Goal: Task Accomplishment & Management: Manage account settings

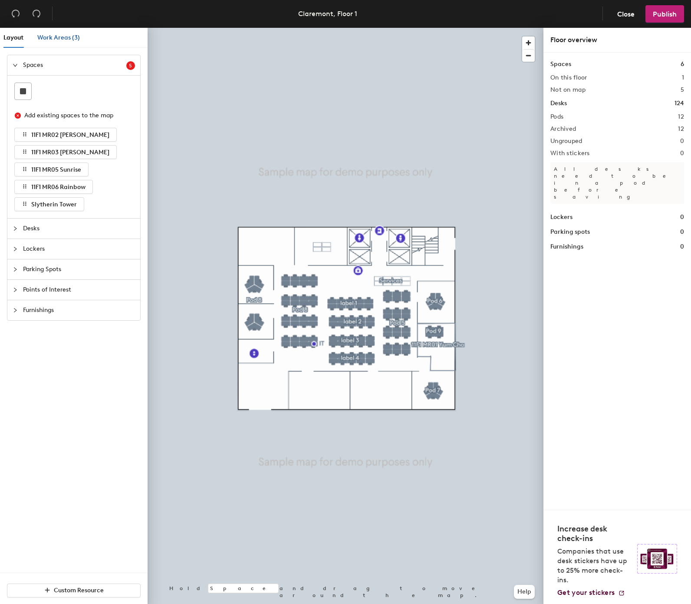
click at [47, 35] on span "Work Areas (3)" at bounding box center [58, 37] width 43 height 7
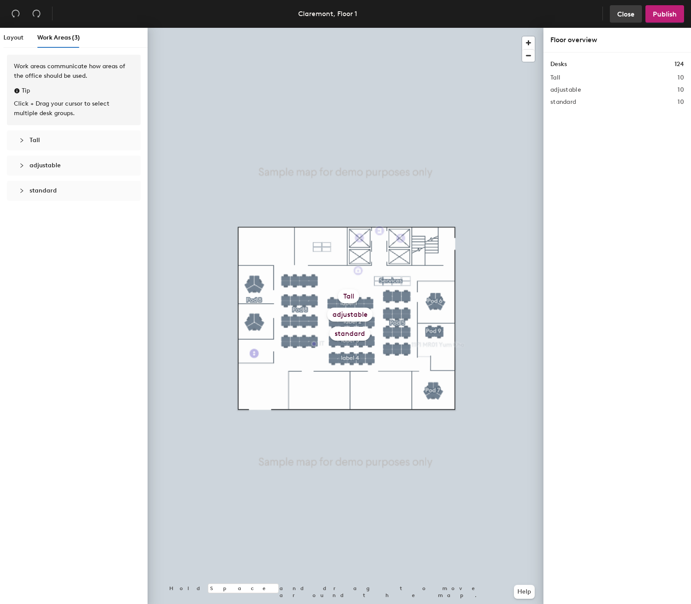
click at [618, 11] on span "Close" at bounding box center [626, 14] width 17 height 8
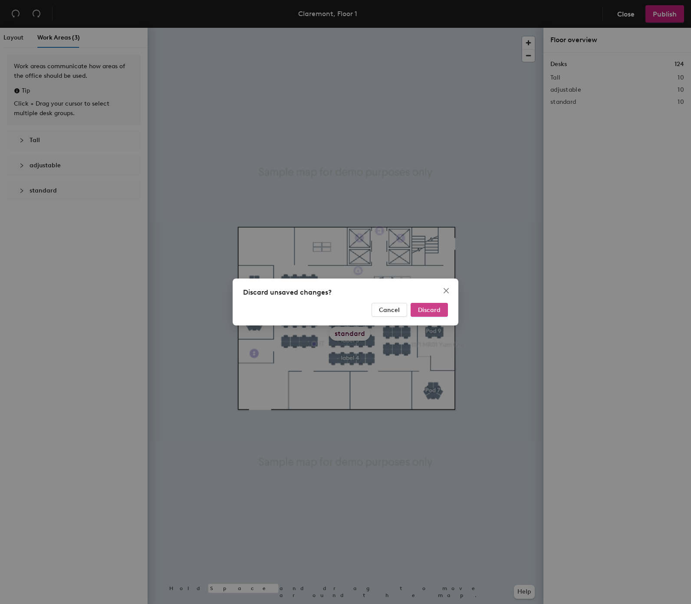
click at [429, 309] on span "Discard" at bounding box center [429, 309] width 23 height 7
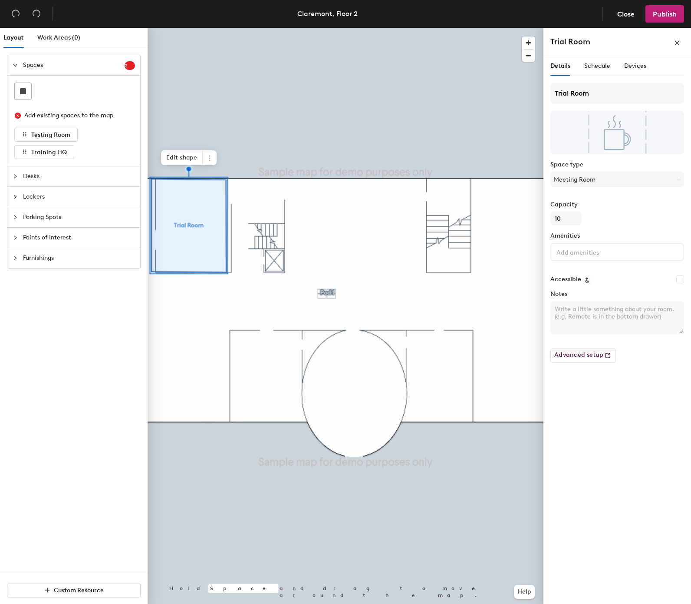
click at [682, 277] on input "Accessible" at bounding box center [681, 279] width 8 height 8
checkbox input "true"
click at [71, 174] on span "Desks" at bounding box center [79, 176] width 112 height 20
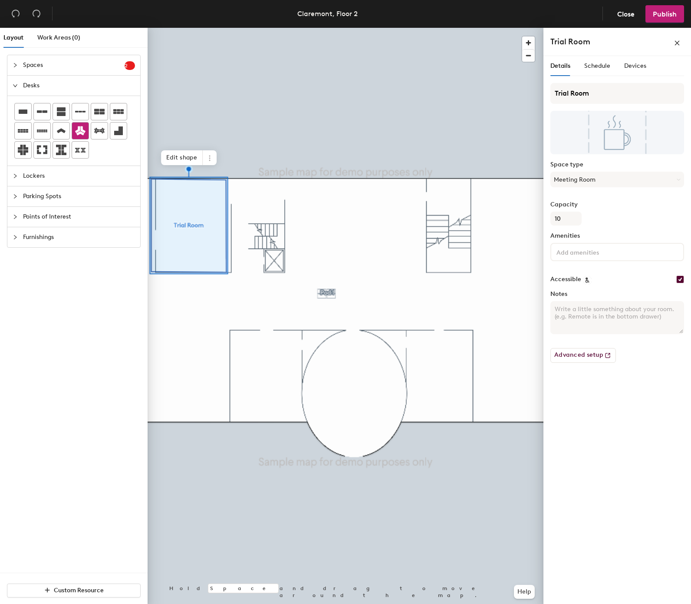
click at [79, 132] on icon at bounding box center [80, 130] width 10 height 9
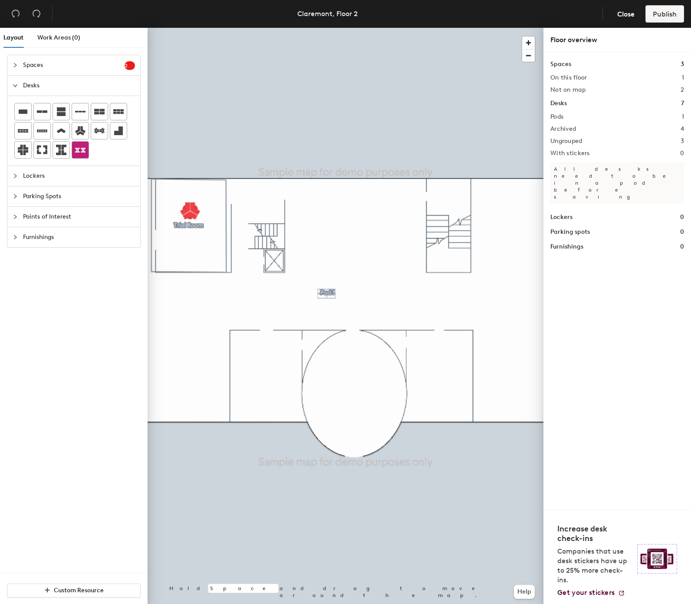
drag, startPoint x: 80, startPoint y: 133, endPoint x: 88, endPoint y: 152, distance: 21.2
click at [84, 146] on div at bounding box center [73, 131] width 119 height 56
drag, startPoint x: 88, startPoint y: 152, endPoint x: 90, endPoint y: 157, distance: 5.2
click at [89, 157] on div at bounding box center [80, 150] width 17 height 17
click at [59, 132] on icon at bounding box center [61, 131] width 9 height 5
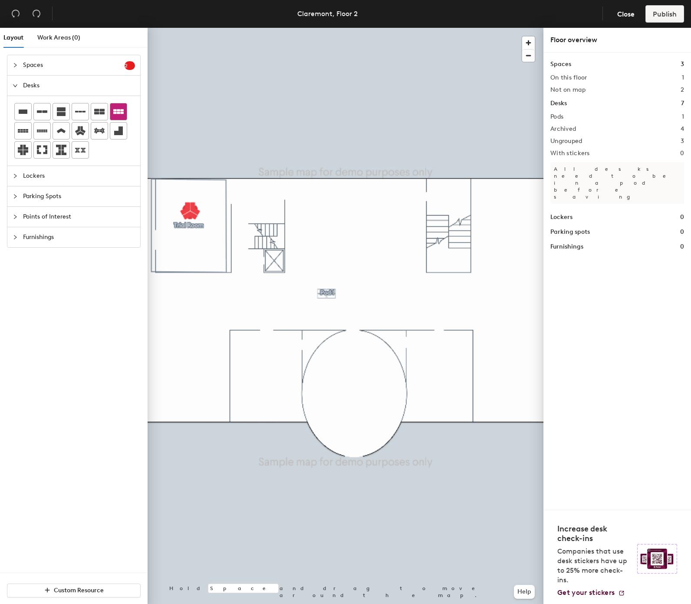
click at [122, 109] on icon at bounding box center [118, 111] width 10 height 10
click at [94, 171] on span "Lockers" at bounding box center [79, 176] width 112 height 20
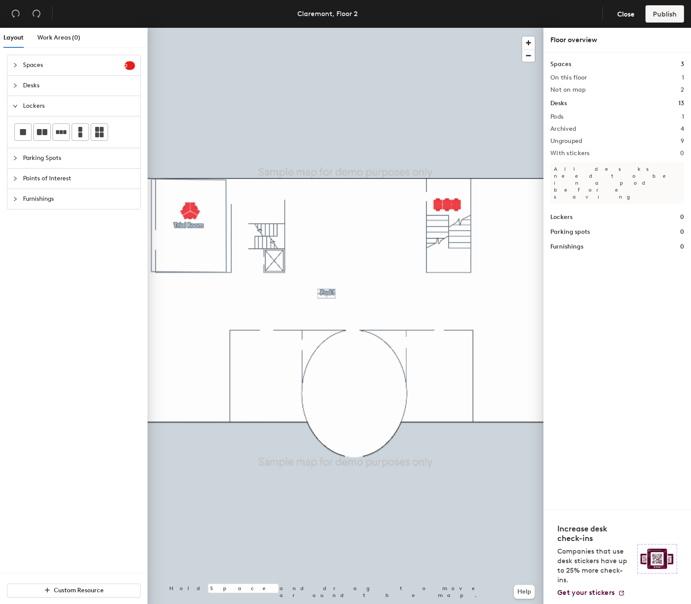
click at [87, 162] on span "Parking Spots" at bounding box center [79, 158] width 112 height 20
click at [83, 178] on span "Points of Interest" at bounding box center [79, 178] width 112 height 20
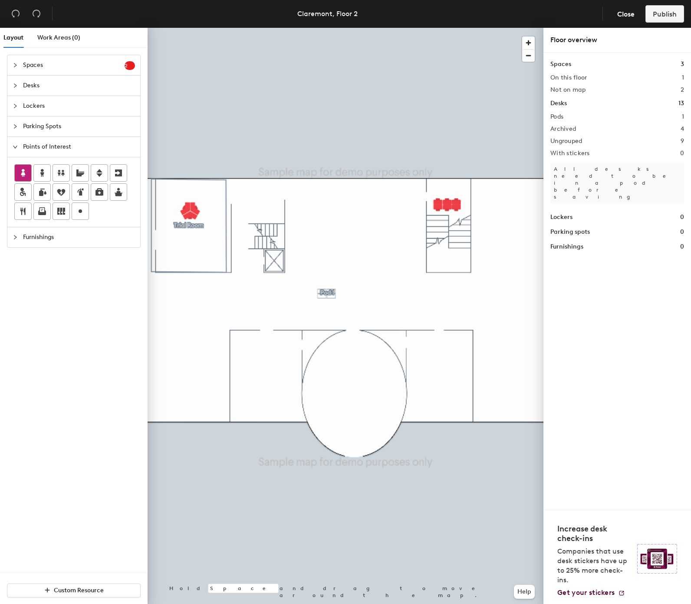
click at [25, 174] on icon at bounding box center [23, 173] width 10 height 10
click at [207, 219] on span "Done" at bounding box center [209, 222] width 26 height 15
click at [204, 28] on div at bounding box center [346, 28] width 396 height 0
click at [43, 175] on icon at bounding box center [42, 173] width 4 height 8
click at [199, 231] on span "Done" at bounding box center [205, 233] width 26 height 15
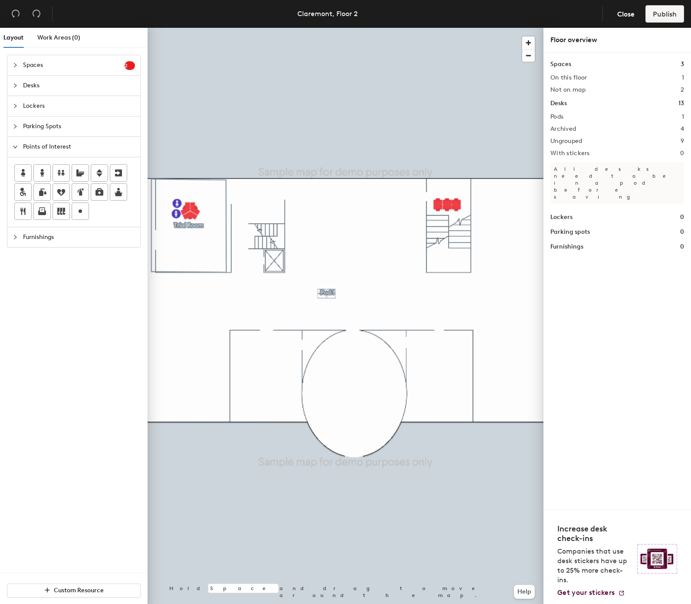
click at [81, 244] on span "Furnishings" at bounding box center [79, 237] width 112 height 20
click at [63, 66] on span "Spaces" at bounding box center [74, 65] width 102 height 20
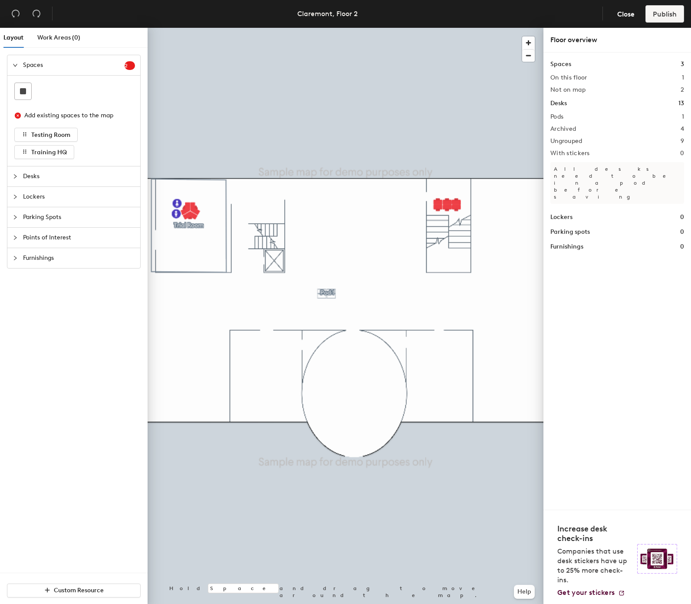
click at [64, 172] on span "Desks" at bounding box center [79, 176] width 112 height 20
click at [79, 132] on icon at bounding box center [80, 130] width 10 height 9
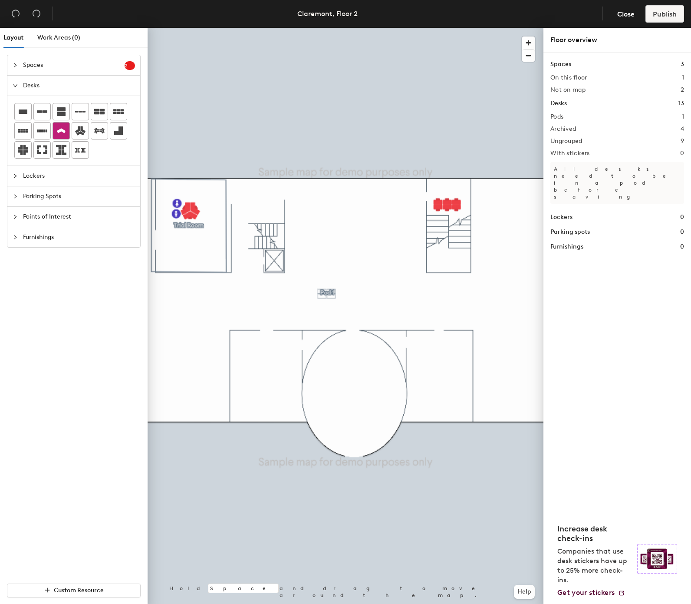
click at [66, 131] on icon at bounding box center [61, 131] width 10 height 10
click at [78, 128] on icon at bounding box center [80, 131] width 10 height 10
click at [26, 152] on icon at bounding box center [23, 150] width 10 height 10
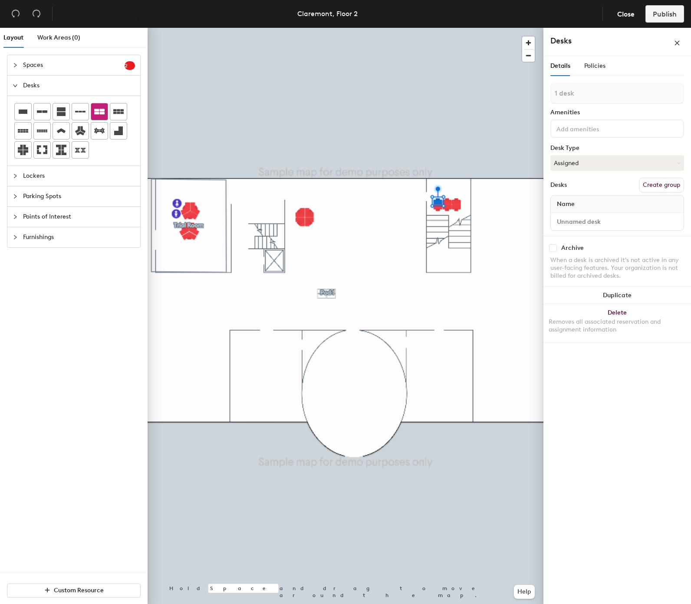
click at [105, 115] on icon at bounding box center [99, 112] width 10 height 6
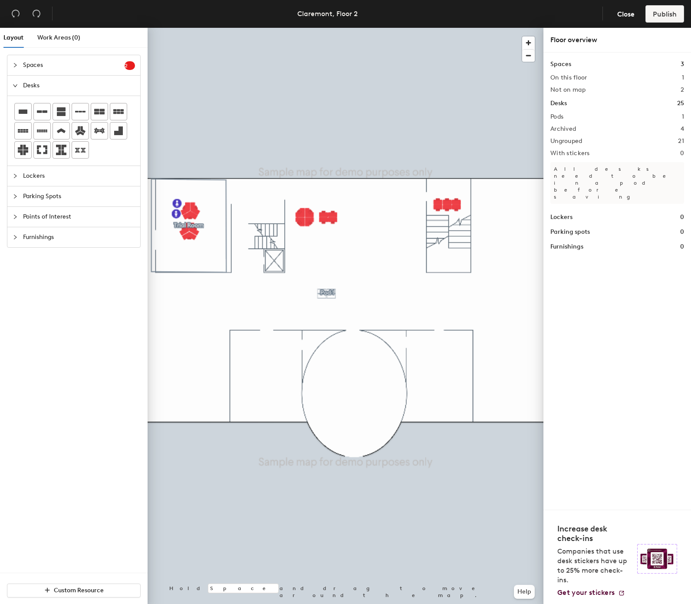
click at [110, 64] on span "Spaces" at bounding box center [74, 65] width 102 height 20
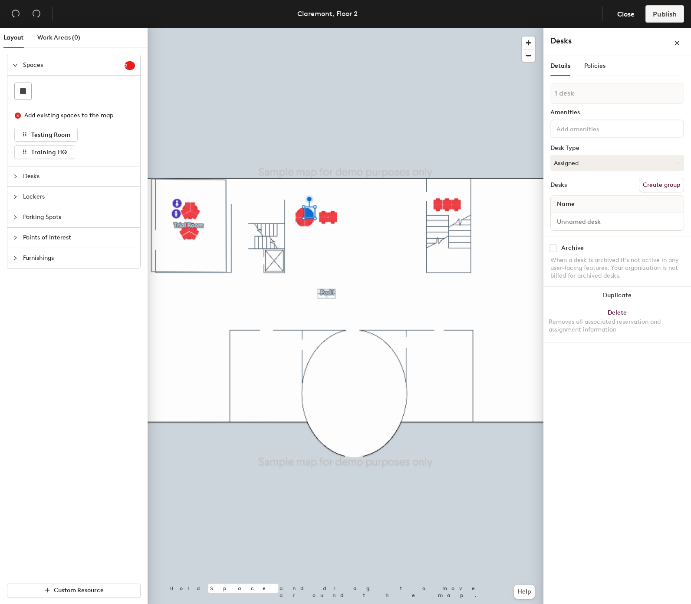
click at [655, 127] on div at bounding box center [618, 128] width 134 height 18
click at [648, 150] on div "2 monitors" at bounding box center [617, 148] width 131 height 13
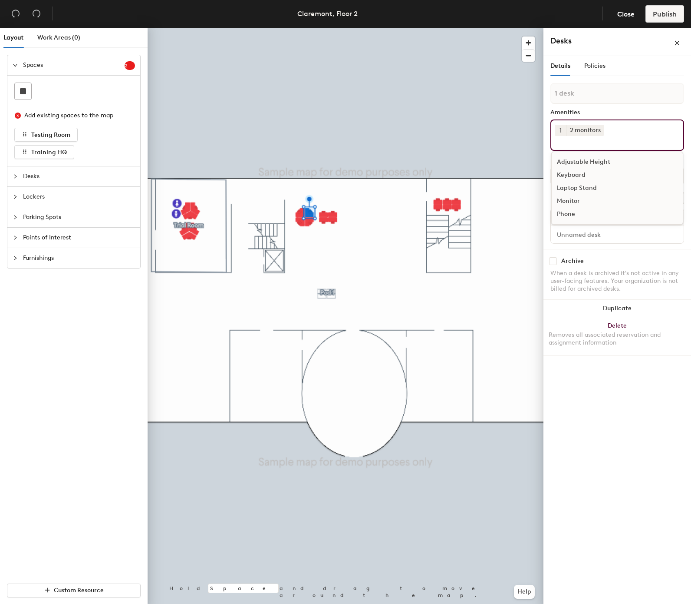
click at [599, 164] on div "Adjustable Height" at bounding box center [617, 161] width 131 height 13
click at [599, 164] on div "Keyboard" at bounding box center [617, 161] width 131 height 13
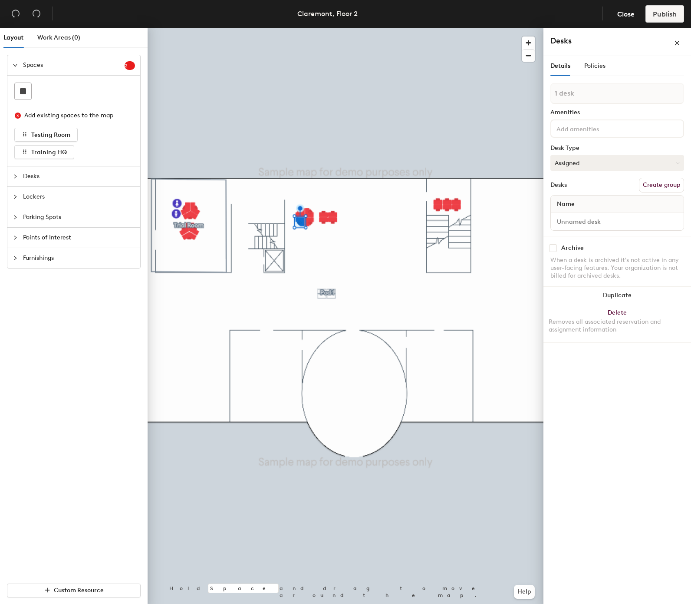
click at [620, 162] on button "Assigned" at bounding box center [618, 163] width 134 height 16
click at [613, 131] on input at bounding box center [594, 128] width 78 height 10
click at [599, 146] on div "2 monitors" at bounding box center [617, 148] width 131 height 13
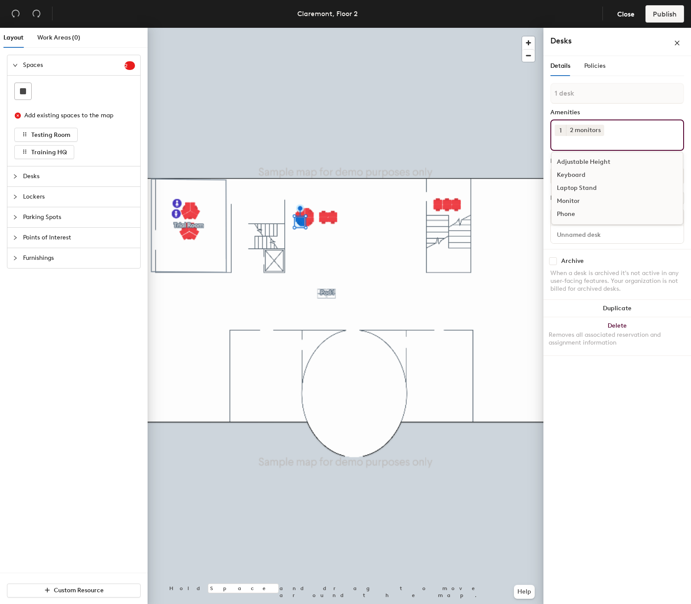
click at [573, 174] on div "Keyboard" at bounding box center [617, 174] width 131 height 13
click at [595, 160] on div "Adjustable Height" at bounding box center [617, 161] width 131 height 13
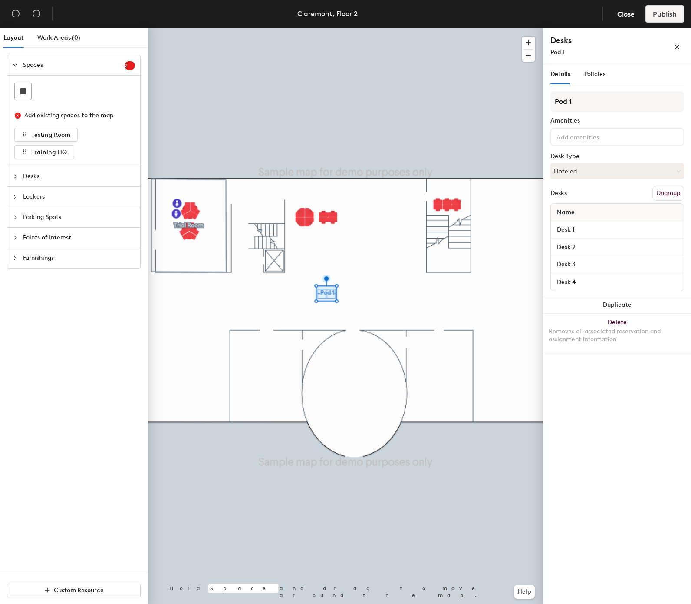
click at [67, 215] on span "Parking Spots" at bounding box center [79, 217] width 112 height 20
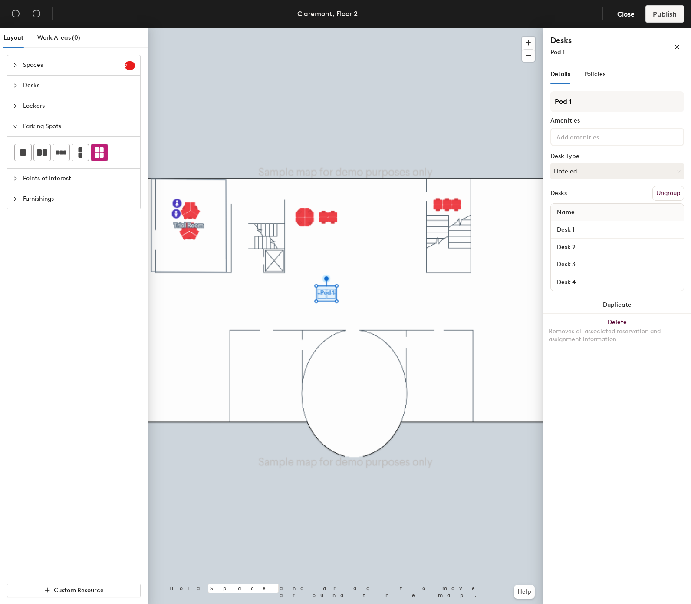
click at [104, 152] on icon at bounding box center [99, 152] width 9 height 10
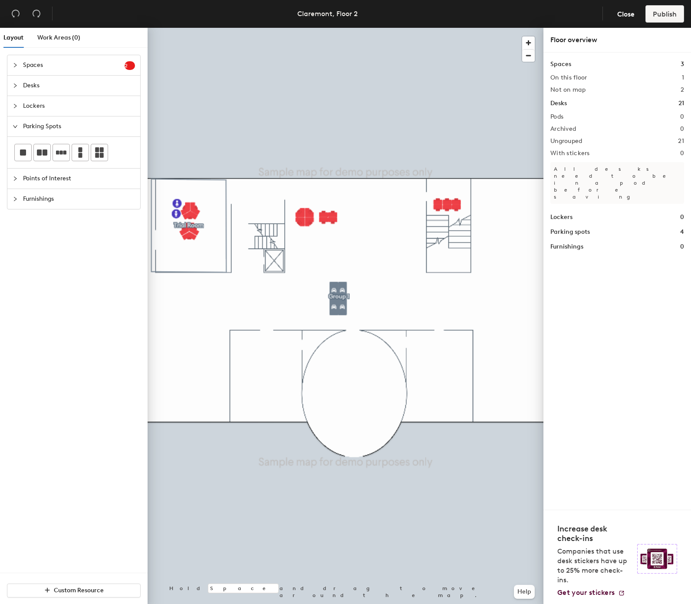
click at [91, 175] on span "Points of Interest" at bounding box center [79, 178] width 112 height 20
click at [417, 28] on div at bounding box center [346, 28] width 396 height 0
click at [60, 214] on icon at bounding box center [61, 211] width 8 height 7
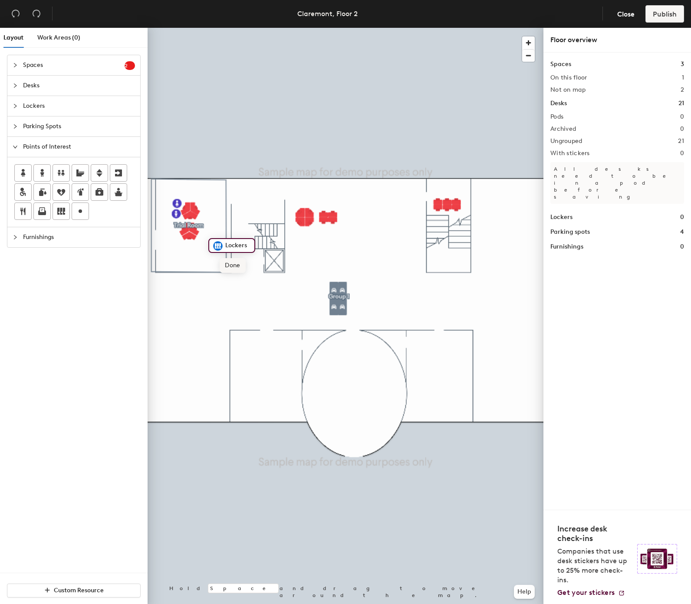
click at [229, 265] on span "Done" at bounding box center [233, 265] width 26 height 15
click at [59, 175] on icon at bounding box center [61, 173] width 10 height 10
click at [186, 228] on span "Done" at bounding box center [190, 227] width 26 height 15
click at [120, 174] on icon at bounding box center [118, 173] width 10 height 10
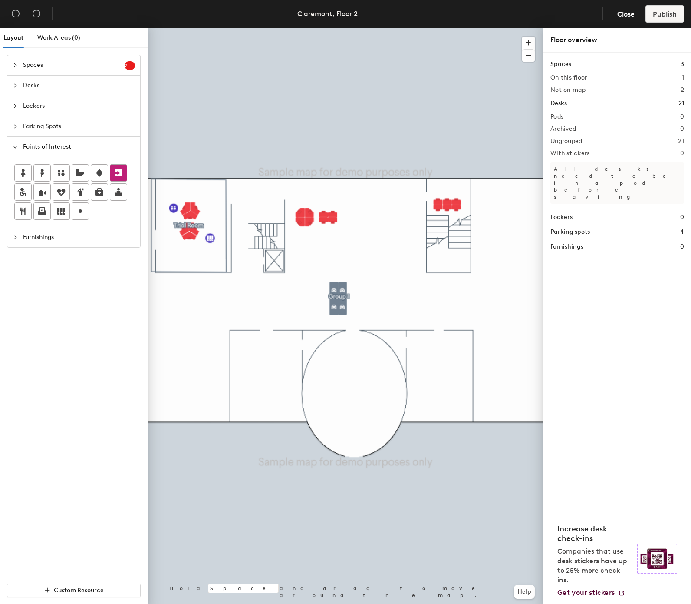
click at [122, 176] on icon at bounding box center [118, 172] width 7 height 7
click at [263, 245] on span "Done" at bounding box center [270, 249] width 26 height 15
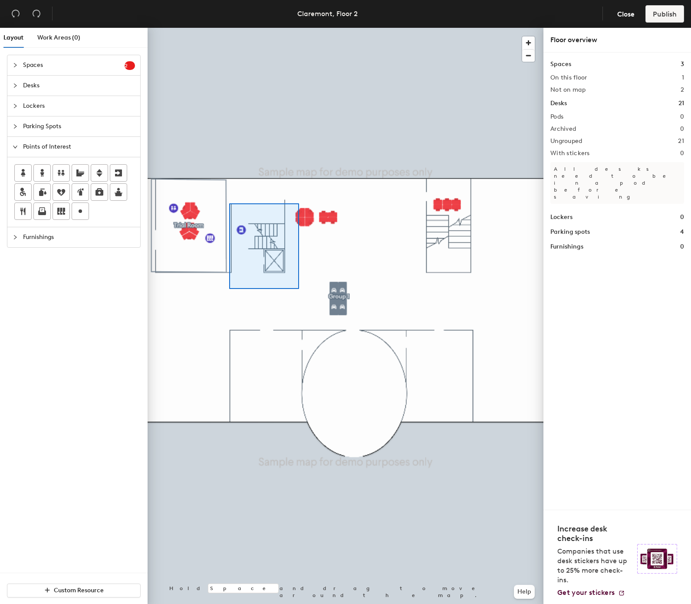
click at [294, 281] on div at bounding box center [264, 246] width 70 height 86
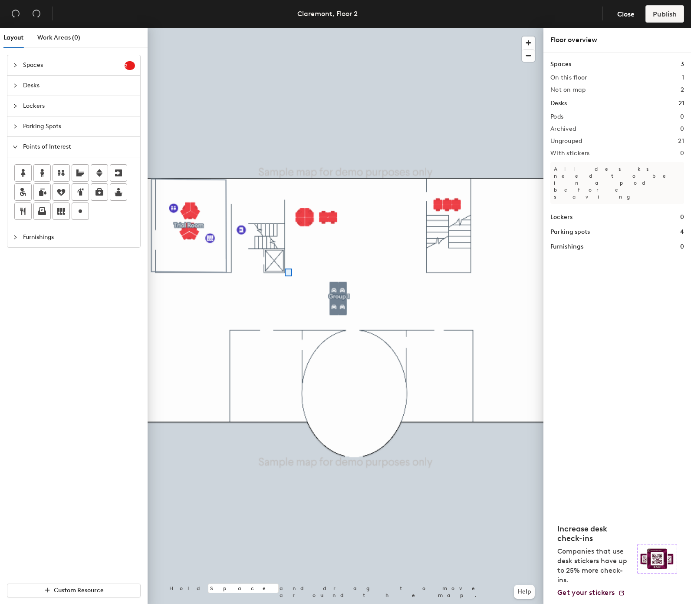
drag, startPoint x: 292, startPoint y: 275, endPoint x: 285, endPoint y: 268, distance: 9.8
click at [285, 268] on div at bounding box center [288, 272] width 7 height 8
click at [268, 28] on div at bounding box center [346, 28] width 396 height 0
click at [268, 194] on div at bounding box center [279, 198] width 22 height 8
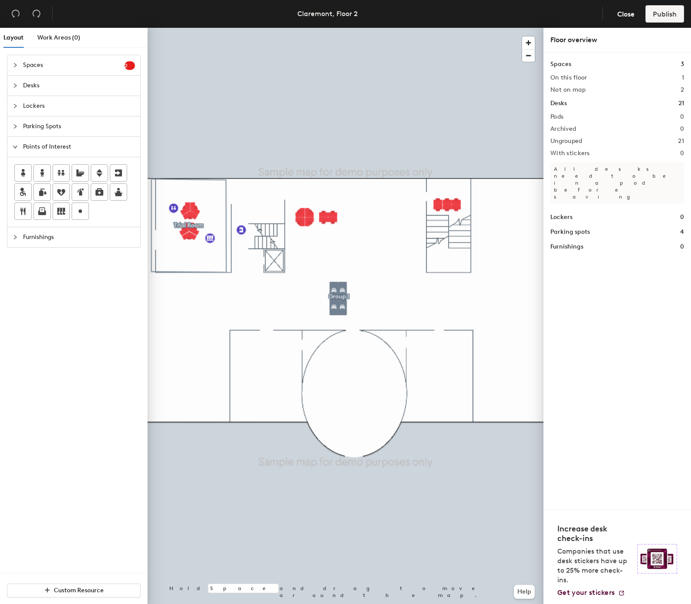
click at [83, 62] on span "Spaces" at bounding box center [74, 65] width 102 height 20
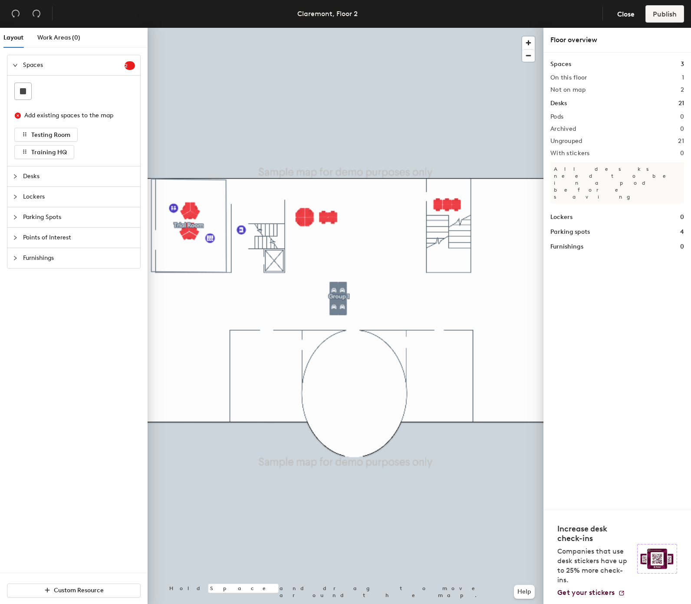
click at [65, 178] on span "Desks" at bounding box center [79, 176] width 112 height 20
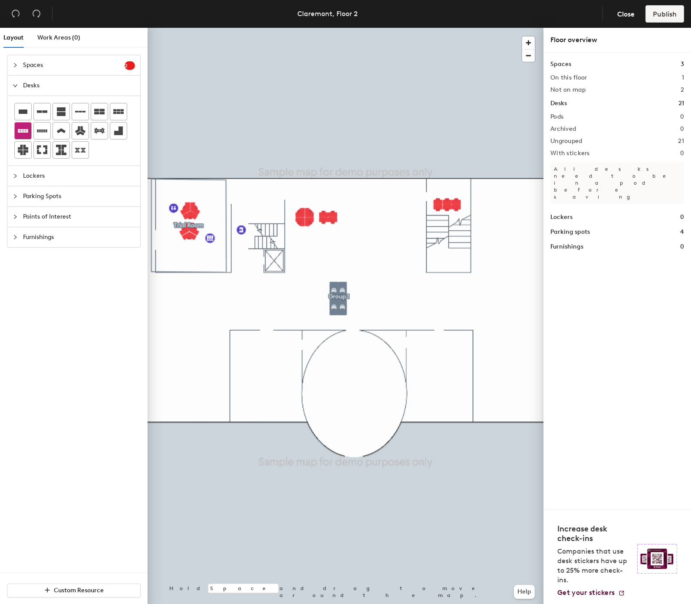
click at [21, 130] on icon at bounding box center [23, 131] width 10 height 10
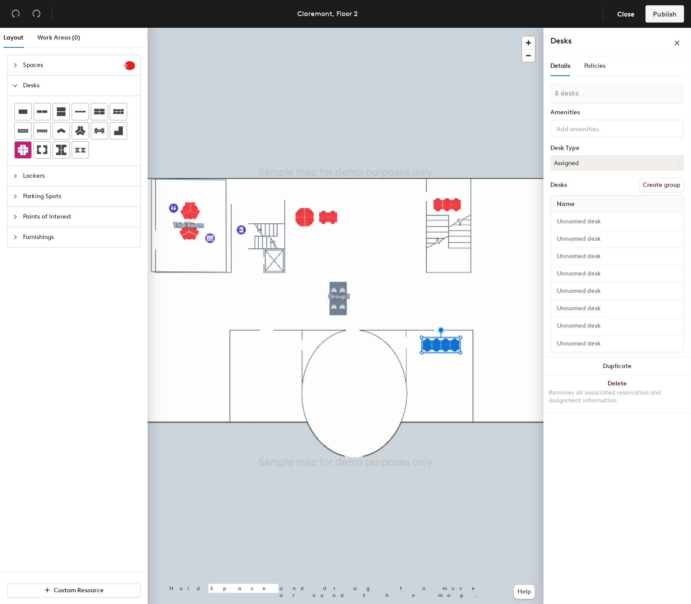
click at [21, 147] on icon at bounding box center [23, 150] width 10 height 10
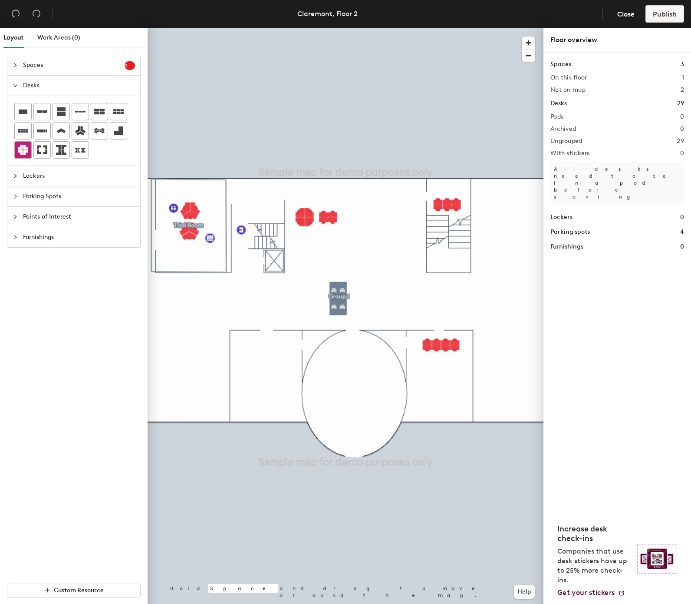
click at [25, 155] on icon at bounding box center [23, 150] width 10 height 10
click at [30, 152] on div at bounding box center [23, 150] width 17 height 17
click at [17, 151] on div at bounding box center [23, 150] width 17 height 17
click at [265, 28] on div at bounding box center [346, 28] width 396 height 0
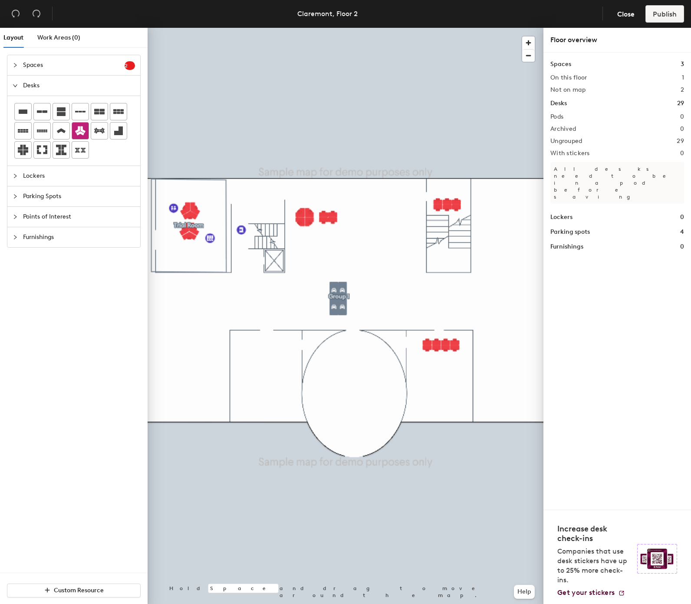
click at [83, 134] on icon at bounding box center [80, 130] width 10 height 9
click at [97, 131] on icon at bounding box center [99, 131] width 10 height 6
click at [80, 130] on icon at bounding box center [80, 131] width 10 height 10
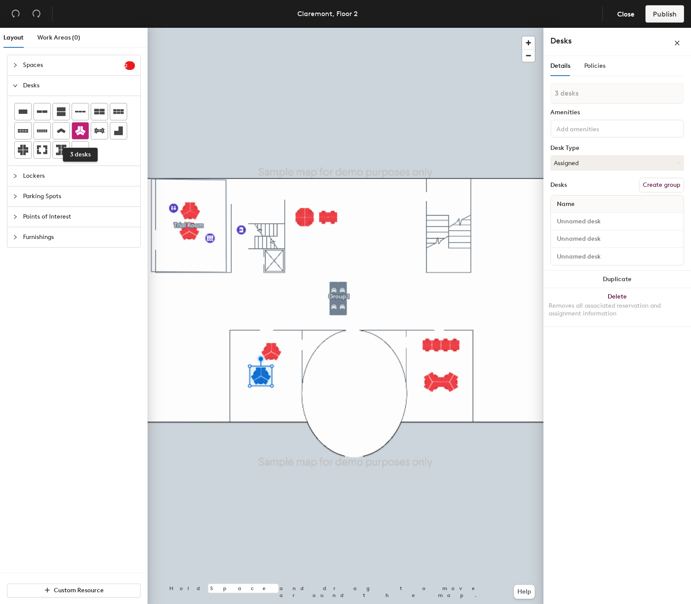
click at [82, 131] on icon at bounding box center [80, 130] width 10 height 9
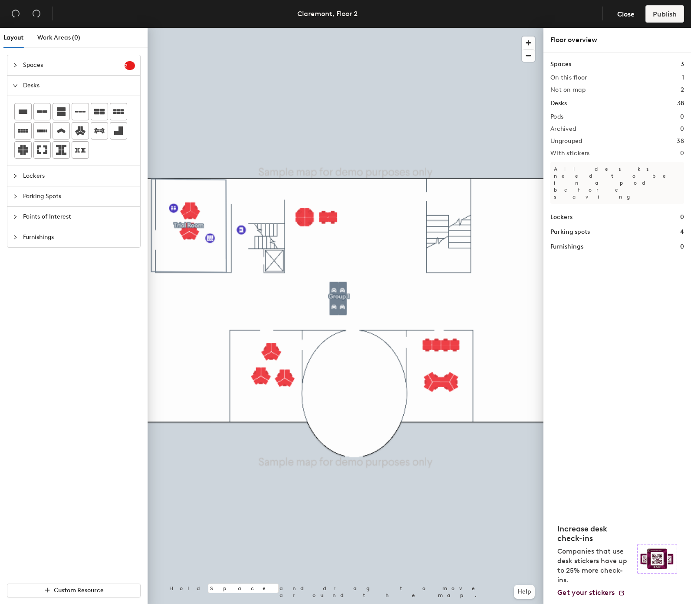
click at [84, 197] on span "Parking Spots" at bounding box center [79, 196] width 112 height 20
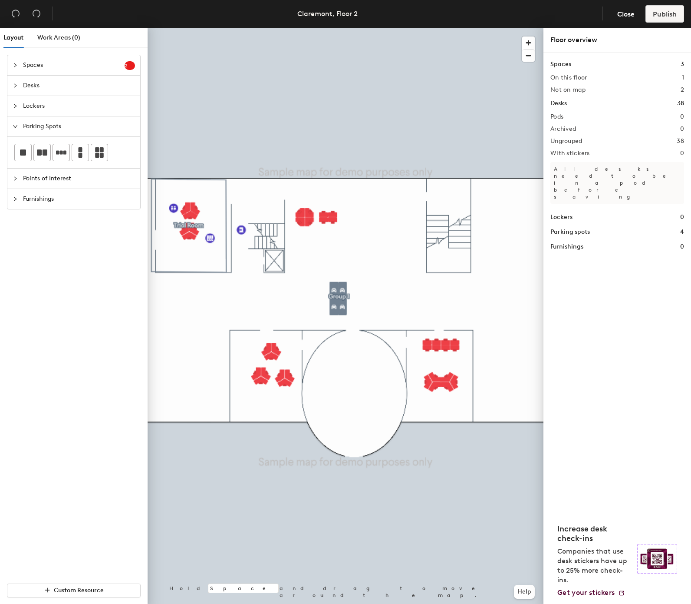
click at [101, 181] on span "Points of Interest" at bounding box center [79, 178] width 112 height 20
click at [99, 145] on span "Points of Interest" at bounding box center [79, 147] width 112 height 20
click at [119, 192] on icon at bounding box center [118, 192] width 10 height 10
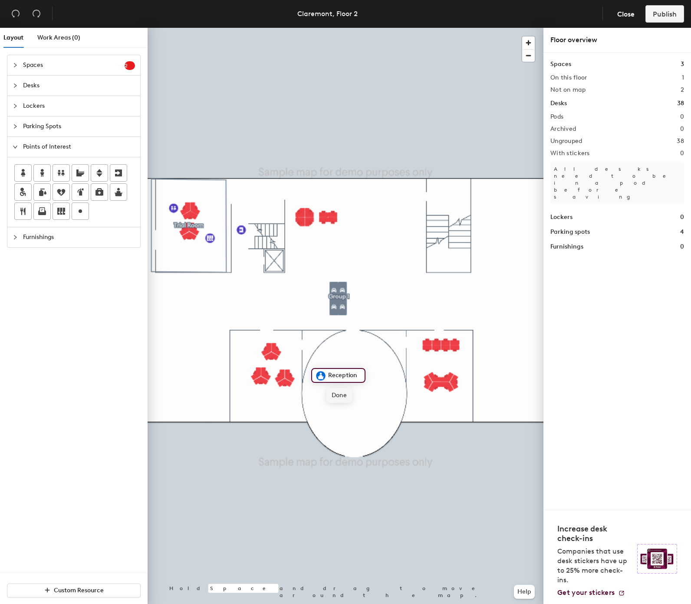
click at [334, 392] on span "Done" at bounding box center [340, 395] width 26 height 15
click at [76, 84] on span "Desks" at bounding box center [79, 86] width 112 height 20
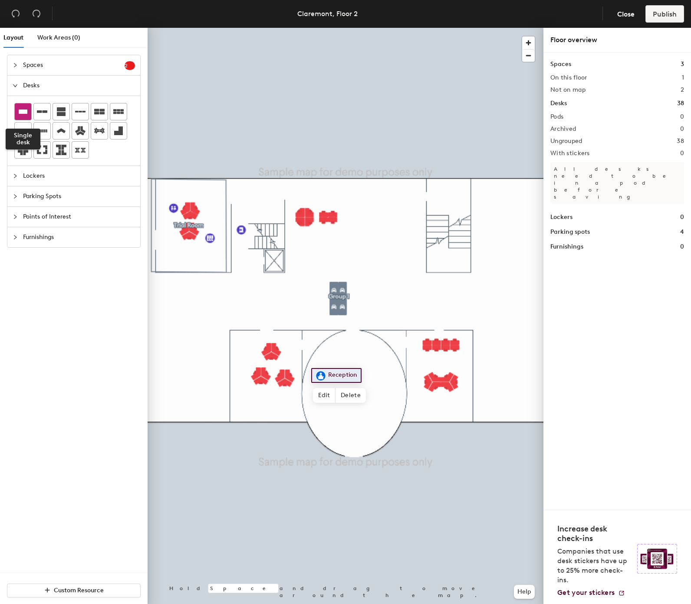
click at [16, 111] on div at bounding box center [23, 111] width 17 height 17
click at [370, 28] on div at bounding box center [346, 28] width 396 height 0
click at [339, 28] on div at bounding box center [346, 28] width 396 height 0
click at [334, 28] on div at bounding box center [346, 28] width 396 height 0
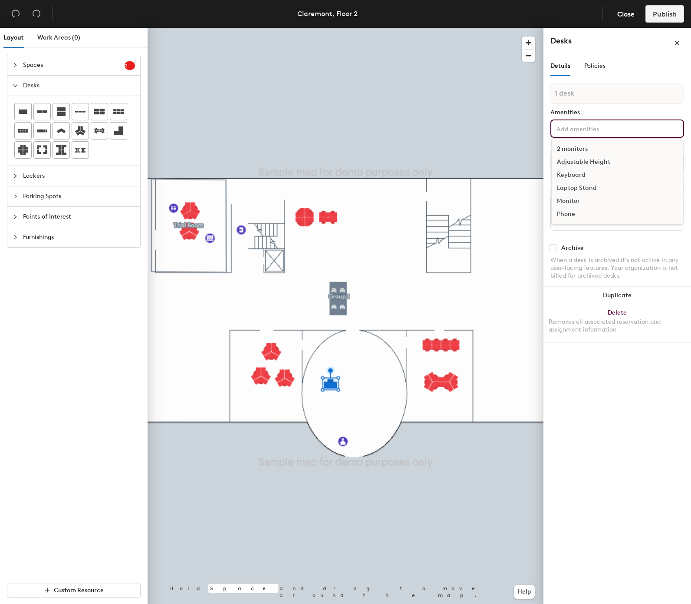
click at [641, 122] on div "2 monitors Adjustable Height Keyboard Laptop Stand Monitor Phone" at bounding box center [618, 128] width 134 height 18
click at [598, 164] on div "Adjustable Height" at bounding box center [617, 161] width 131 height 13
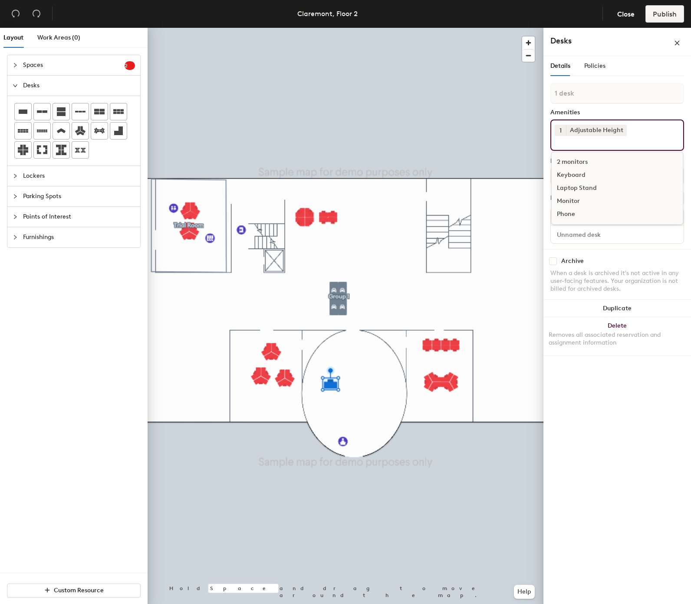
click at [581, 171] on div "Keyboard" at bounding box center [617, 174] width 131 height 13
click at [578, 162] on div "2 monitors" at bounding box center [617, 161] width 131 height 13
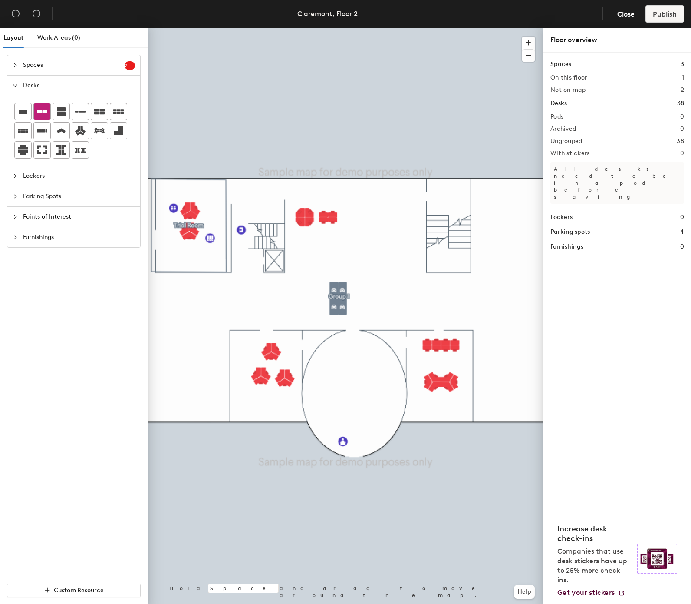
click at [36, 114] on div at bounding box center [42, 111] width 17 height 17
click at [42, 112] on icon at bounding box center [42, 111] width 10 height 3
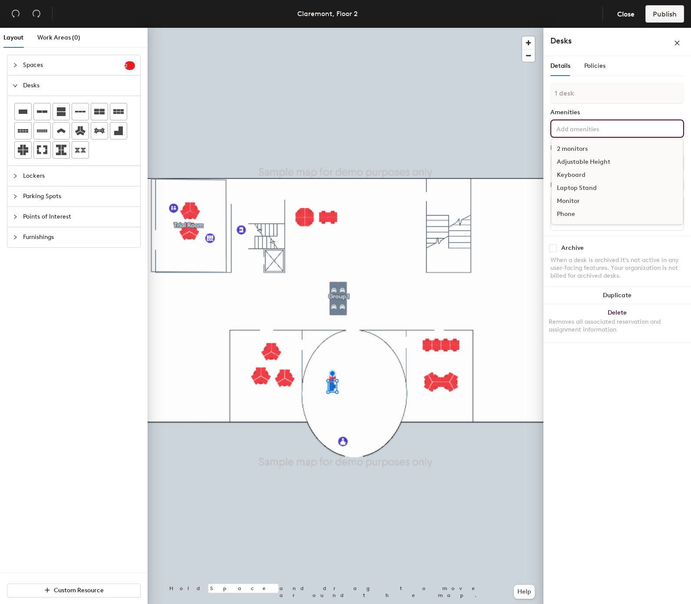
click at [598, 130] on input at bounding box center [594, 128] width 78 height 10
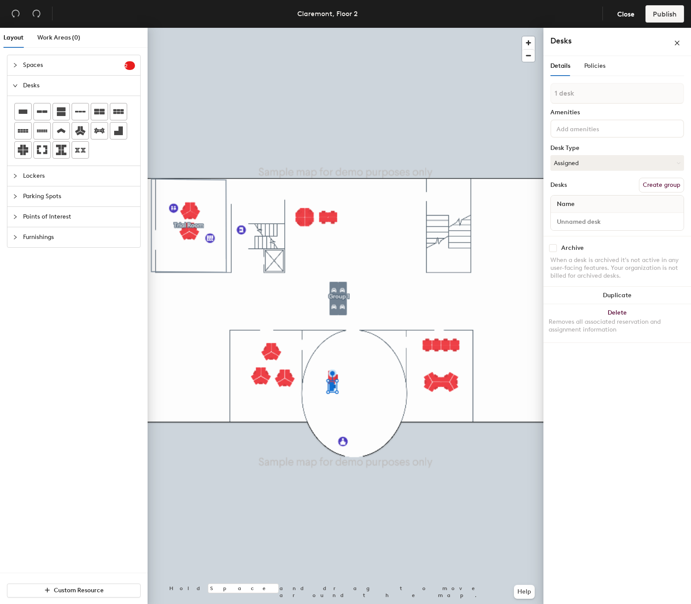
click at [325, 28] on div at bounding box center [346, 28] width 396 height 0
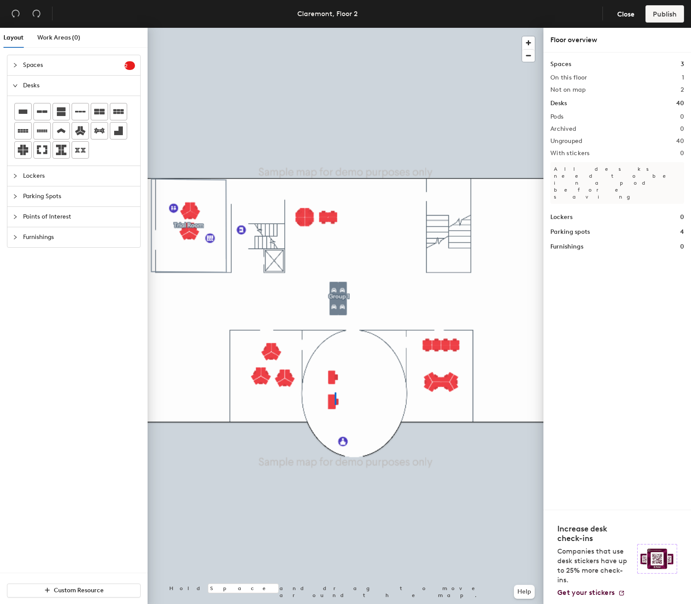
click at [335, 28] on div at bounding box center [346, 28] width 396 height 0
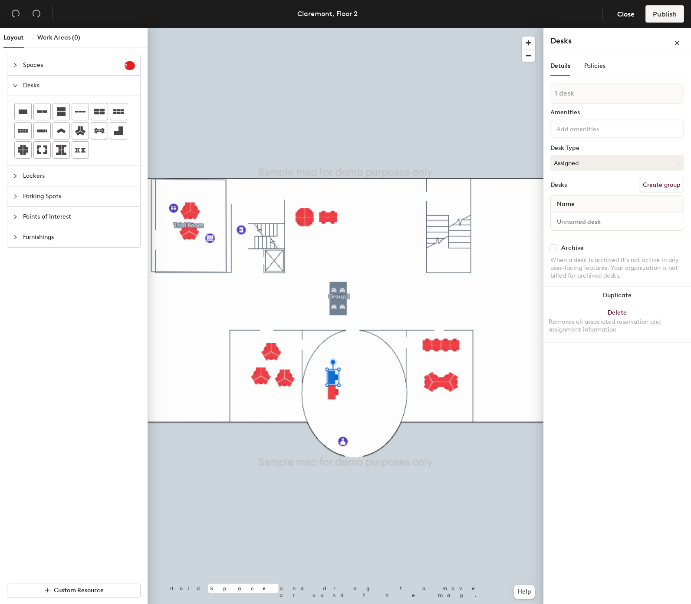
click at [617, 131] on input at bounding box center [594, 128] width 78 height 10
click at [629, 126] on input "1 monitor" at bounding box center [596, 128] width 82 height 10
click at [628, 142] on div "1 desk Amenities 1 monitor Desk Type Assigned Desks Create group Name" at bounding box center [618, 159] width 134 height 153
click at [635, 130] on input "1 monitor" at bounding box center [596, 128] width 82 height 10
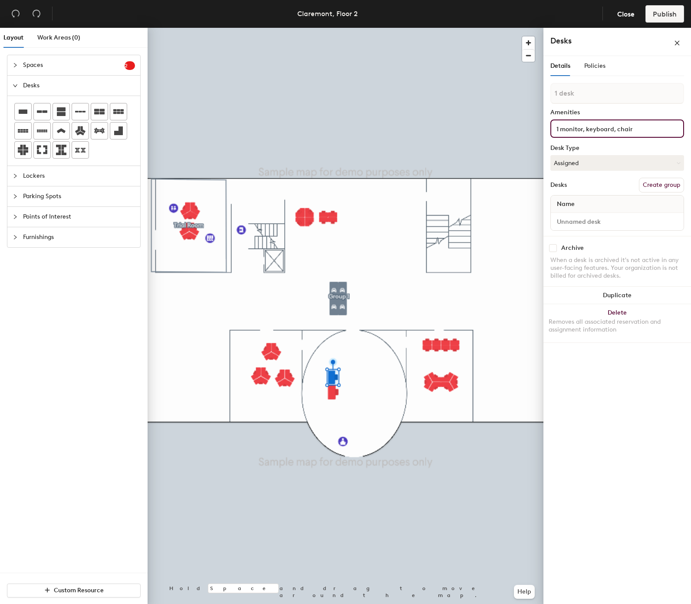
type input "1 monitor, keyboard, chair"
click at [618, 129] on input at bounding box center [594, 128] width 78 height 10
paste input "1 monitor, keyboard, chair"
type input "1 monitor, keyboard, chair"
click at [638, 362] on div "Details Policies 1 desk Amenities 1 monitor, keyboard, chair Desk Type Assigned…" at bounding box center [618, 331] width 148 height 551
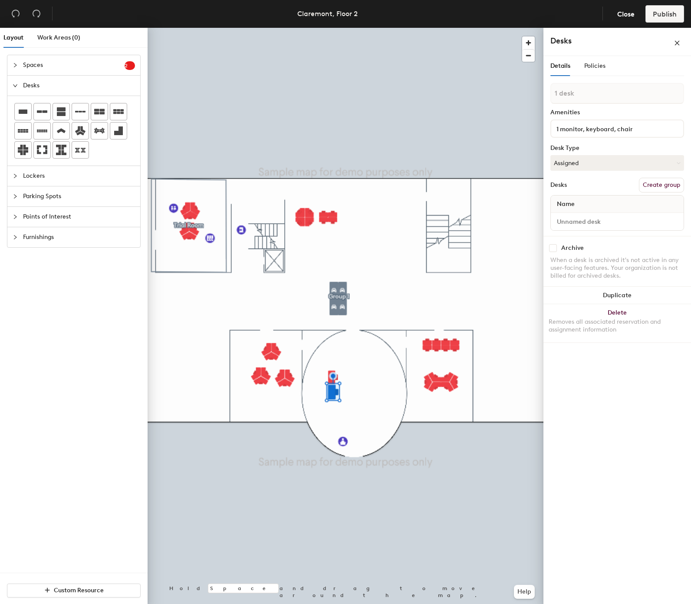
click at [638, 362] on div "Details Policies 1 desk Amenities 1 monitor, keyboard, chair Desk Type Assigned…" at bounding box center [618, 331] width 148 height 551
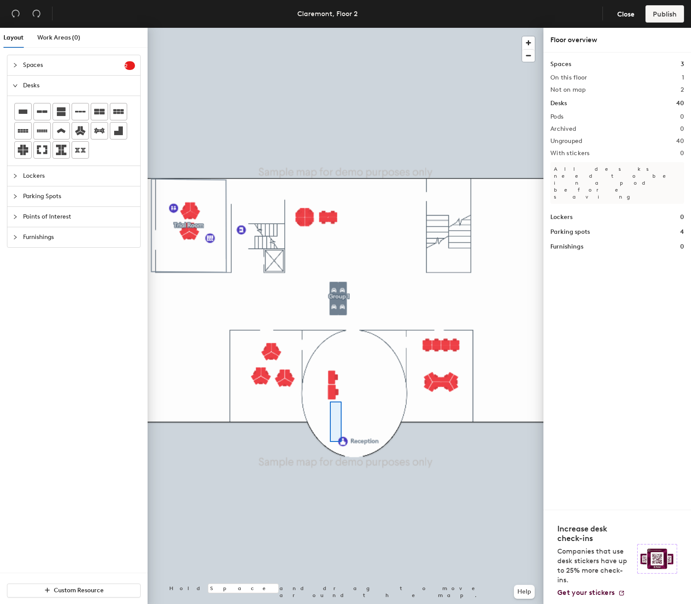
click at [326, 28] on div at bounding box center [346, 28] width 396 height 0
click at [69, 199] on span "Parking Spots" at bounding box center [79, 196] width 112 height 20
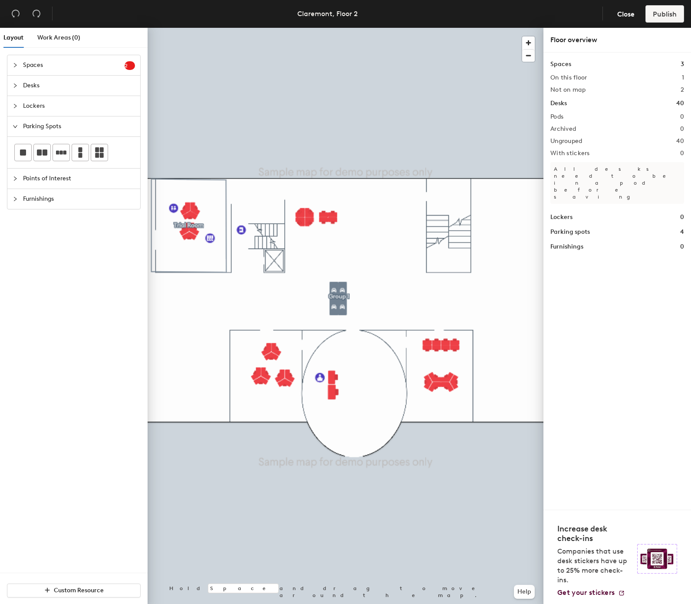
click at [76, 178] on span "Points of Interest" at bounding box center [79, 178] width 112 height 20
click at [122, 195] on icon at bounding box center [119, 192] width 8 height 8
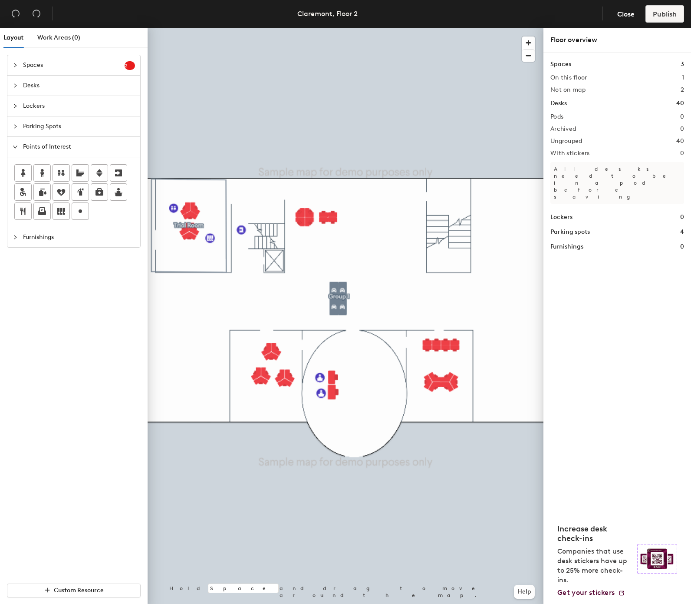
click at [43, 236] on span "Furnishings" at bounding box center [79, 237] width 112 height 20
click at [98, 195] on img at bounding box center [99, 193] width 10 height 10
click at [104, 236] on img at bounding box center [100, 231] width 10 height 9
click at [379, 28] on div at bounding box center [346, 28] width 396 height 0
click at [364, 28] on div at bounding box center [346, 28] width 396 height 0
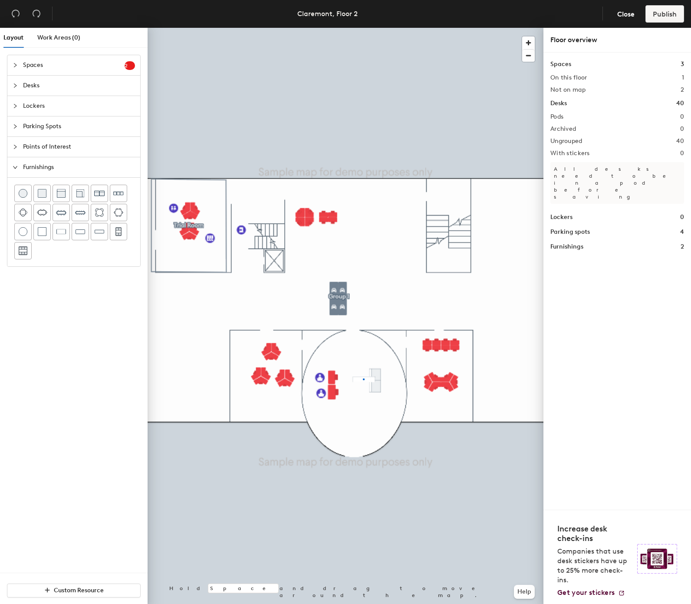
drag, startPoint x: 378, startPoint y: 401, endPoint x: 364, endPoint y: 378, distance: 26.9
click at [364, 378] on div at bounding box center [364, 379] width 2 height 2
click at [347, 28] on div at bounding box center [346, 28] width 396 height 0
click at [361, 28] on div at bounding box center [346, 28] width 396 height 0
drag, startPoint x: 364, startPoint y: 378, endPoint x: 359, endPoint y: 410, distance: 31.6
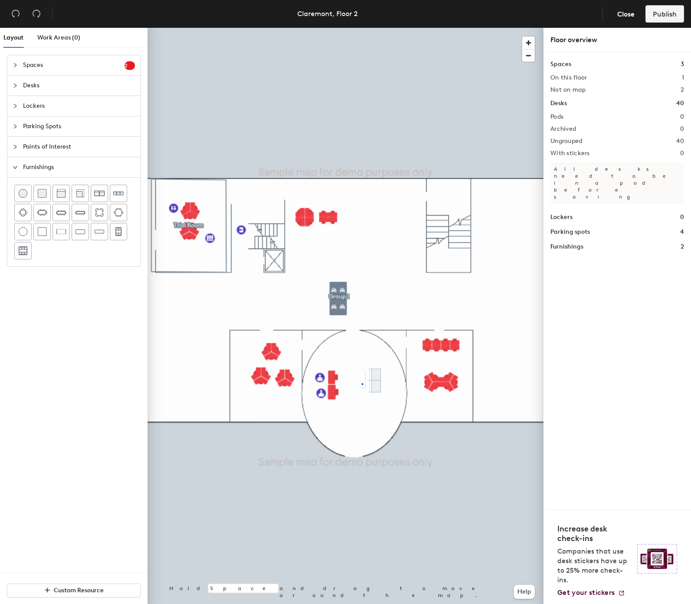
click at [362, 28] on div at bounding box center [346, 28] width 396 height 0
click at [363, 404] on span "Delete" at bounding box center [364, 403] width 30 height 15
click at [377, 28] on div at bounding box center [346, 28] width 396 height 0
click at [49, 128] on span "Parking Spots" at bounding box center [79, 126] width 112 height 20
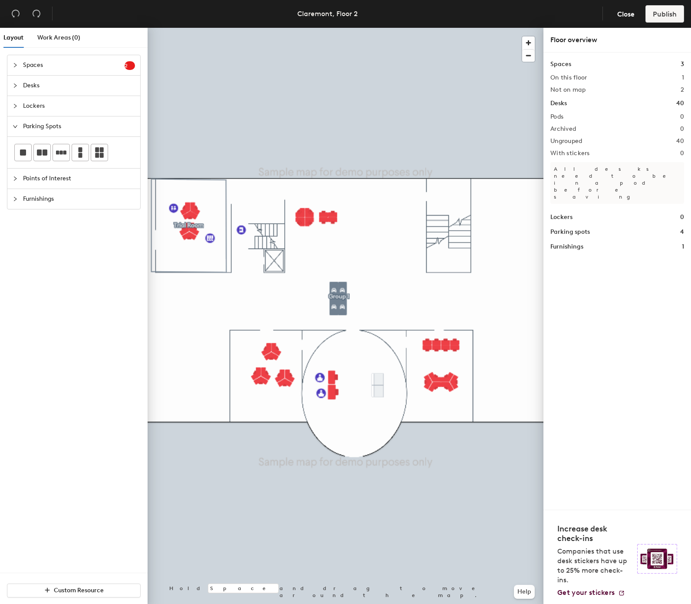
click at [44, 179] on span "Points of Interest" at bounding box center [79, 178] width 112 height 20
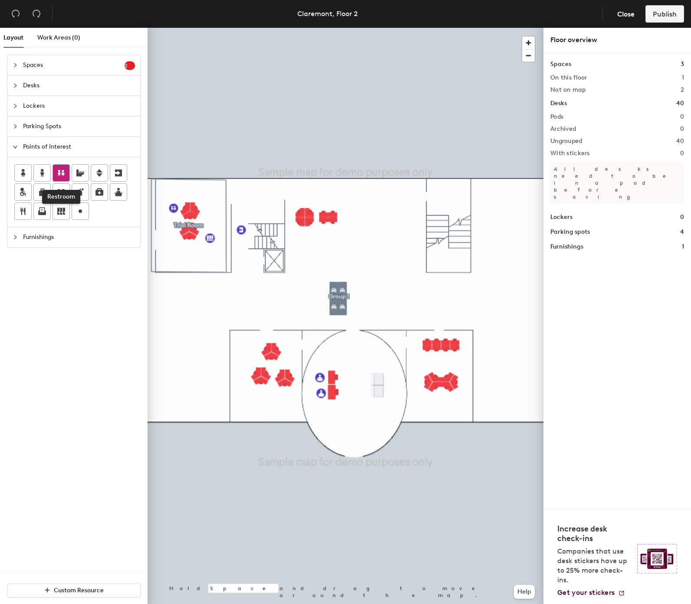
click at [64, 173] on icon at bounding box center [61, 173] width 7 height 6
click at [61, 176] on icon at bounding box center [61, 173] width 7 height 6
click at [69, 86] on span "Desks" at bounding box center [79, 86] width 112 height 20
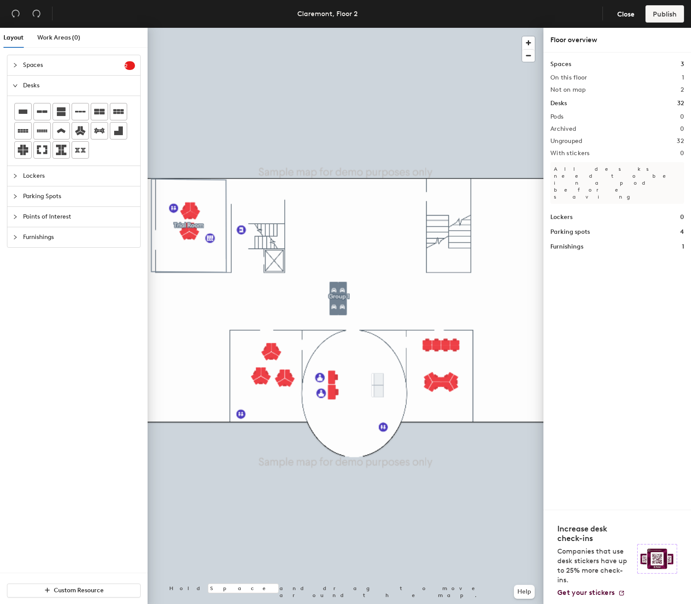
click at [84, 212] on span "Points of Interest" at bounding box center [79, 217] width 112 height 20
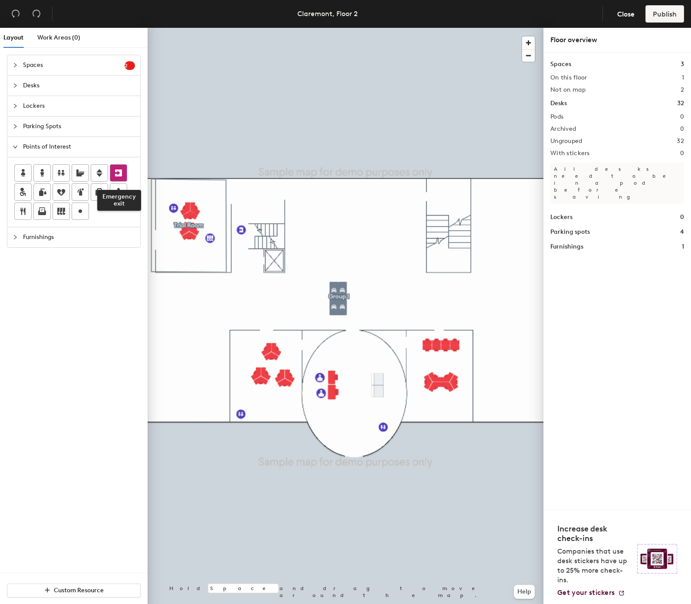
click at [123, 175] on icon at bounding box center [118, 173] width 10 height 10
click at [83, 128] on span "Parking Spots" at bounding box center [79, 126] width 112 height 20
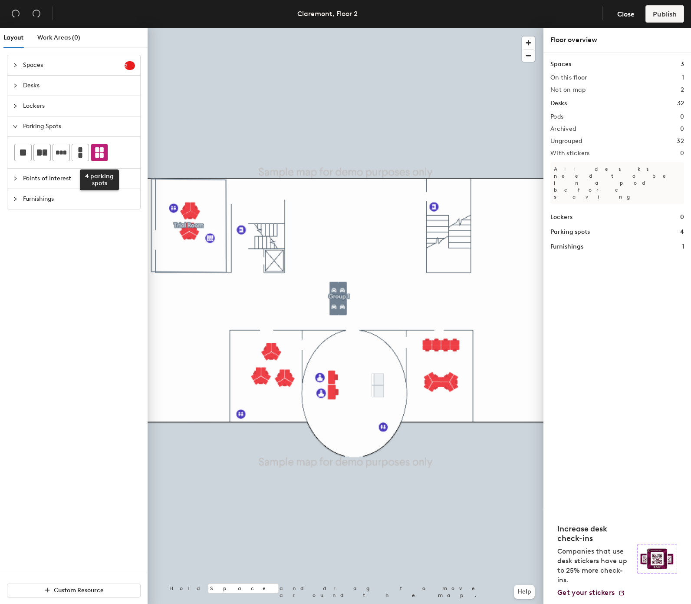
click at [105, 150] on icon at bounding box center [99, 152] width 10 height 10
click at [102, 348] on div "Spaces 2 Add existing spaces to the map Testing Room Training HQ Desks Lockers …" at bounding box center [74, 314] width 148 height 518
click at [80, 178] on span "Points of Interest" at bounding box center [79, 178] width 112 height 20
click at [99, 143] on span "Points of Interest" at bounding box center [79, 147] width 112 height 20
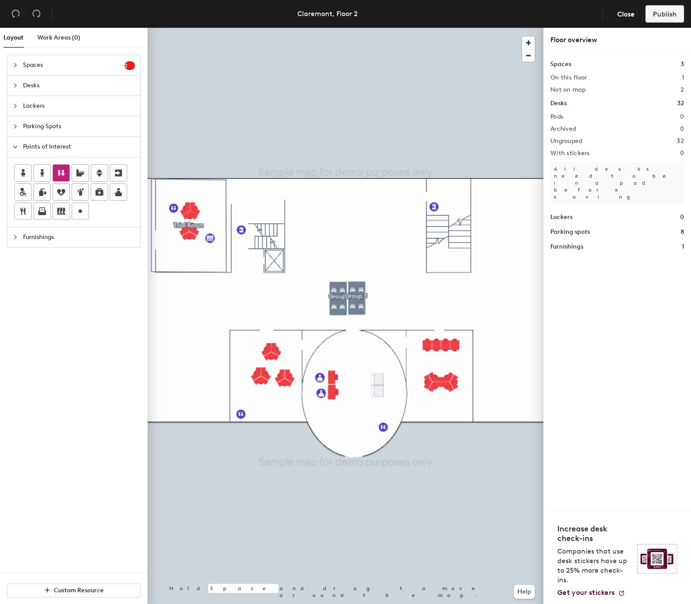
click at [64, 176] on icon at bounding box center [61, 173] width 7 height 6
click at [64, 211] on icon at bounding box center [61, 211] width 8 height 7
click at [165, 258] on div at bounding box center [165, 257] width 10 height 10
click at [176, 272] on span "Done" at bounding box center [180, 277] width 26 height 15
click at [195, 274] on span "Delete" at bounding box center [195, 277] width 30 height 15
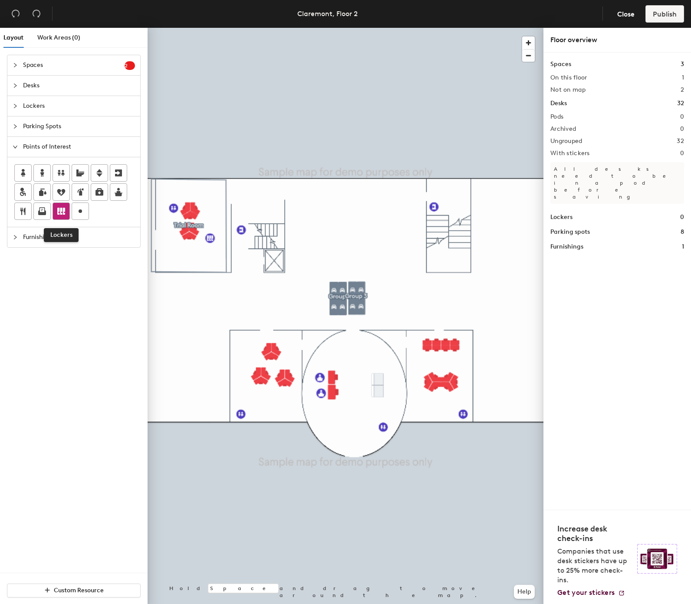
click at [59, 213] on icon at bounding box center [61, 211] width 8 height 7
click at [63, 215] on icon at bounding box center [61, 211] width 10 height 10
click at [79, 84] on span "Desks" at bounding box center [79, 86] width 112 height 20
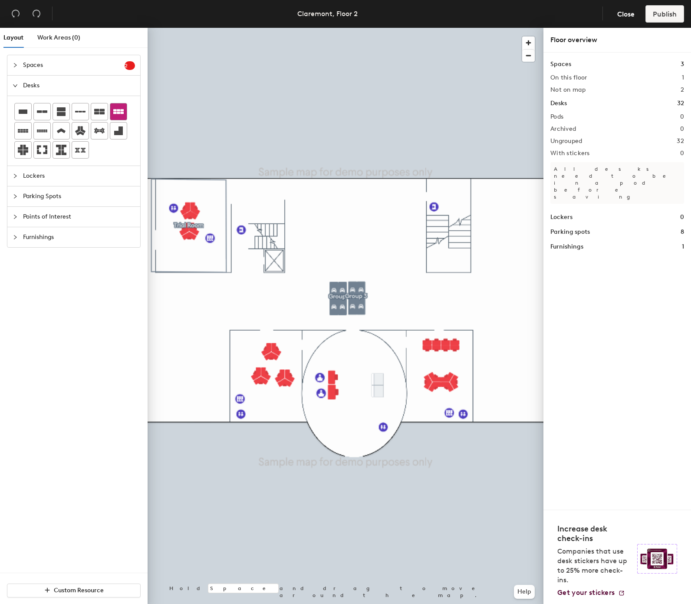
click at [117, 111] on icon at bounding box center [118, 111] width 10 height 5
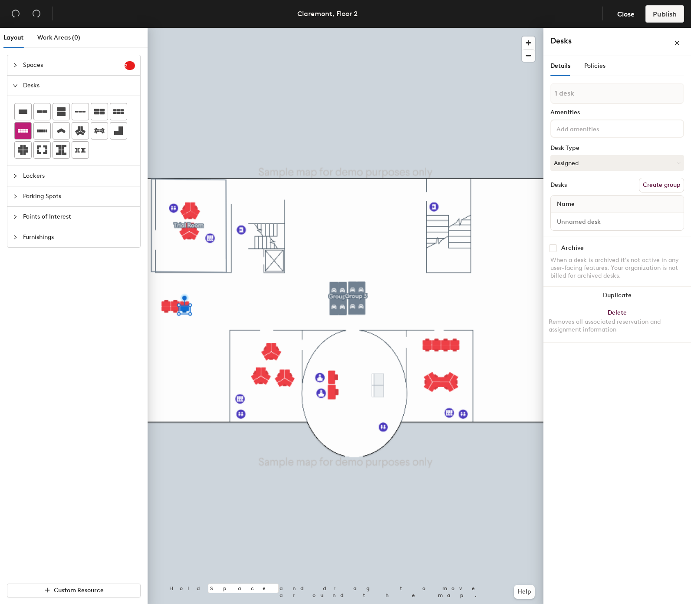
click at [27, 136] on icon at bounding box center [23, 131] width 10 height 10
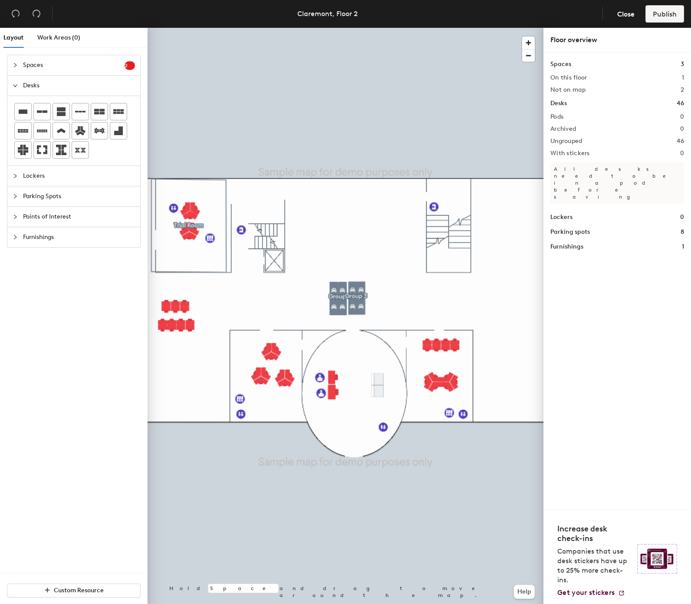
click at [71, 200] on span "Parking Spots" at bounding box center [79, 196] width 112 height 20
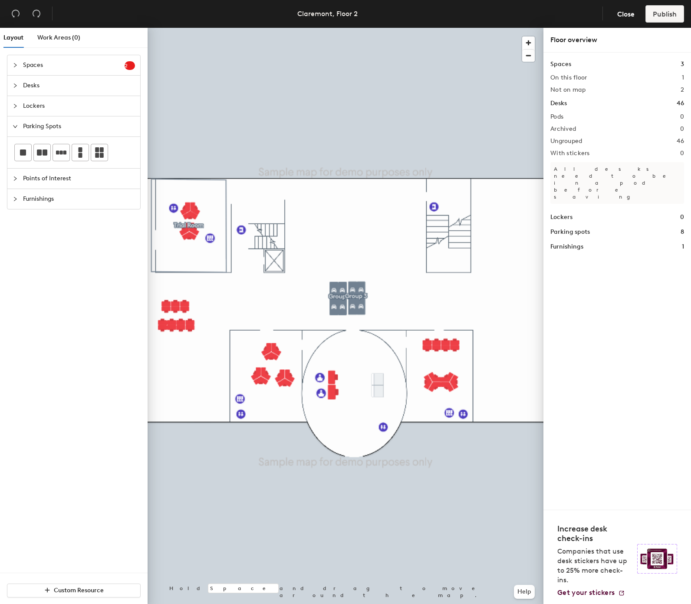
click at [99, 112] on span "Lockers" at bounding box center [79, 106] width 112 height 20
click at [98, 133] on icon at bounding box center [99, 132] width 10 height 10
click at [19, 269] on div "Spaces 2 Add existing spaces to the map Testing Room Training HQ Desks Lockers …" at bounding box center [74, 314] width 148 height 518
click at [63, 151] on span "Parking Spots" at bounding box center [79, 158] width 112 height 20
click at [81, 175] on span "Points of Interest" at bounding box center [79, 178] width 112 height 20
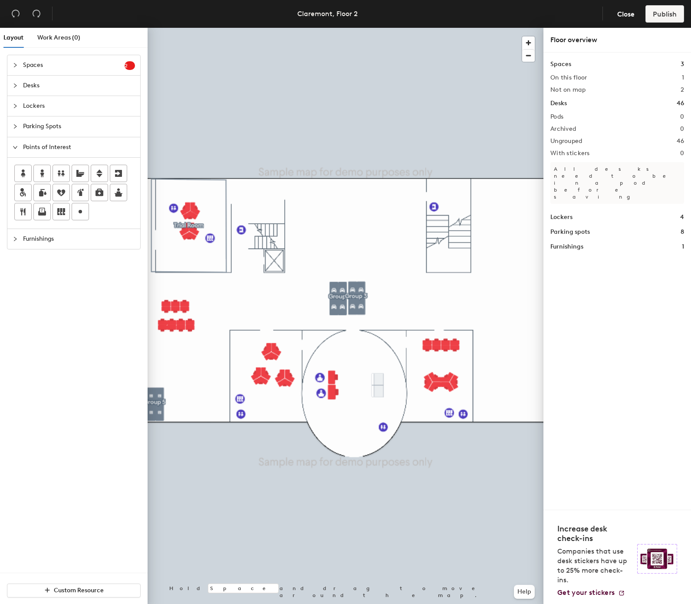
click at [81, 157] on span "Points of Interest" at bounding box center [79, 147] width 112 height 20
click at [88, 150] on span "Points of Interest" at bounding box center [79, 147] width 112 height 20
click at [85, 213] on icon at bounding box center [80, 211] width 10 height 10
click at [83, 211] on icon at bounding box center [80, 211] width 10 height 10
click at [94, 318] on div "Spaces 2 Add existing spaces to the map Testing Room Training HQ Desks Lockers …" at bounding box center [74, 314] width 148 height 518
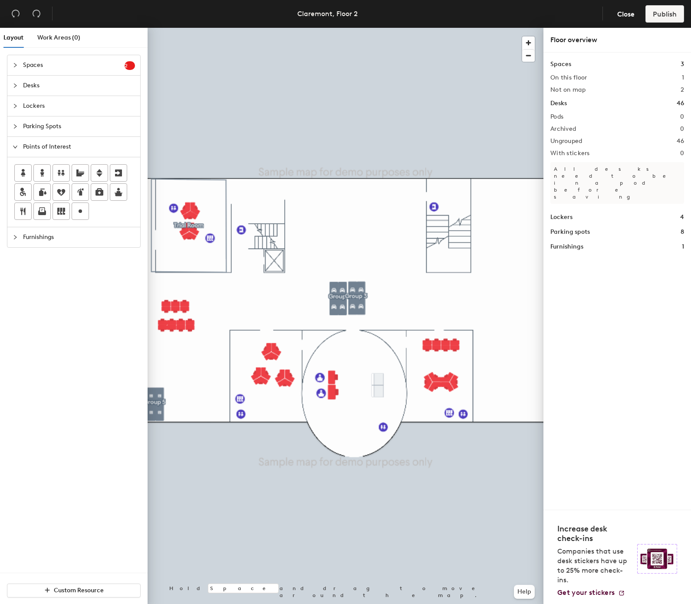
click at [95, 59] on span "Spaces" at bounding box center [74, 65] width 102 height 20
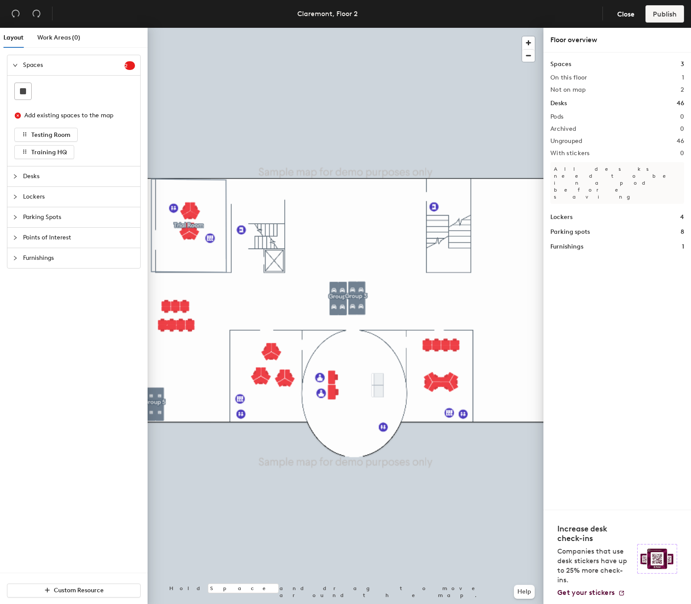
click at [65, 180] on span "Desks" at bounding box center [79, 176] width 112 height 20
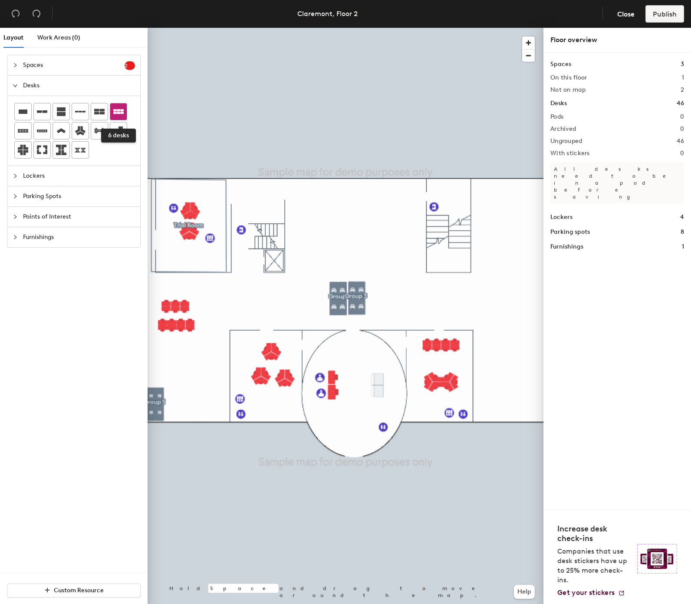
click at [123, 115] on icon at bounding box center [118, 111] width 10 height 10
click at [23, 132] on icon at bounding box center [23, 130] width 10 height 3
click at [86, 349] on div "Spaces 2 Add existing spaces to the map Testing Room Training HQ Desks Lockers …" at bounding box center [74, 314] width 148 height 518
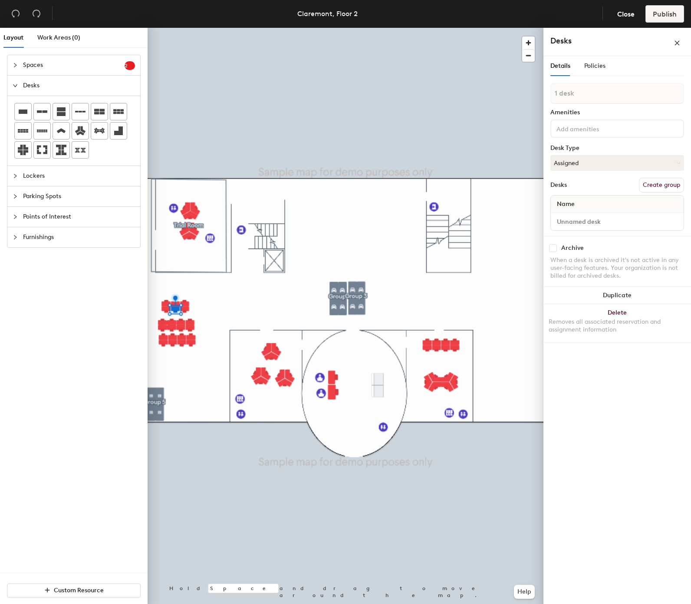
click at [67, 345] on div "Spaces 2 Add existing spaces to the map Testing Room Training HQ Desks Lockers …" at bounding box center [74, 314] width 148 height 518
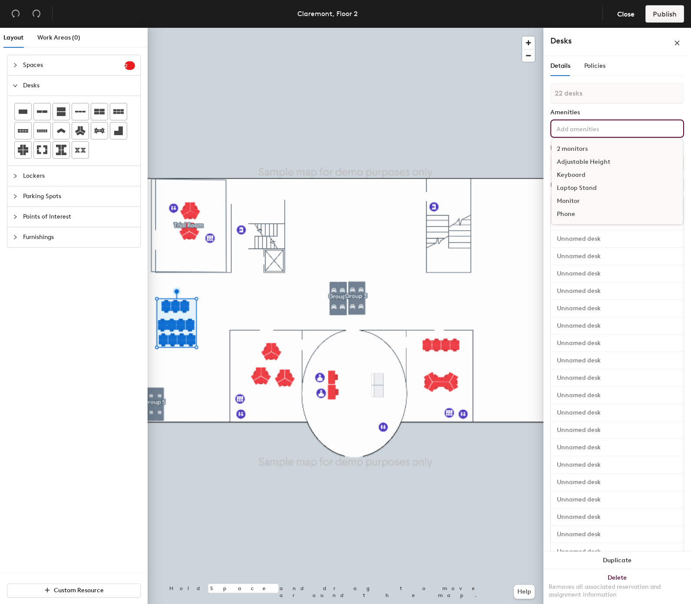
click at [611, 127] on input at bounding box center [594, 128] width 78 height 10
click at [612, 148] on div "2 monitors" at bounding box center [617, 148] width 131 height 13
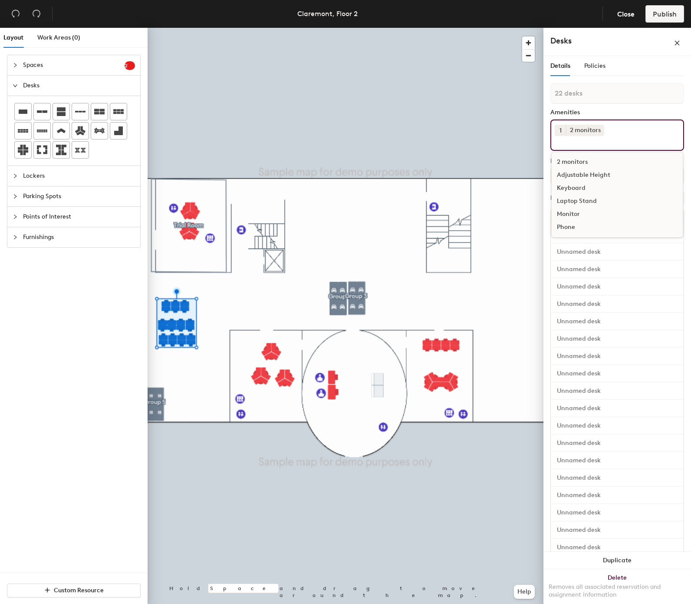
click at [605, 176] on div "Adjustable Height" at bounding box center [617, 174] width 131 height 13
click at [573, 195] on div "Keyboard" at bounding box center [617, 188] width 131 height 13
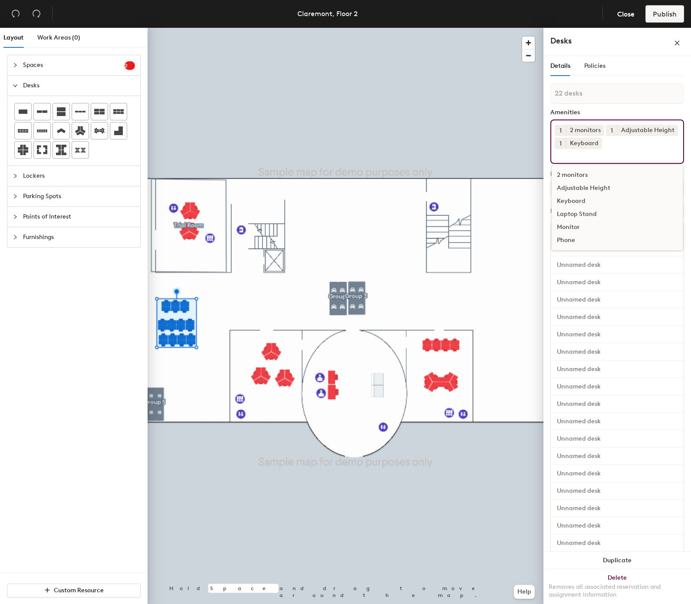
click at [579, 221] on div "Laptop Stand" at bounding box center [617, 214] width 131 height 13
click at [575, 234] on div "Monitor" at bounding box center [617, 227] width 131 height 13
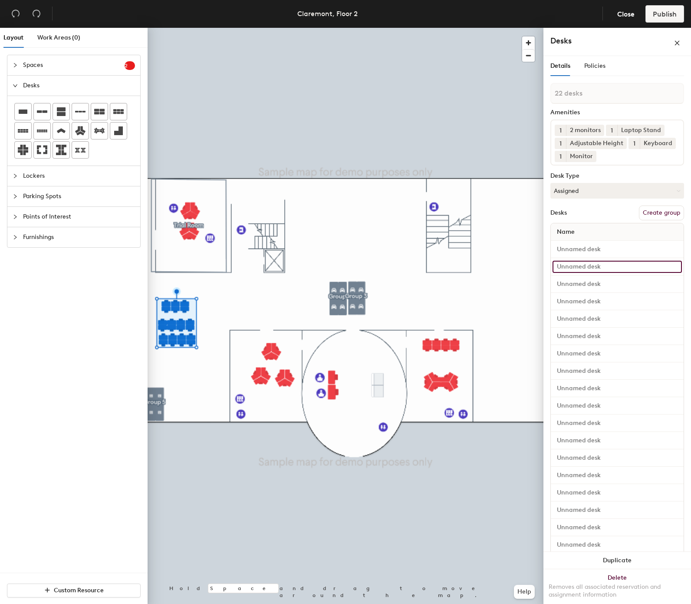
click at [598, 273] on input at bounding box center [617, 267] width 129 height 12
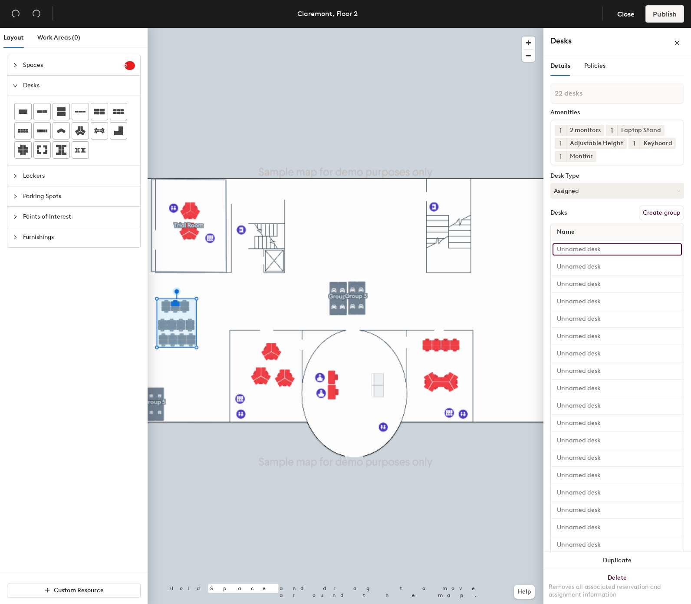
click at [599, 255] on input at bounding box center [617, 249] width 129 height 12
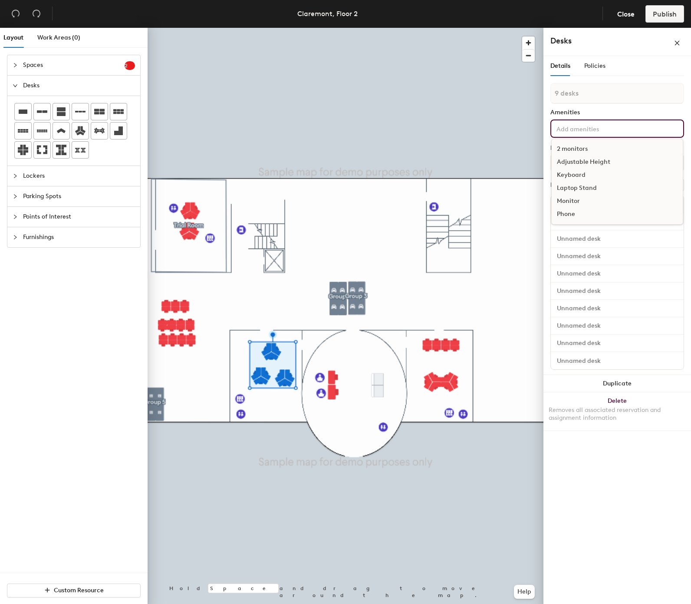
click at [591, 119] on div "2 monitors Adjustable Height Keyboard Laptop Stand Monitor Phone" at bounding box center [618, 128] width 134 height 18
click at [590, 145] on div "2 monitors" at bounding box center [617, 148] width 131 height 13
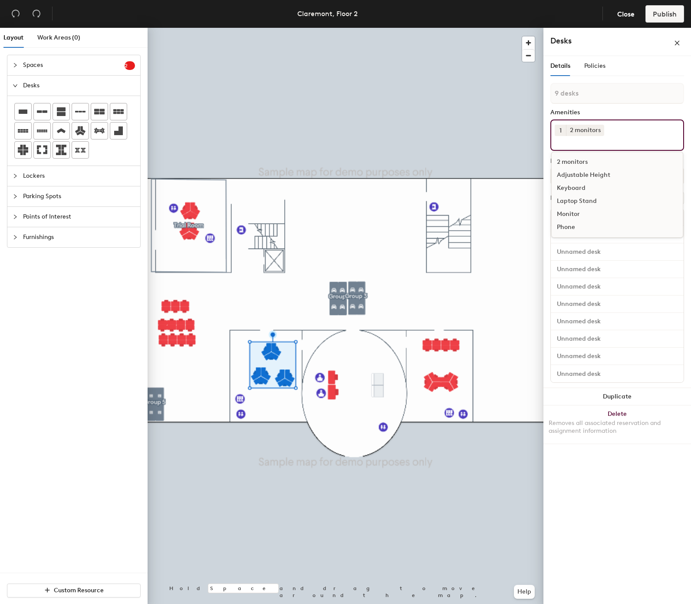
click at [591, 166] on div "2 monitors" at bounding box center [617, 161] width 131 height 13
click at [584, 173] on div "Adjustable Height" at bounding box center [617, 174] width 131 height 13
click at [579, 182] on div "Keyboard" at bounding box center [617, 188] width 131 height 13
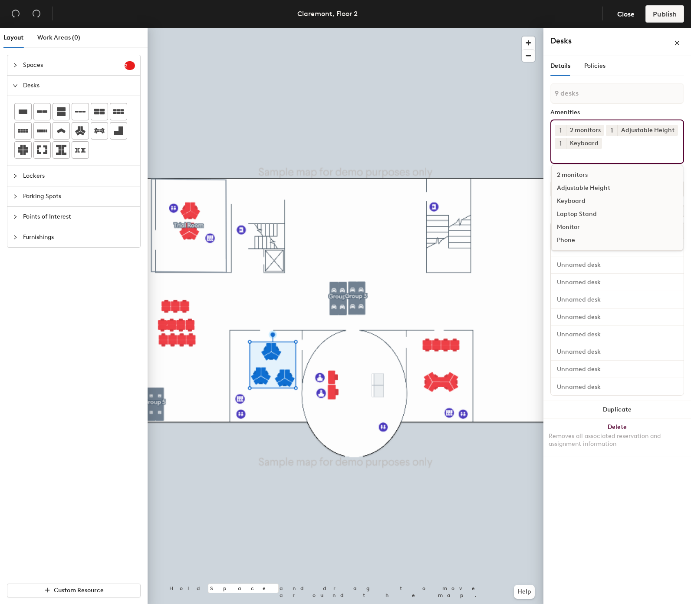
click at [580, 208] on div "Laptop Stand" at bounding box center [617, 214] width 131 height 13
click at [571, 225] on div "Monitor" at bounding box center [617, 227] width 131 height 13
click at [656, 127] on div at bounding box center [659, 129] width 10 height 7
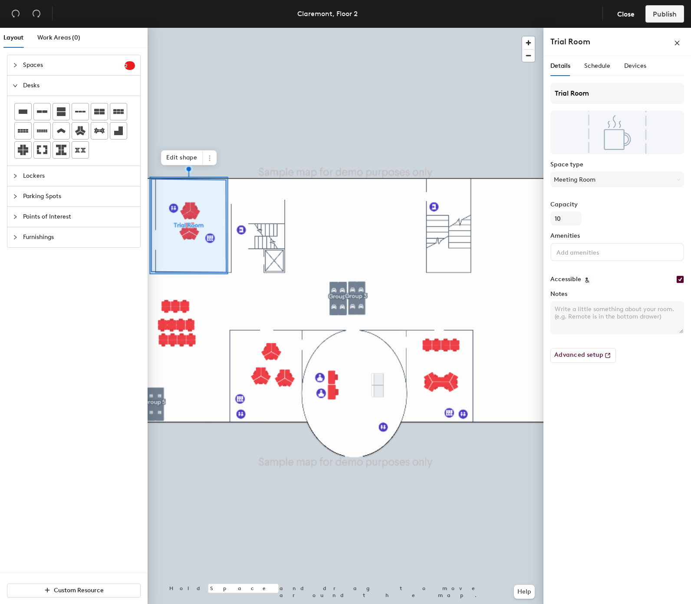
click at [594, 252] on input at bounding box center [594, 251] width 78 height 10
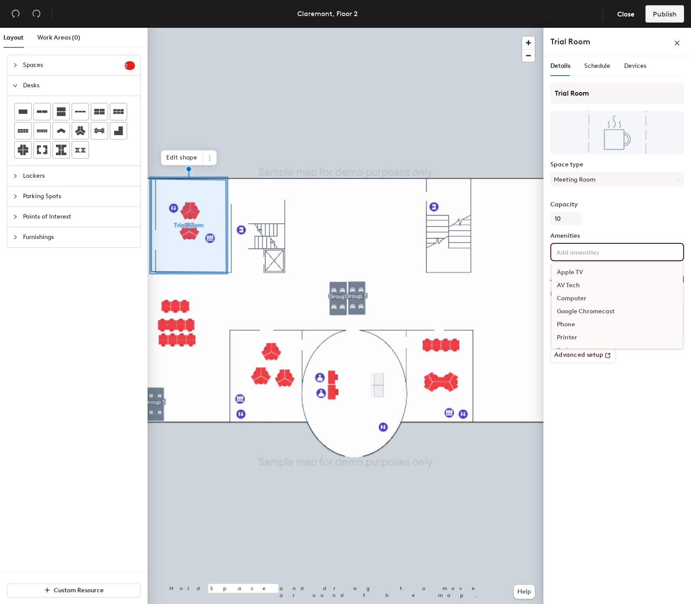
click at [581, 273] on div "Apple TV" at bounding box center [617, 272] width 131 height 13
click at [581, 275] on div "AV Tech" at bounding box center [617, 274] width 131 height 13
click at [581, 286] on div "Computer" at bounding box center [617, 285] width 131 height 13
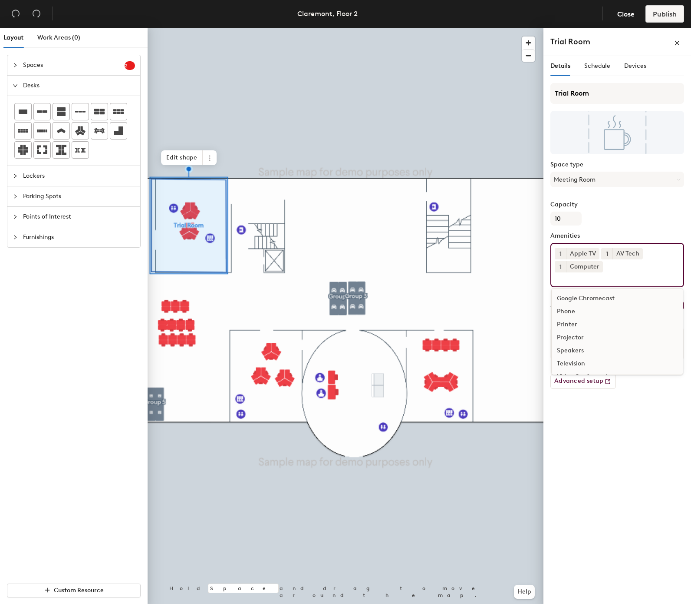
click at [582, 323] on div "Printer" at bounding box center [617, 324] width 131 height 13
click at [584, 327] on div "Projector" at bounding box center [617, 324] width 131 height 13
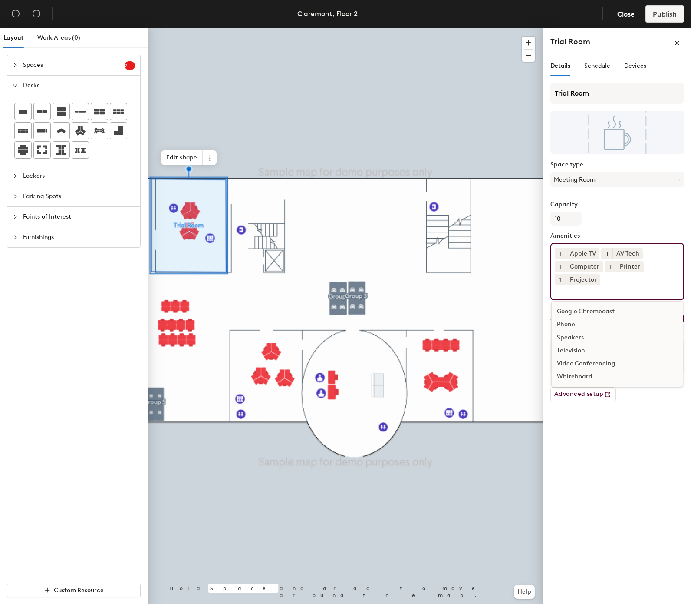
click at [577, 331] on div "Speakers" at bounding box center [617, 337] width 131 height 13
click at [598, 362] on div "Whiteboard" at bounding box center [617, 363] width 131 height 13
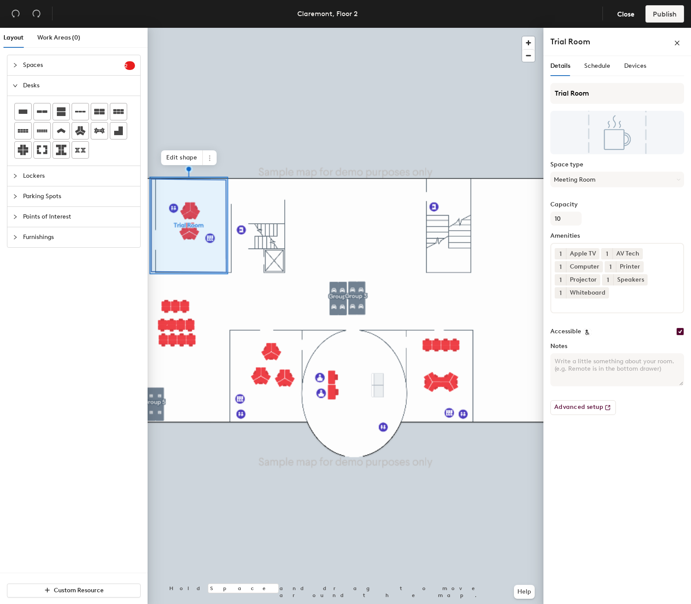
click at [501, 28] on div at bounding box center [346, 28] width 396 height 0
click at [639, 93] on input "Trial Room" at bounding box center [618, 93] width 134 height 21
click at [591, 95] on input "C" at bounding box center [618, 93] width 134 height 21
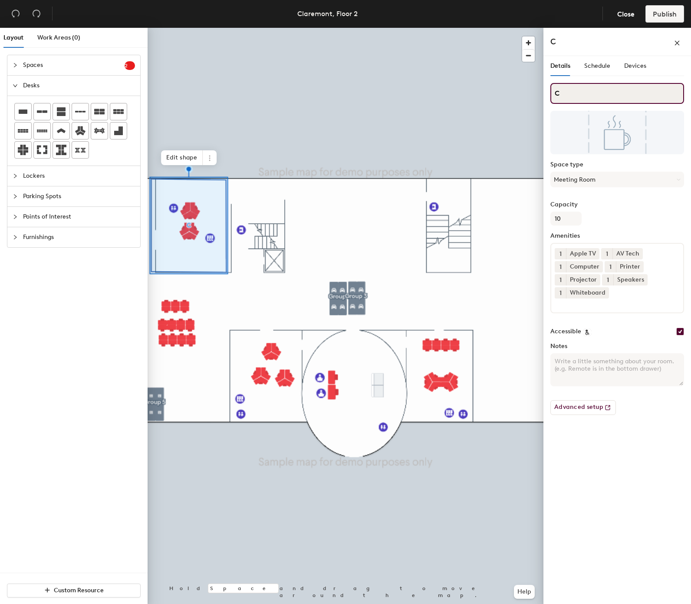
click at [591, 95] on input "C" at bounding box center [618, 93] width 134 height 21
type input "Conference Room"
click at [601, 68] on span "Schedule" at bounding box center [598, 65] width 26 height 7
click at [603, 62] on span "Schedule" at bounding box center [598, 65] width 26 height 7
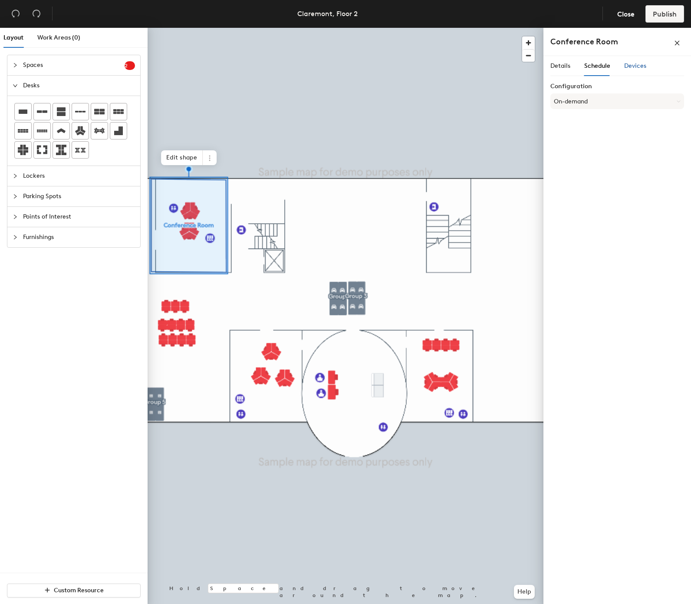
click at [631, 66] on span "Devices" at bounding box center [635, 65] width 22 height 7
click at [597, 69] on span "Schedule" at bounding box center [598, 65] width 26 height 7
click at [599, 69] on span "Schedule" at bounding box center [598, 65] width 26 height 7
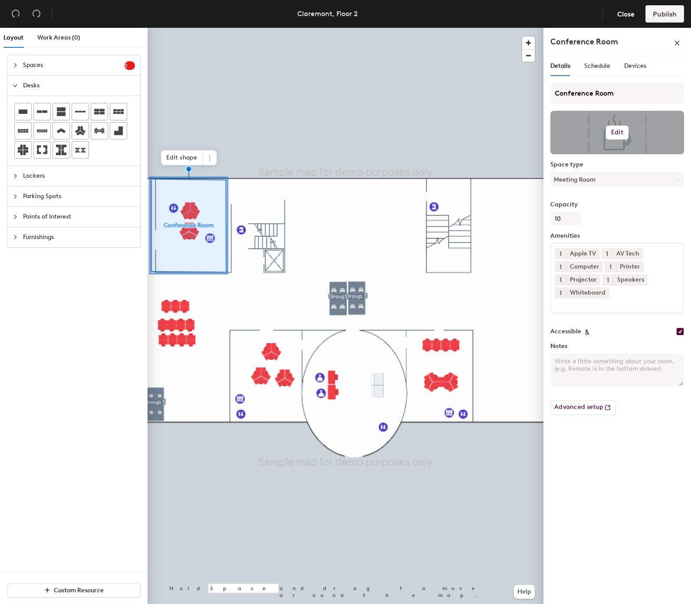
click at [615, 129] on h6 "Edit" at bounding box center [617, 132] width 12 height 7
click at [573, 166] on span "Remove" at bounding box center [617, 166] width 119 height 8
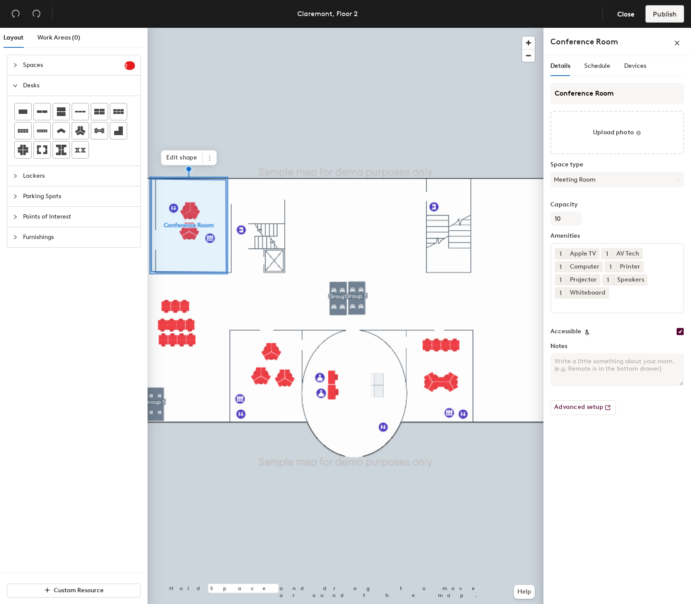
click at [679, 333] on input "Accessible" at bounding box center [681, 331] width 8 height 8
checkbox input "false"
click at [577, 362] on textarea "Notes" at bounding box center [618, 369] width 134 height 33
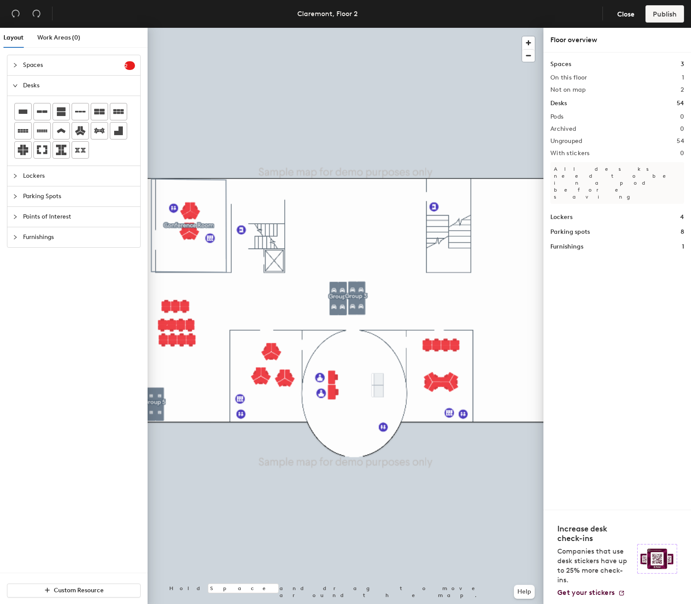
click at [552, 118] on h2 "Pods" at bounding box center [557, 116] width 13 height 7
click at [75, 31] on div "Work Areas (0)" at bounding box center [58, 38] width 43 height 20
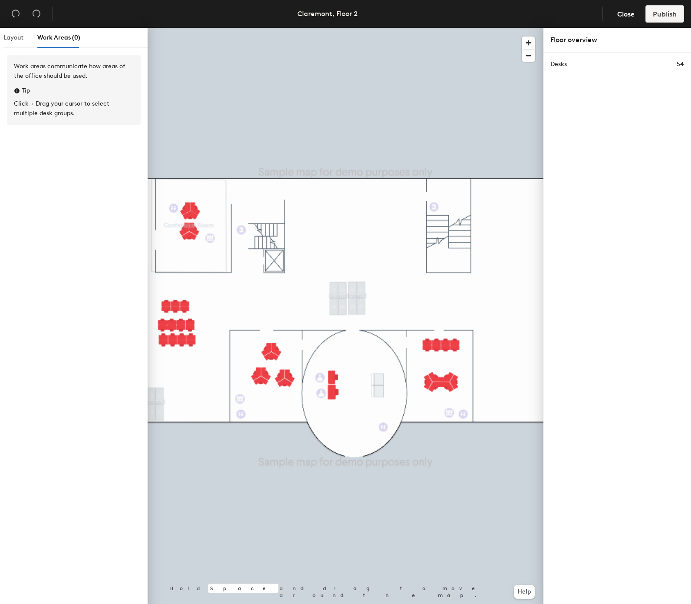
click at [14, 43] on div "Layout" at bounding box center [13, 38] width 20 height 20
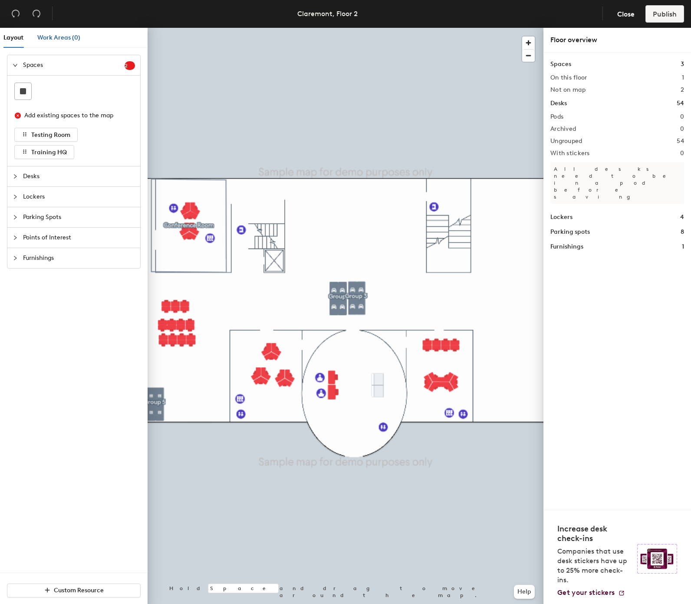
click at [66, 36] on span "Work Areas (0)" at bounding box center [58, 37] width 43 height 7
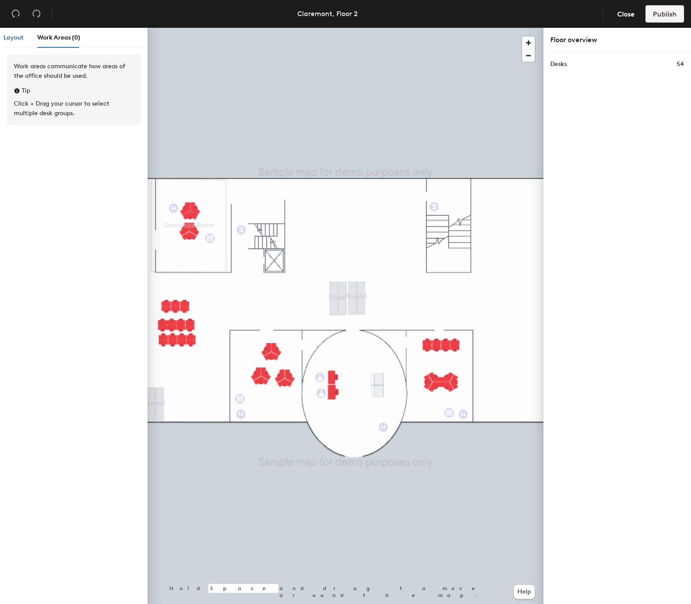
click at [22, 37] on span "Layout" at bounding box center [13, 37] width 20 height 7
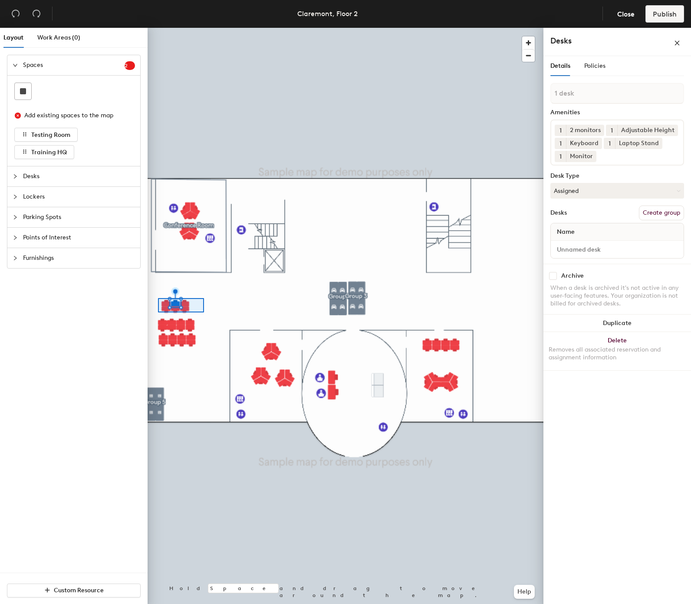
type input "6 desks"
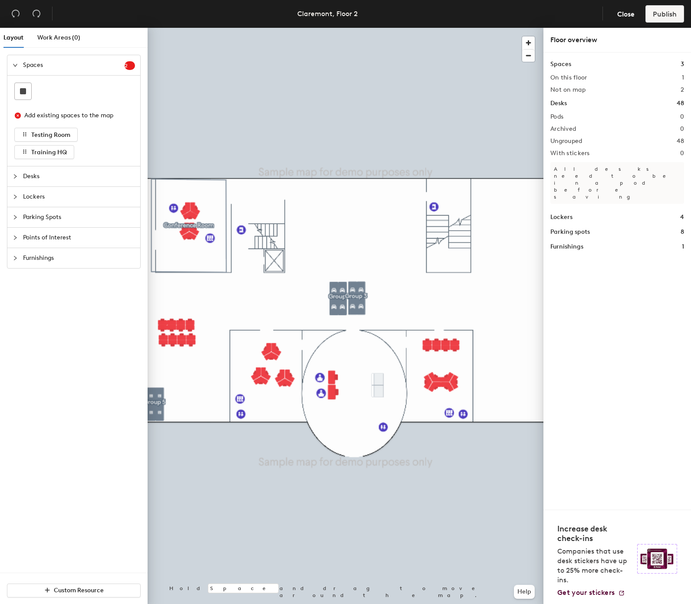
click at [77, 180] on span "Desks" at bounding box center [79, 176] width 112 height 20
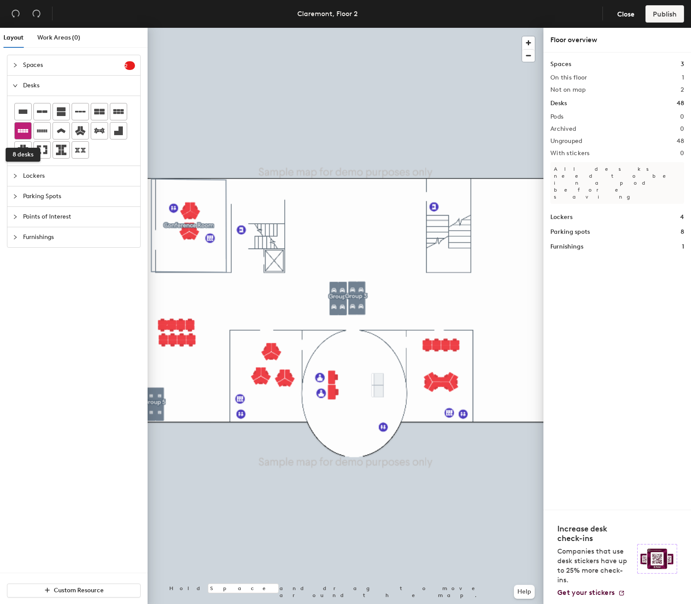
click at [22, 128] on icon at bounding box center [23, 131] width 10 height 10
click at [38, 421] on div "Spaces 2 Add existing spaces to the map Testing Room Training HQ Desks Lockers …" at bounding box center [74, 314] width 148 height 518
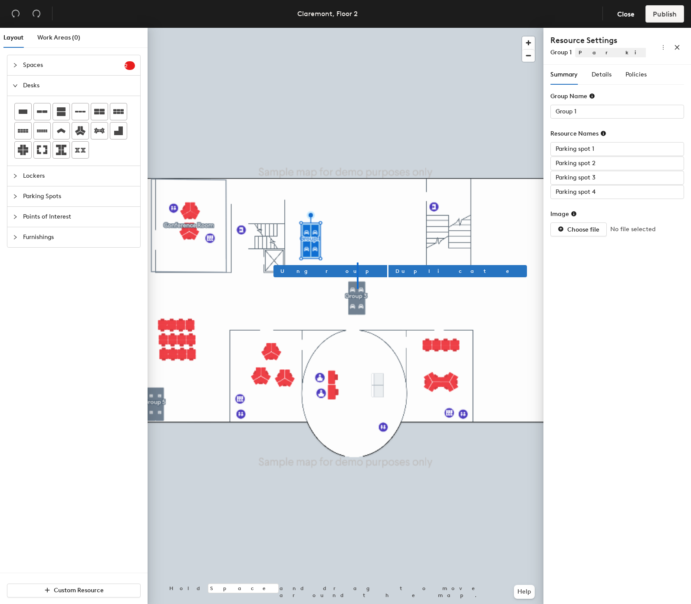
click at [358, 28] on div at bounding box center [346, 28] width 396 height 0
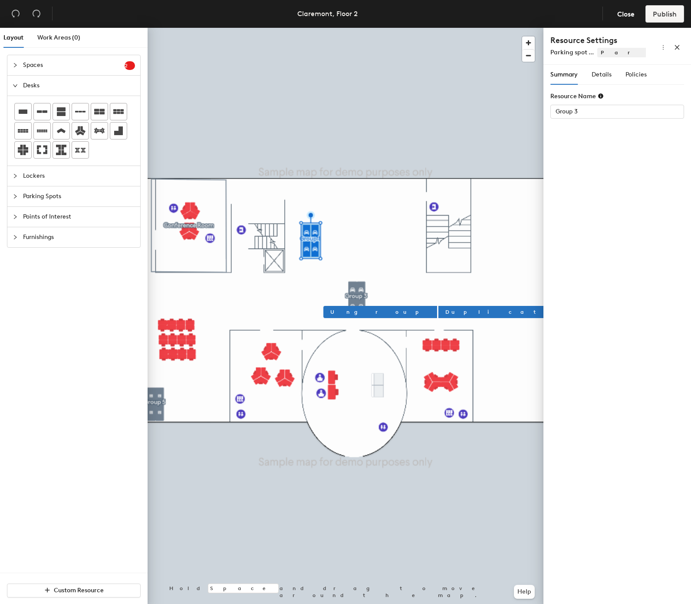
type input "Parking spot 6"
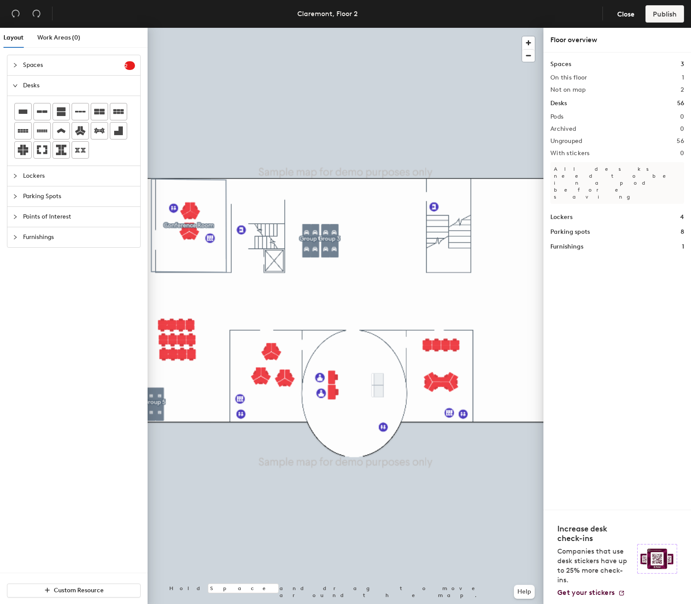
click at [61, 210] on span "Points of Interest" at bounding box center [79, 217] width 112 height 20
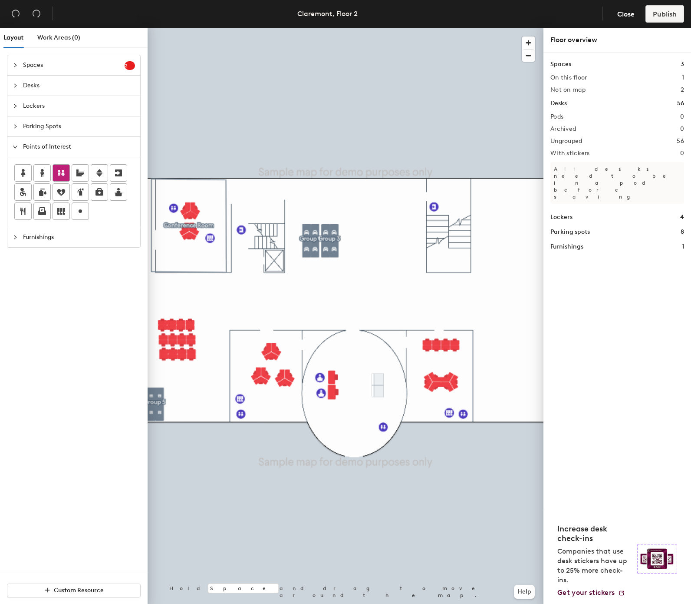
click at [64, 173] on icon at bounding box center [61, 173] width 7 height 6
click at [163, 28] on div at bounding box center [346, 28] width 396 height 0
click at [162, 28] on div at bounding box center [346, 28] width 396 height 0
click at [164, 28] on div at bounding box center [346, 28] width 396 height 0
click at [70, 586] on span "Custom Resource" at bounding box center [79, 589] width 50 height 7
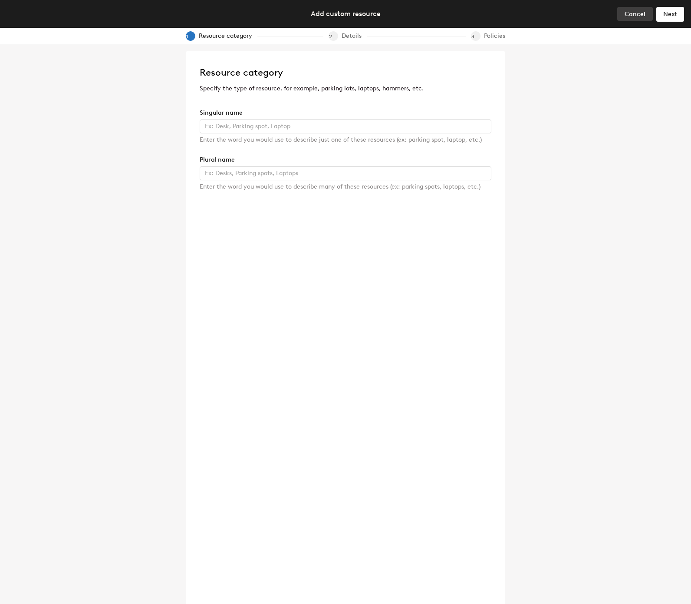
click at [631, 16] on span "Cancel" at bounding box center [635, 13] width 21 height 7
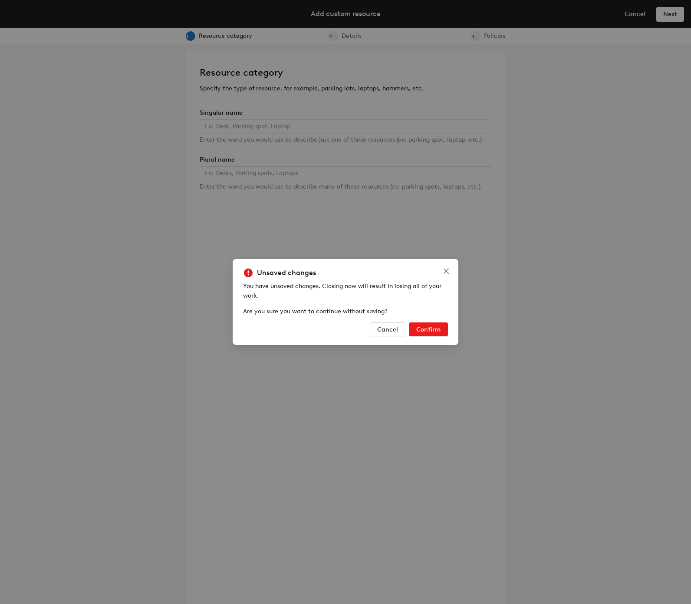
click at [436, 326] on span "Confirm" at bounding box center [428, 329] width 24 height 7
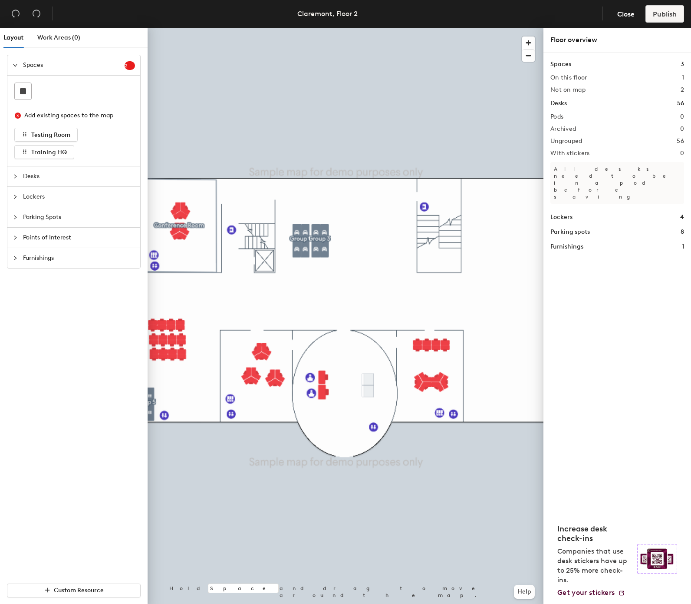
click at [569, 119] on div "Pods 0" at bounding box center [618, 116] width 134 height 7
click at [94, 330] on div "Spaces 2 Add existing spaces to the map Testing Room Training HQ Desks Lockers …" at bounding box center [74, 314] width 148 height 518
click at [78, 175] on span "Desks" at bounding box center [79, 176] width 112 height 20
click at [174, 28] on div at bounding box center [346, 28] width 396 height 0
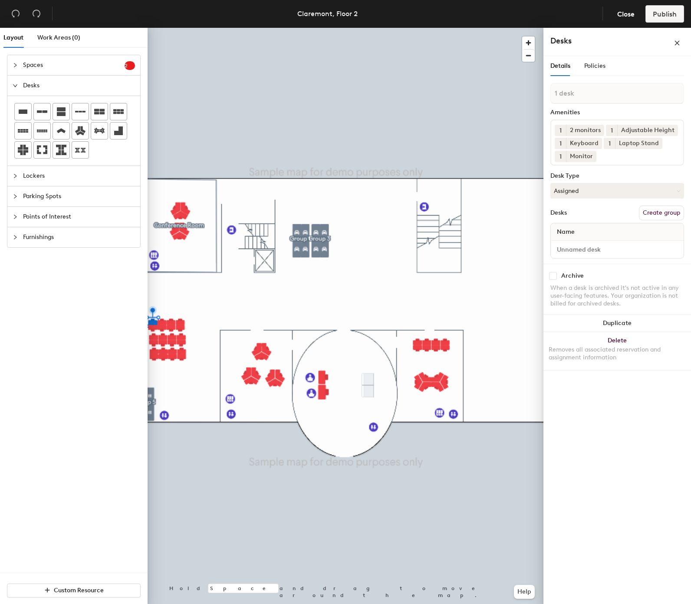
click at [168, 28] on div at bounding box center [346, 28] width 396 height 0
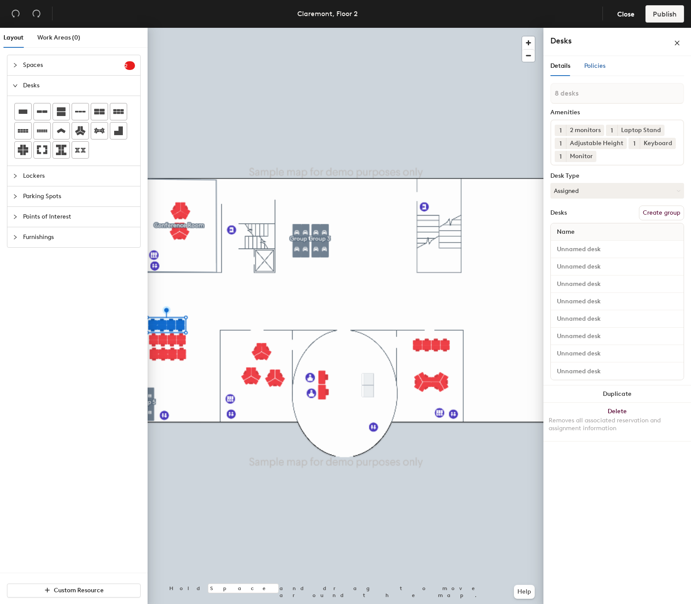
click at [598, 64] on span "Policies" at bounding box center [595, 65] width 21 height 7
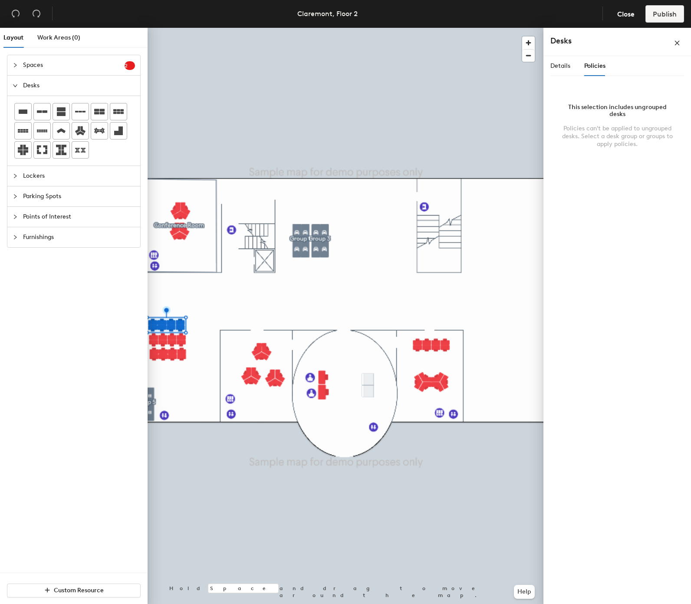
click at [570, 70] on div "Details Policies" at bounding box center [578, 66] width 55 height 20
click at [565, 63] on span "Details" at bounding box center [561, 65] width 20 height 7
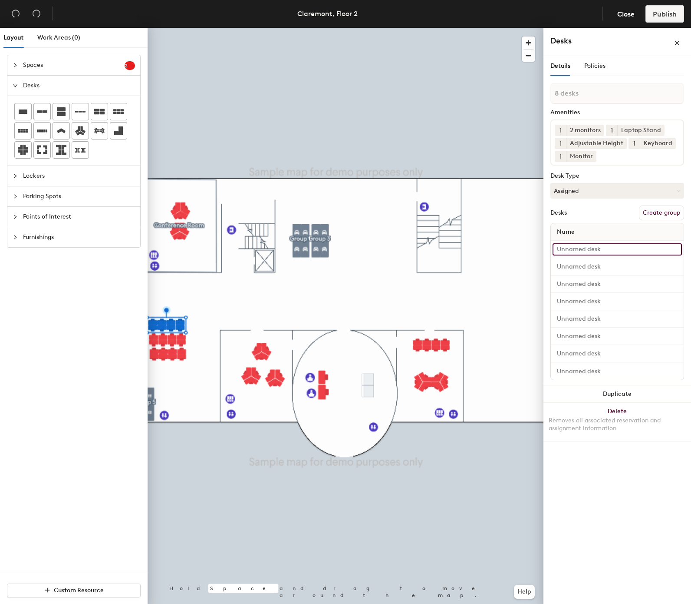
click at [620, 252] on input at bounding box center [617, 249] width 129 height 12
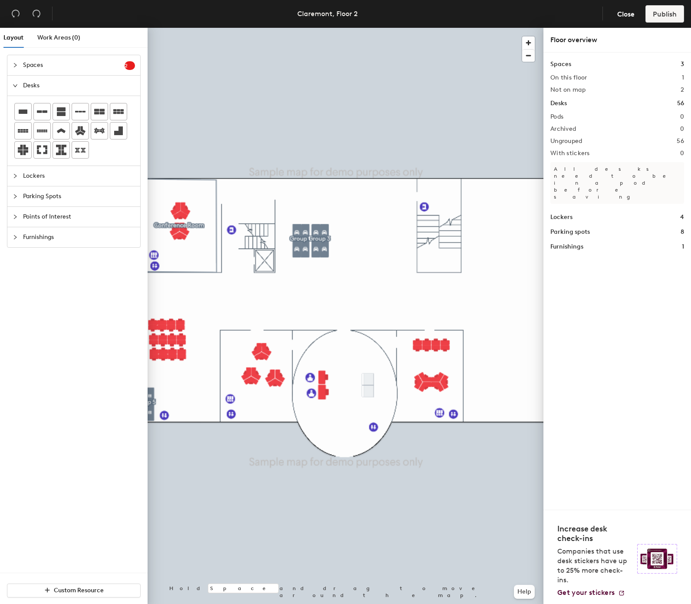
click at [159, 28] on div at bounding box center [346, 28] width 396 height 0
click at [347, 28] on div at bounding box center [346, 28] width 396 height 0
click at [139, 466] on div "Spaces 2 Add existing spaces to the map Testing Room Training HQ Desks Lockers …" at bounding box center [74, 314] width 148 height 518
click at [356, 28] on div at bounding box center [346, 28] width 396 height 0
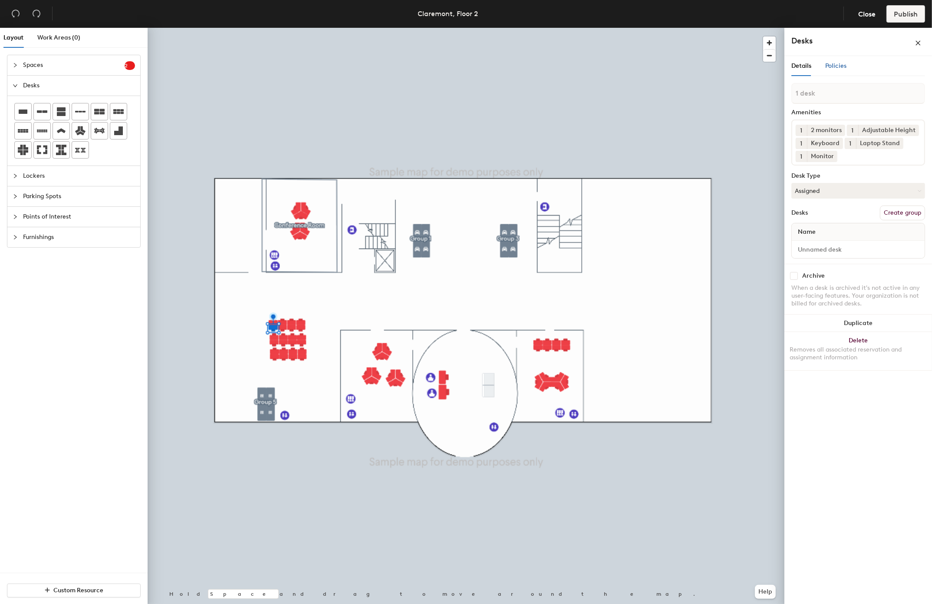
click at [691, 62] on div "Policies" at bounding box center [836, 66] width 21 height 10
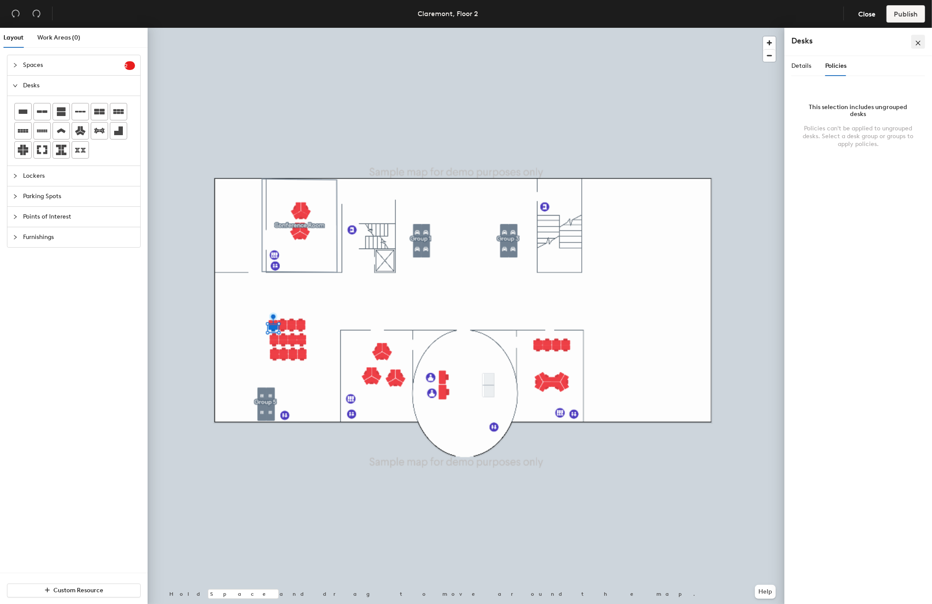
click at [691, 41] on button "button" at bounding box center [919, 42] width 14 height 14
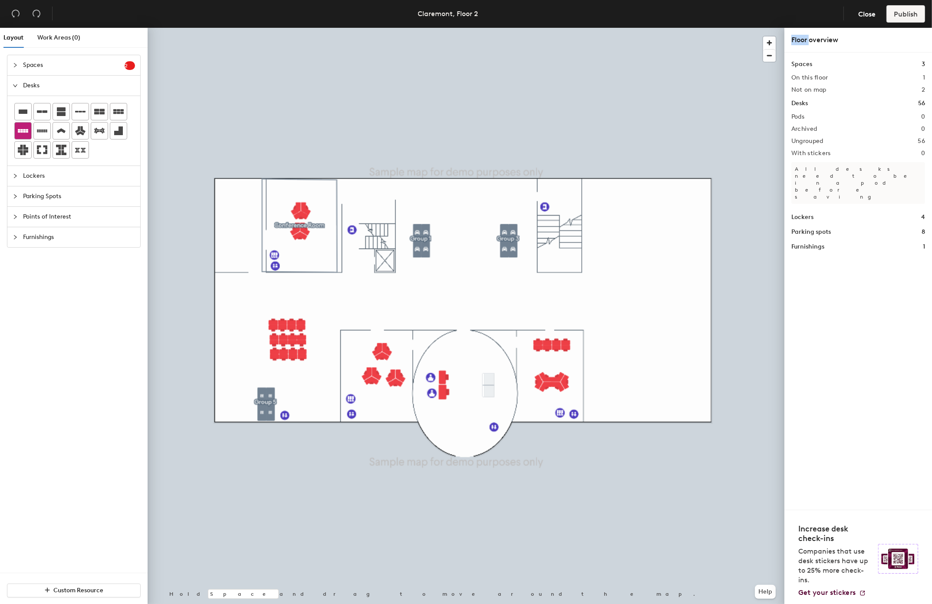
click at [19, 132] on icon at bounding box center [23, 130] width 10 height 3
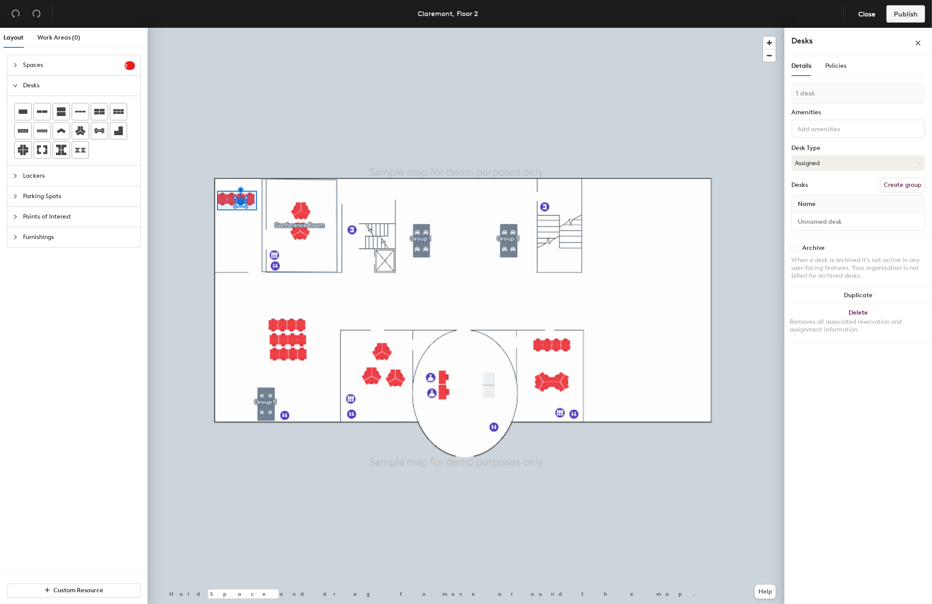
type input "8 desks"
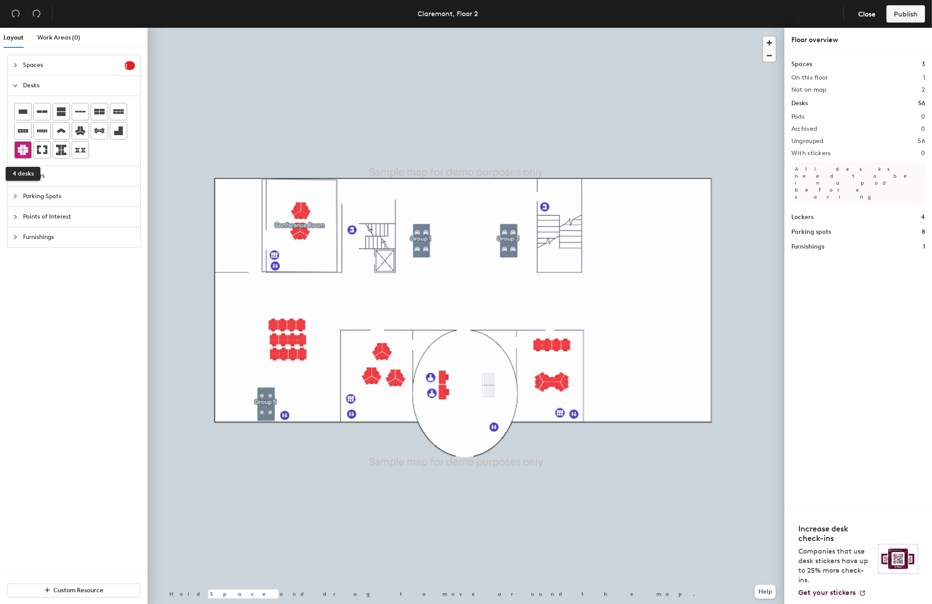
click at [21, 150] on icon at bounding box center [23, 150] width 10 height 10
click at [22, 147] on icon at bounding box center [23, 150] width 10 height 10
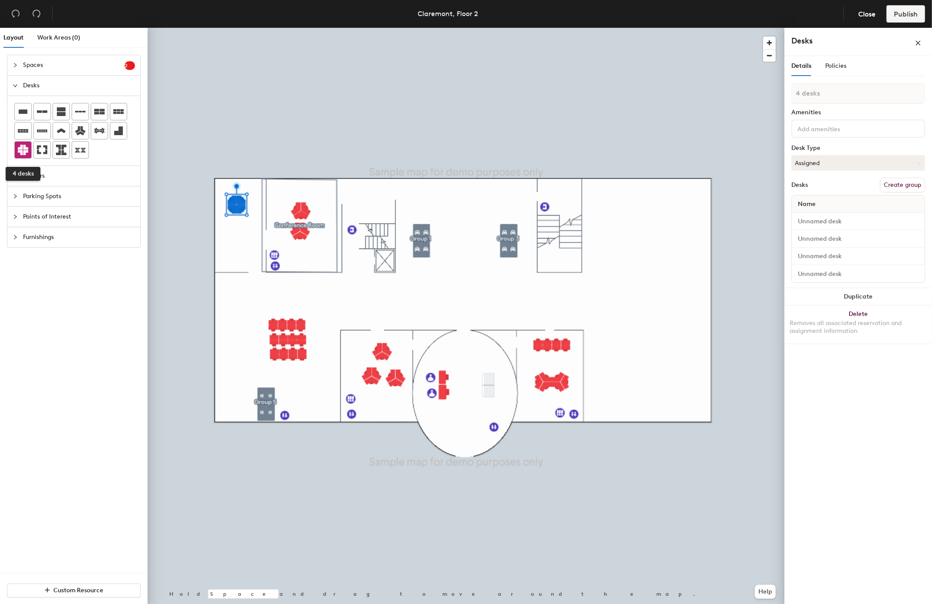
click at [21, 152] on icon at bounding box center [23, 150] width 10 height 10
drag, startPoint x: 21, startPoint y: 152, endPoint x: 23, endPoint y: 145, distance: 7.4
click at [21, 152] on icon at bounding box center [23, 150] width 10 height 10
click at [23, 149] on icon at bounding box center [23, 150] width 10 height 10
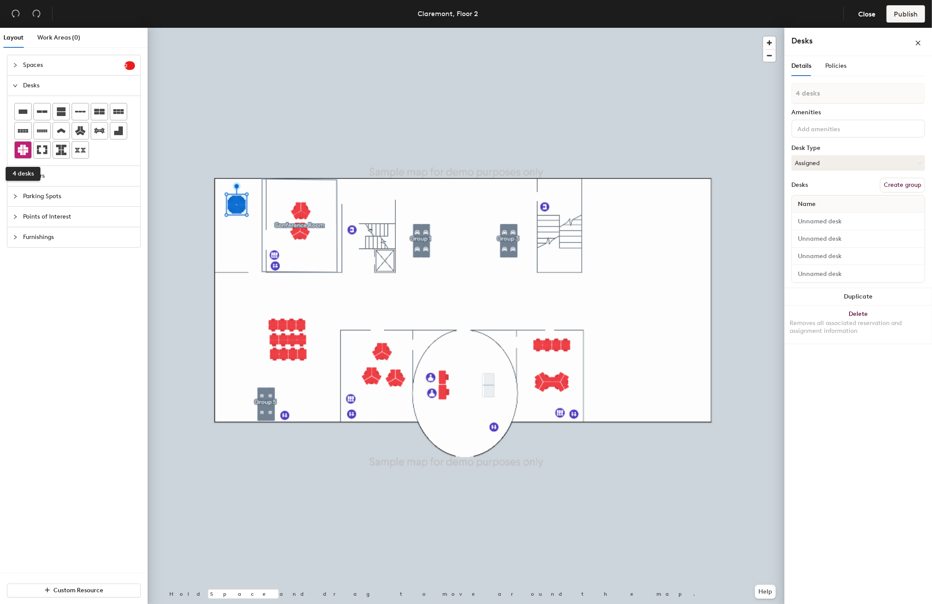
click at [23, 149] on icon at bounding box center [23, 150] width 10 height 10
click at [21, 145] on div at bounding box center [23, 150] width 17 height 17
click at [23, 145] on div at bounding box center [23, 150] width 17 height 17
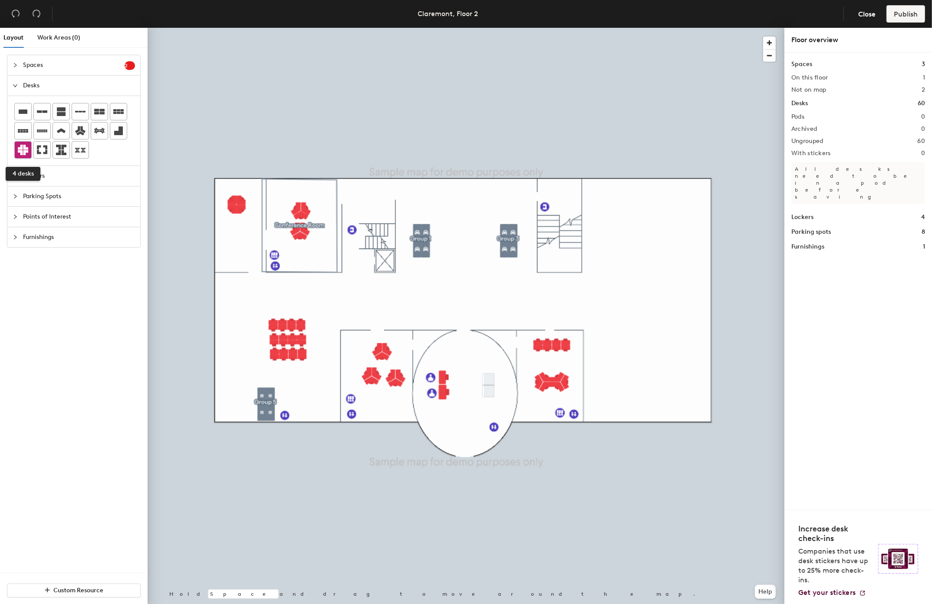
drag, startPoint x: 25, startPoint y: 151, endPoint x: 29, endPoint y: 153, distance: 4.9
click at [25, 151] on icon at bounding box center [23, 150] width 10 height 10
click at [21, 151] on icon at bounding box center [23, 150] width 10 height 10
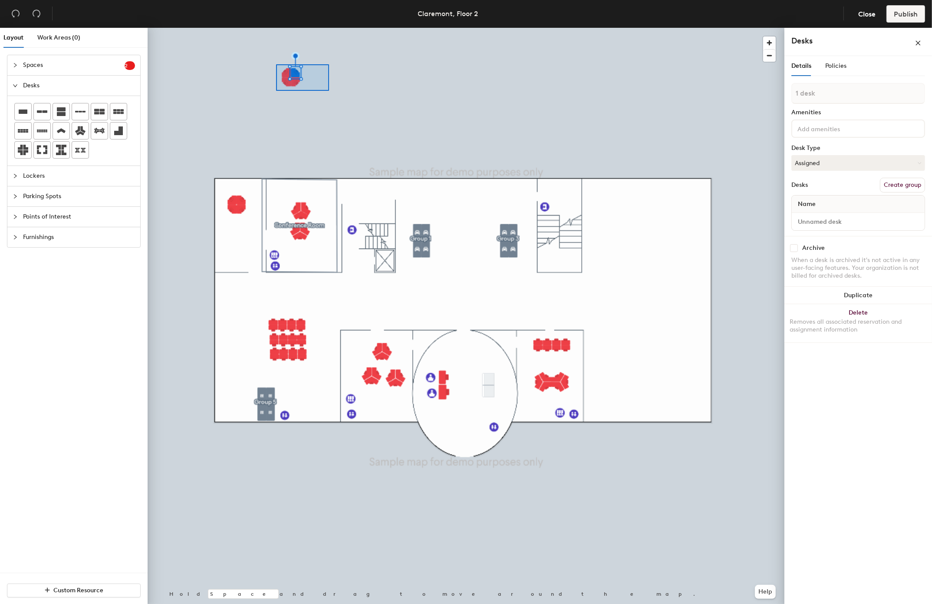
type input "4 desks"
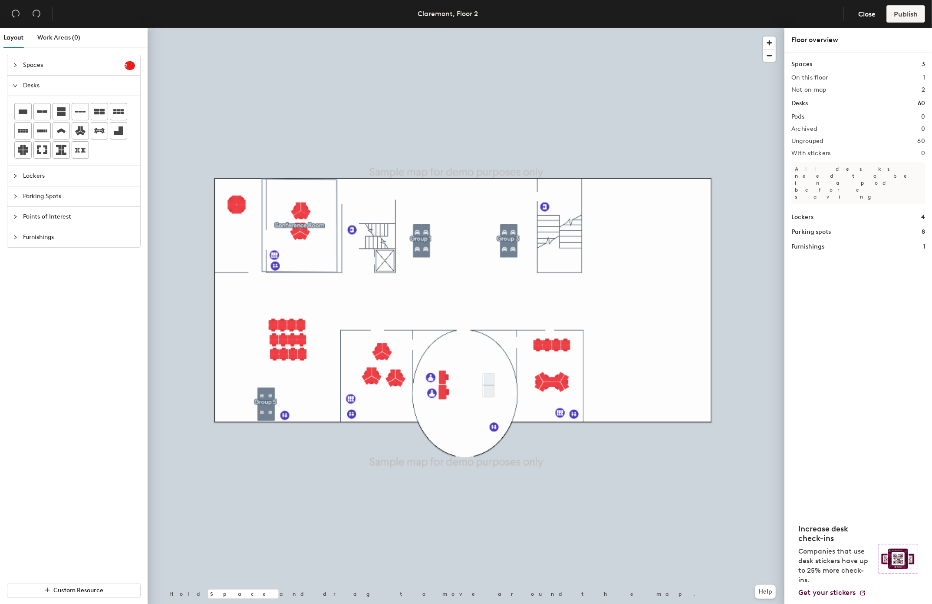
click at [152, 220] on div "Layout Work Areas (0) Spaces 2 Add existing spaces to the map Testing Room Trai…" at bounding box center [466, 317] width 932 height 579
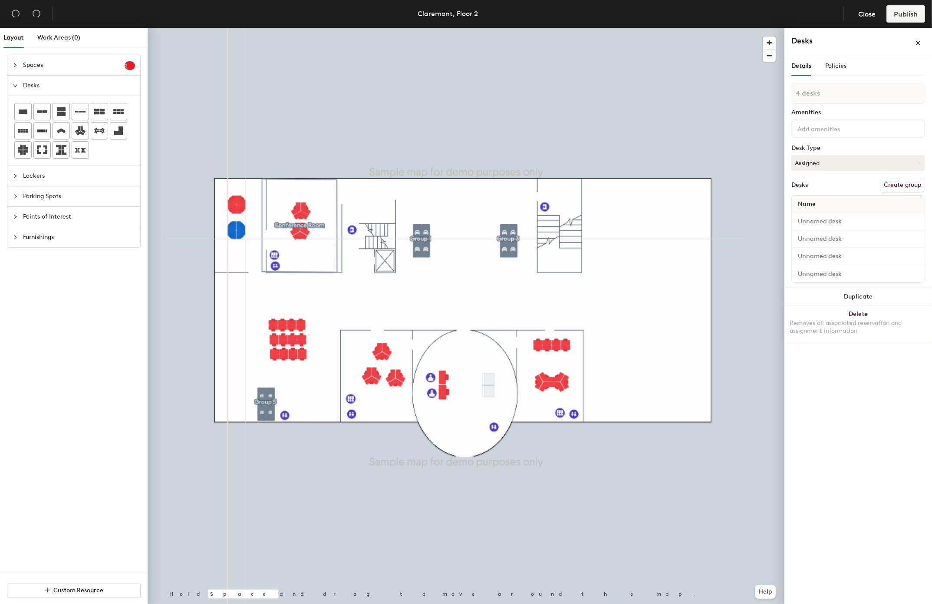
type input "1 desk"
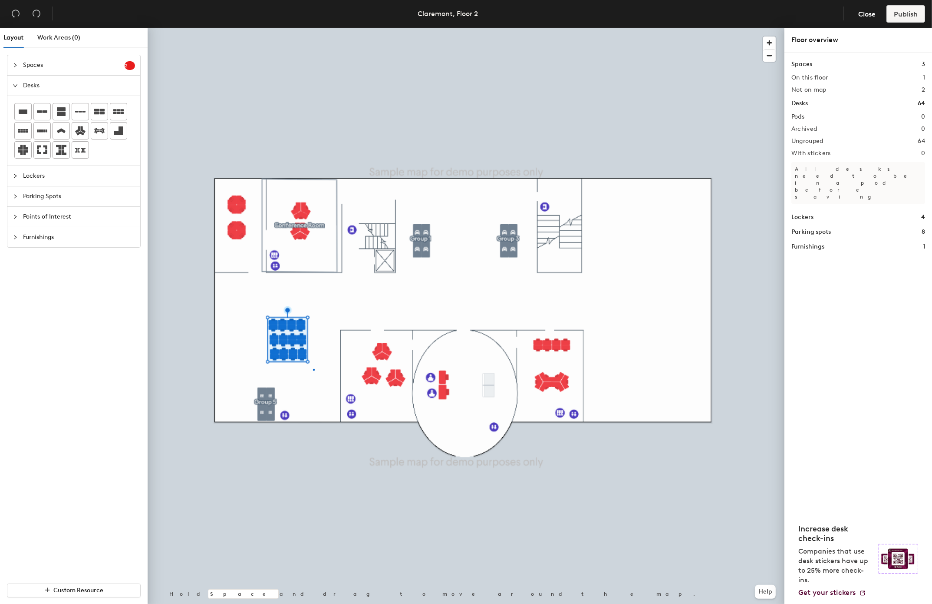
drag, startPoint x: 23, startPoint y: 150, endPoint x: 311, endPoint y: 13, distance: 318.0
click at [313, 28] on div at bounding box center [466, 28] width 637 height 0
click at [313, 369] on div at bounding box center [314, 370] width 2 height 2
drag, startPoint x: 311, startPoint y: 13, endPoint x: 313, endPoint y: 369, distance: 355.2
click at [313, 369] on div at bounding box center [314, 370] width 2 height 2
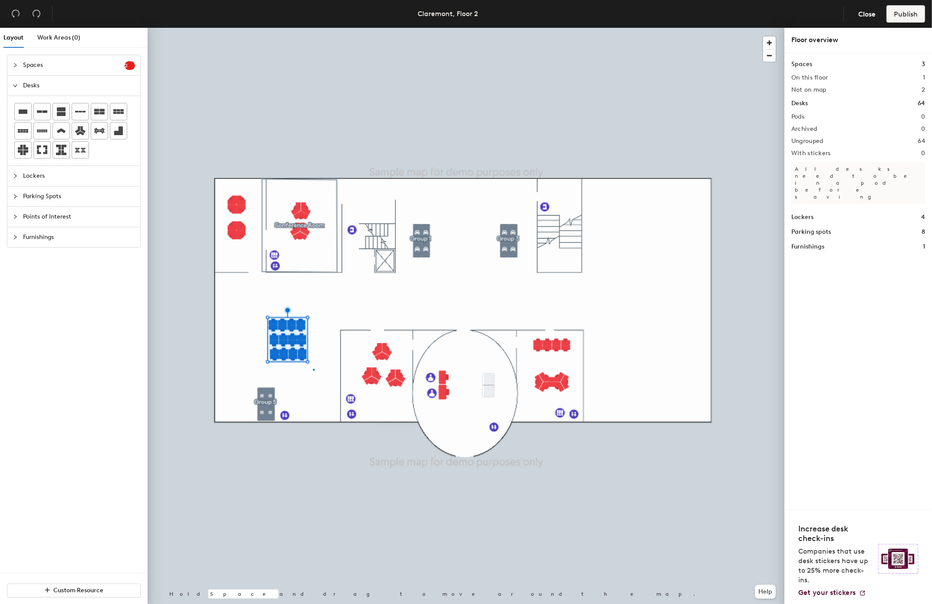
click at [313, 369] on div at bounding box center [314, 370] width 2 height 2
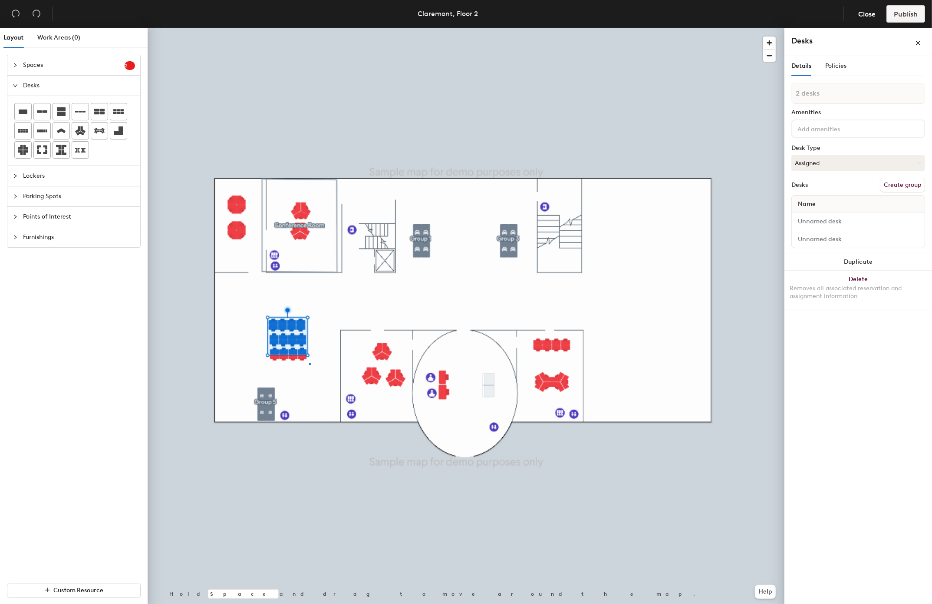
click at [309, 28] on div at bounding box center [466, 28] width 637 height 0
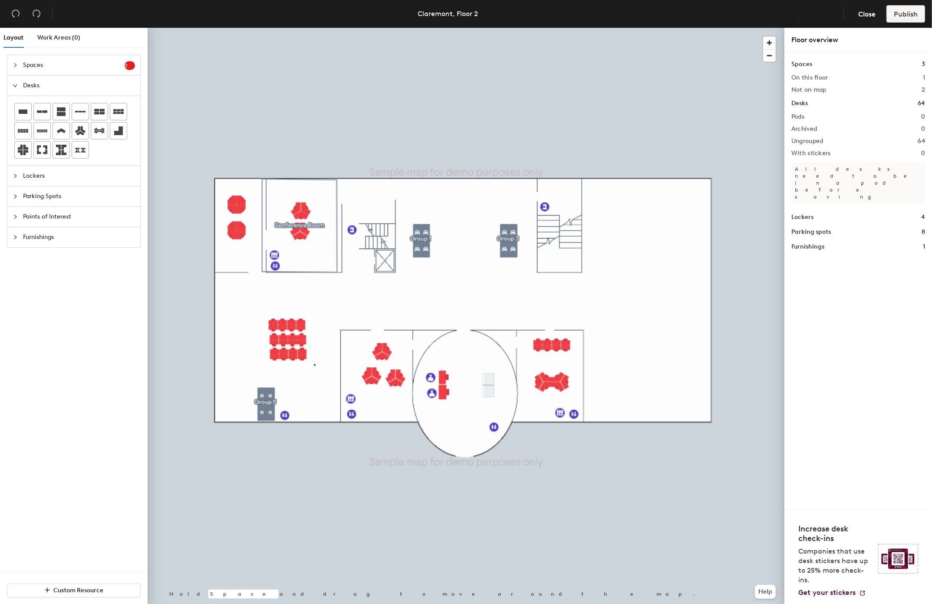
click at [314, 28] on div at bounding box center [466, 28] width 637 height 0
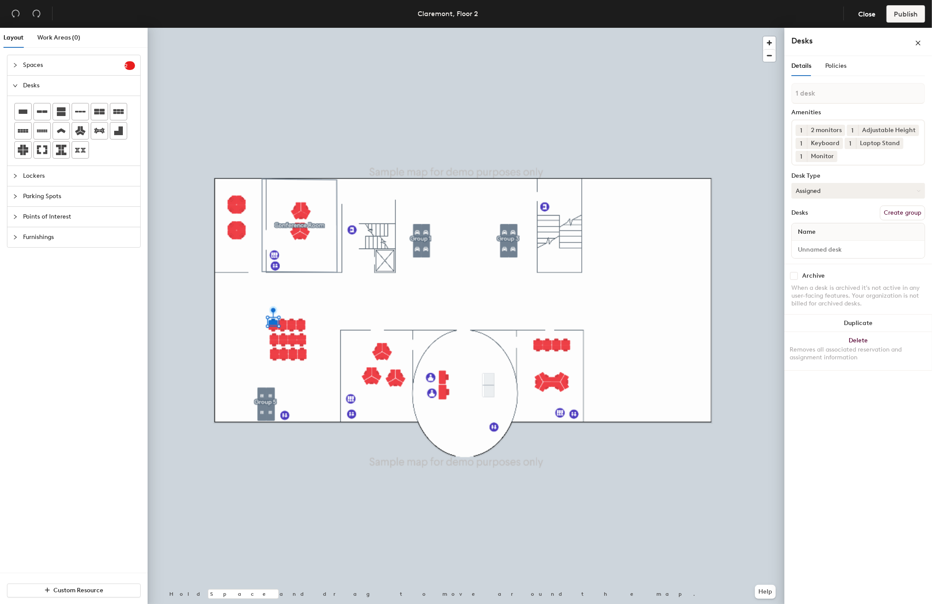
click at [691, 189] on button "Assigned" at bounding box center [859, 191] width 134 height 16
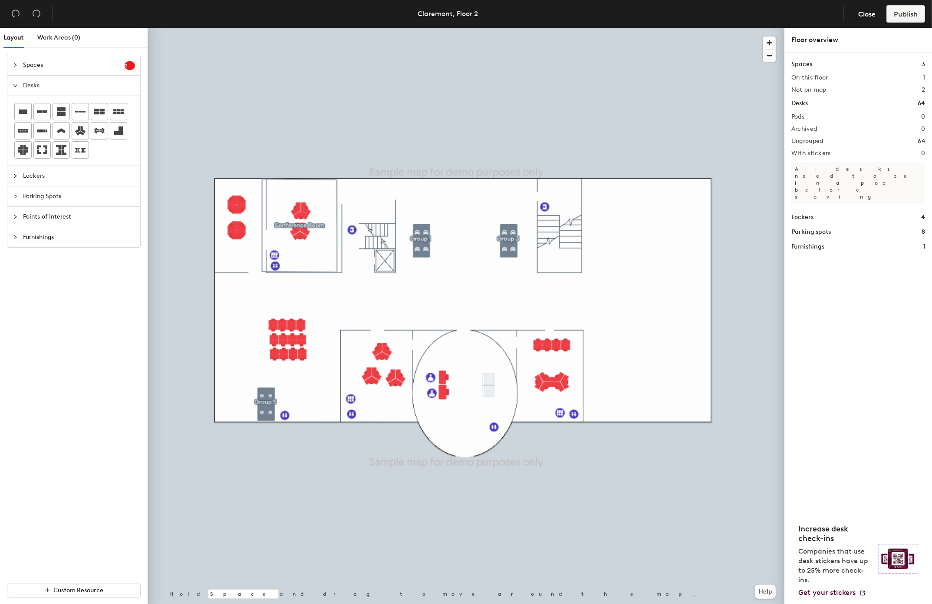
click at [82, 216] on span "Points of Interest" at bounding box center [79, 217] width 112 height 20
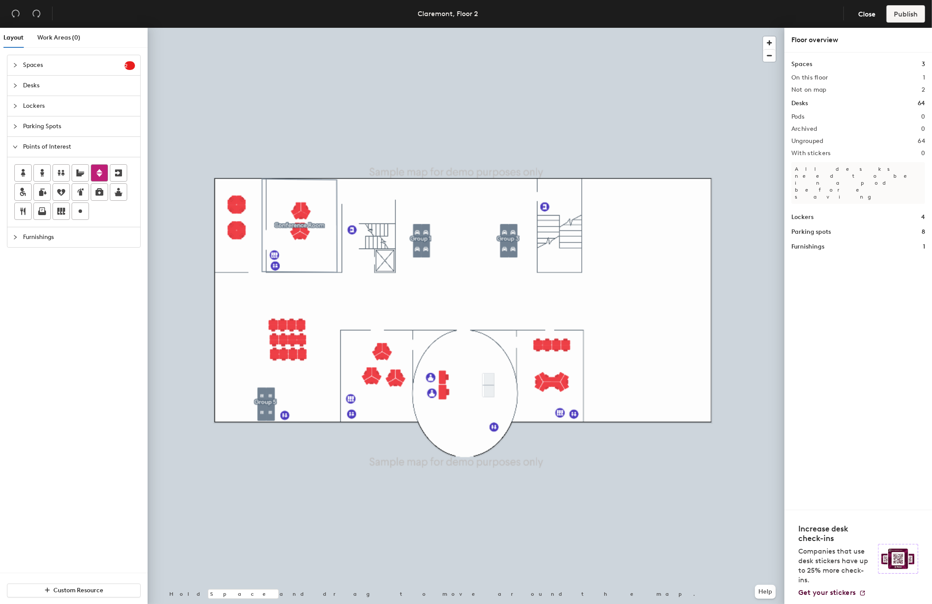
click at [98, 172] on icon at bounding box center [99, 173] width 10 height 10
click at [585, 226] on span "Delete" at bounding box center [575, 226] width 30 height 15
click at [549, 28] on div at bounding box center [466, 28] width 637 height 0
click at [381, 242] on span "Delete" at bounding box center [382, 249] width 30 height 15
click at [104, 168] on div at bounding box center [99, 173] width 17 height 17
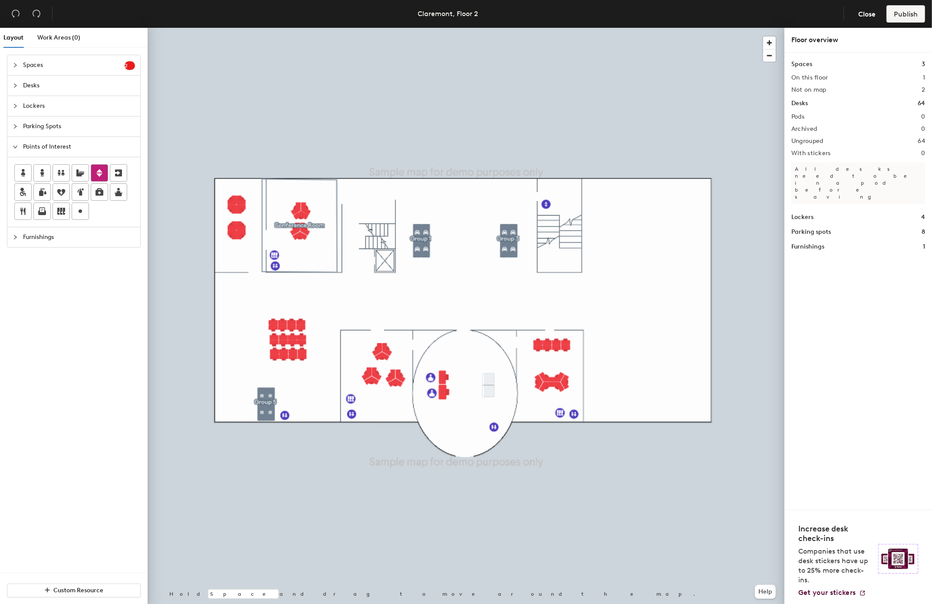
click at [104, 168] on div at bounding box center [99, 173] width 17 height 17
click at [354, 28] on div at bounding box center [466, 28] width 637 height 0
click at [102, 174] on icon at bounding box center [99, 173] width 6 height 8
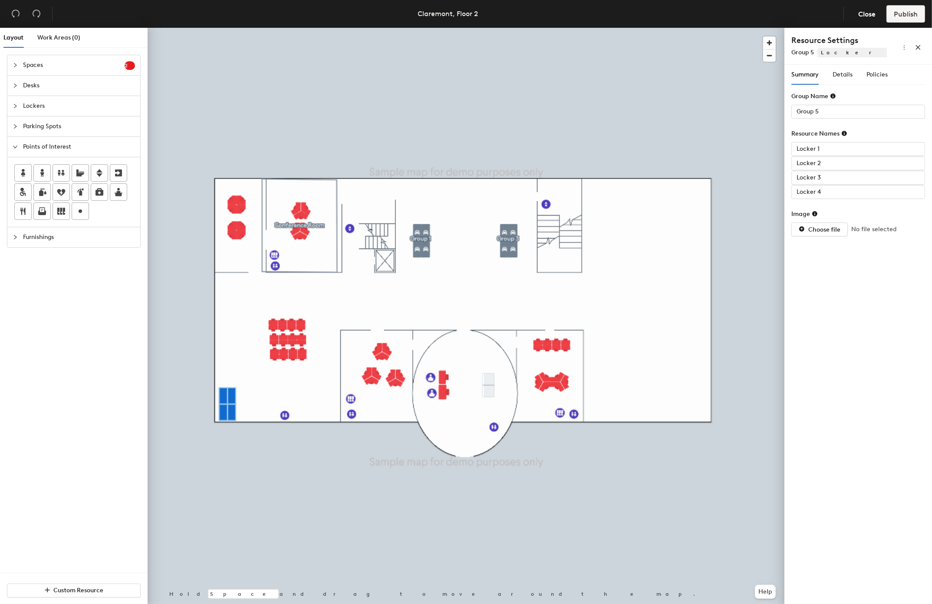
type input "Locker 3"
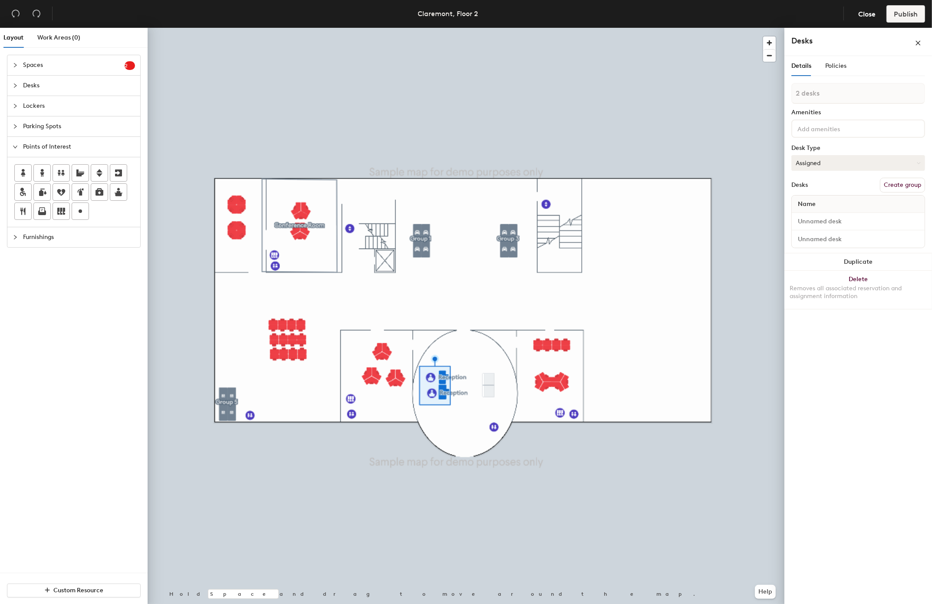
click at [691, 165] on button "Assigned" at bounding box center [859, 163] width 134 height 16
click at [691, 221] on input at bounding box center [858, 221] width 129 height 12
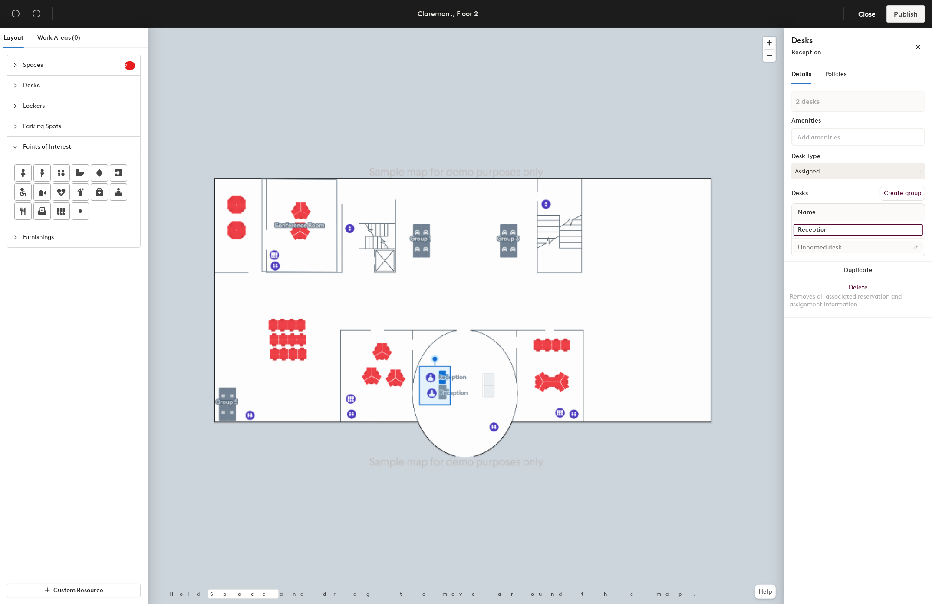
type input "Reception"
click at [691, 246] on input at bounding box center [858, 247] width 129 height 12
type input "Reception"
click at [691, 363] on div "Details Policies 2 desks Amenities Desk Type Assigned Desks Create group Name R…" at bounding box center [859, 335] width 148 height 543
click at [691, 140] on div at bounding box center [859, 137] width 134 height 18
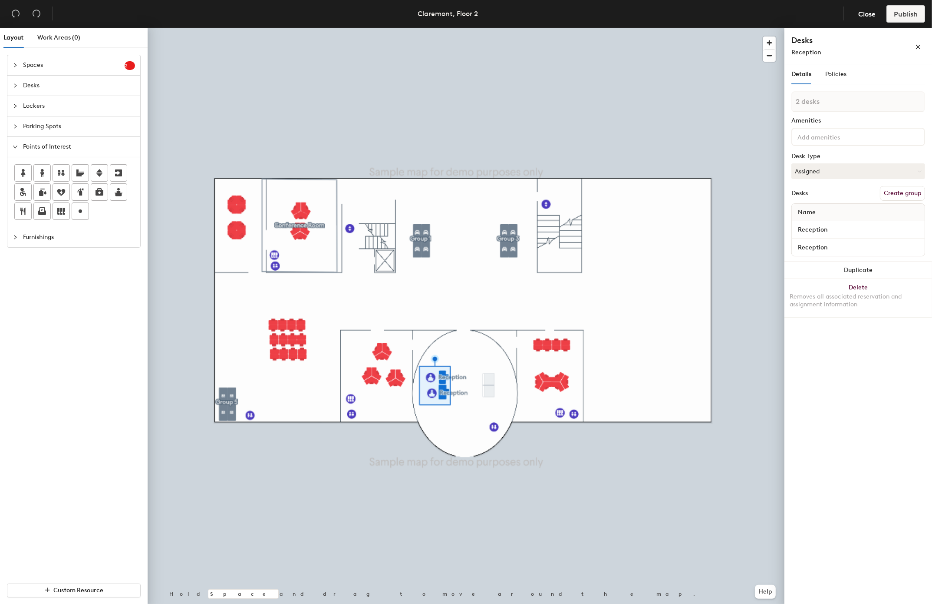
click at [691, 140] on div at bounding box center [859, 137] width 134 height 18
click at [691, 347] on div "Details Policies 2 desks Amenities 2 monitors Adjustable Height Keyboard Laptop…" at bounding box center [859, 335] width 148 height 543
click at [552, 28] on div at bounding box center [466, 28] width 637 height 0
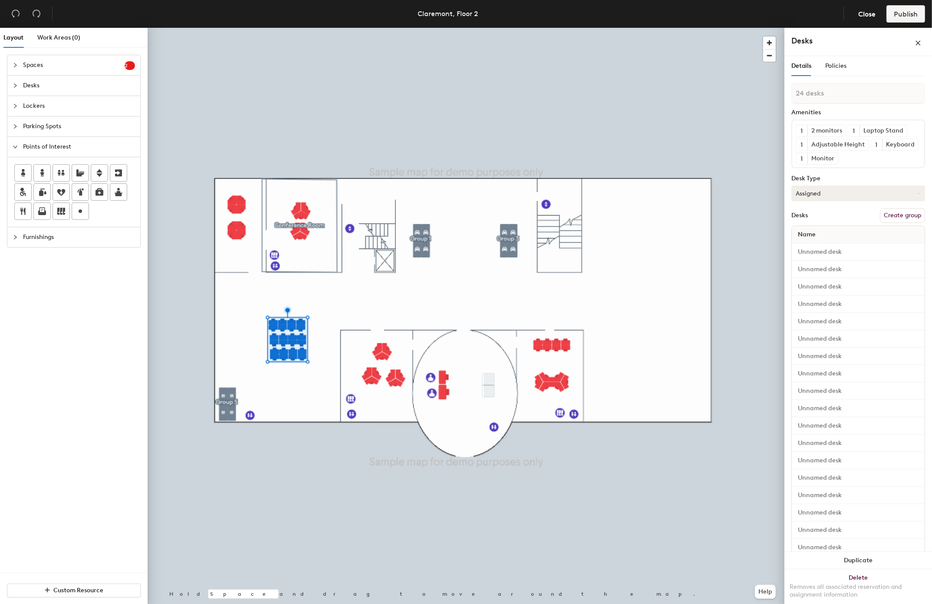
click at [691, 201] on button "Assigned" at bounding box center [859, 193] width 134 height 16
click at [691, 240] on div "Hot" at bounding box center [835, 233] width 87 height 13
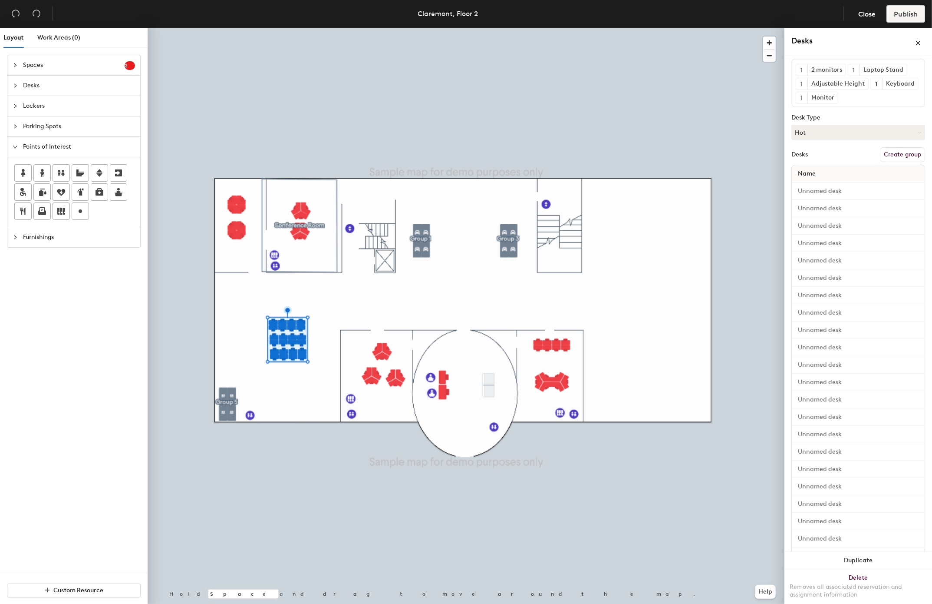
scroll to position [149, 0]
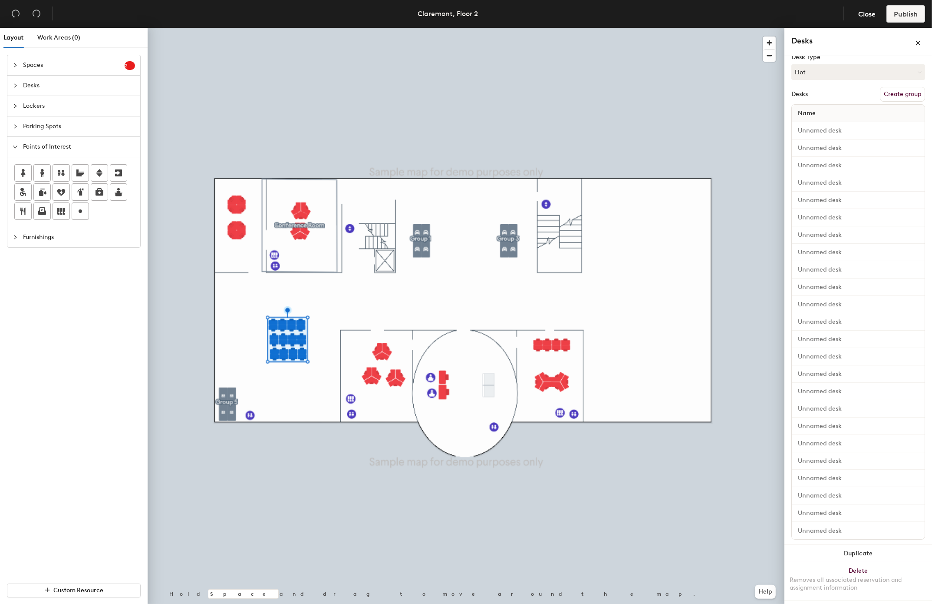
click at [691, 97] on button "Create group" at bounding box center [902, 94] width 45 height 15
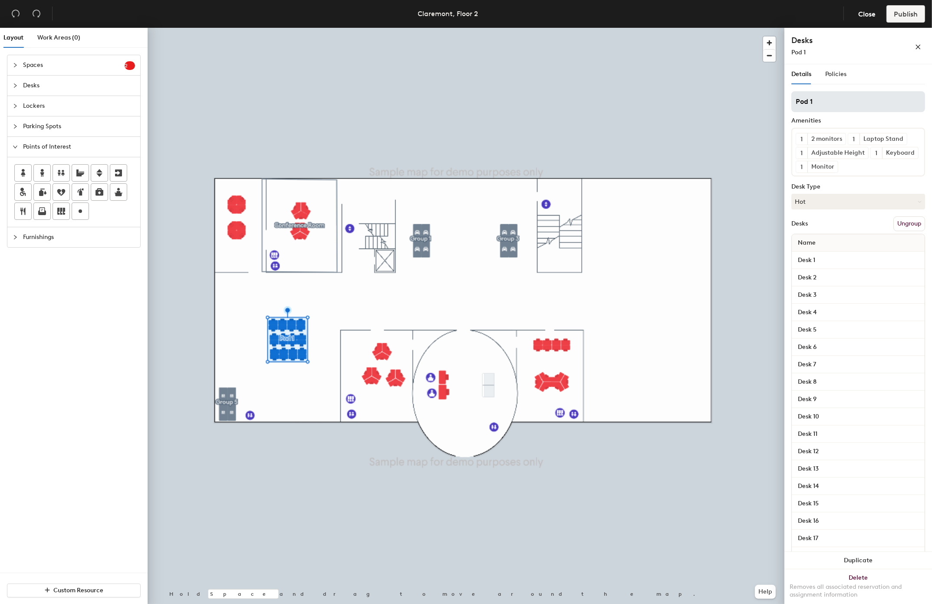
click at [691, 98] on input "Pod 1" at bounding box center [859, 101] width 134 height 21
type input "Customer Service"
click at [691, 28] on div at bounding box center [466, 28] width 637 height 0
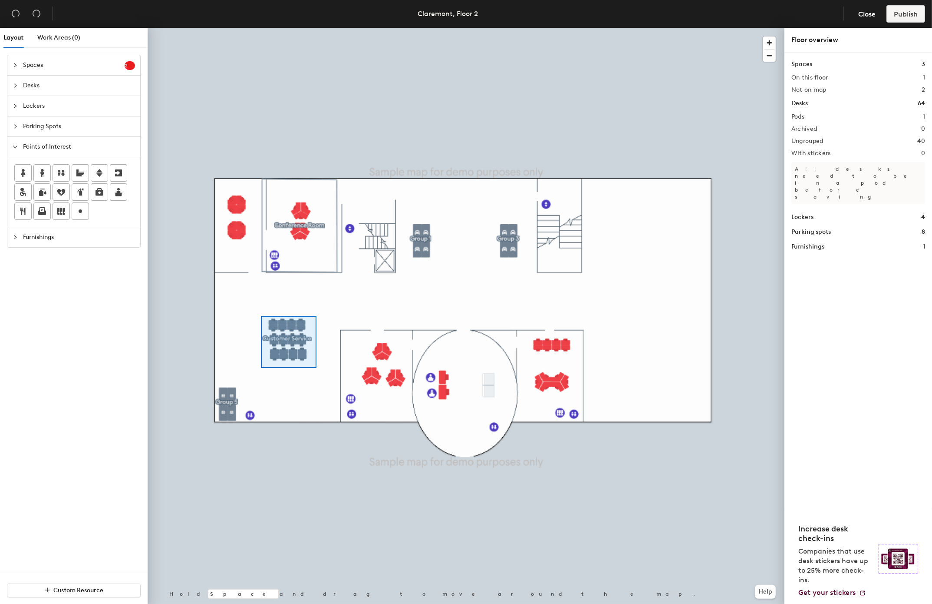
click at [317, 368] on div at bounding box center [289, 342] width 56 height 52
drag, startPoint x: 796, startPoint y: 68, endPoint x: 317, endPoint y: 368, distance: 565.2
click at [317, 368] on div at bounding box center [289, 342] width 56 height 52
click at [270, 28] on div at bounding box center [466, 28] width 637 height 0
click at [239, 28] on div at bounding box center [466, 28] width 637 height 0
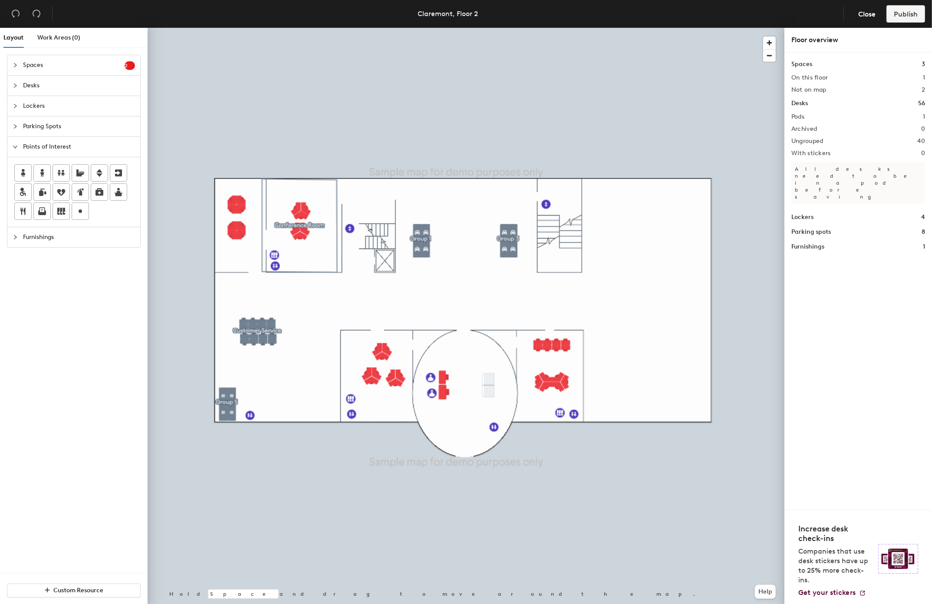
click at [65, 82] on span "Desks" at bounding box center [79, 86] width 112 height 20
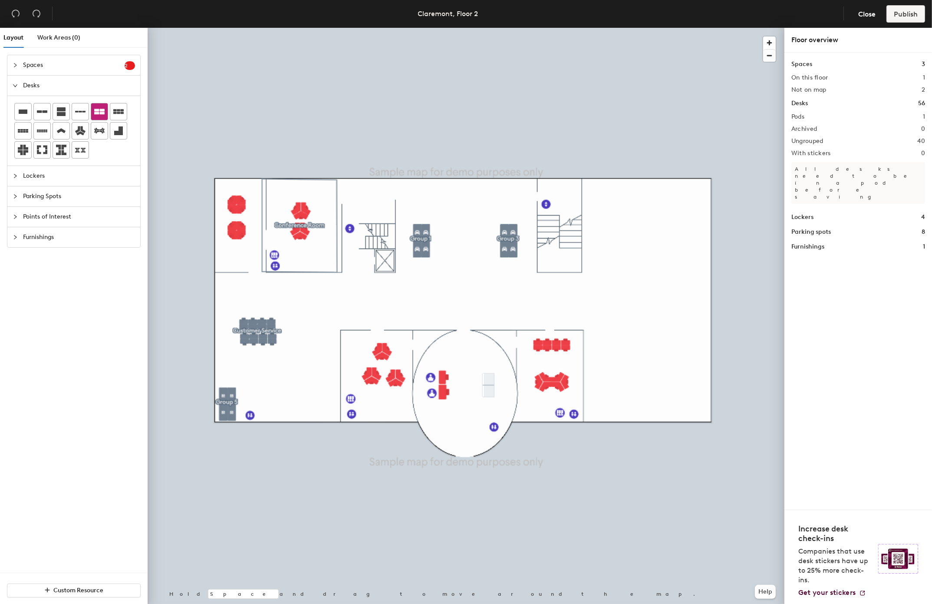
click at [103, 108] on icon at bounding box center [99, 111] width 10 height 10
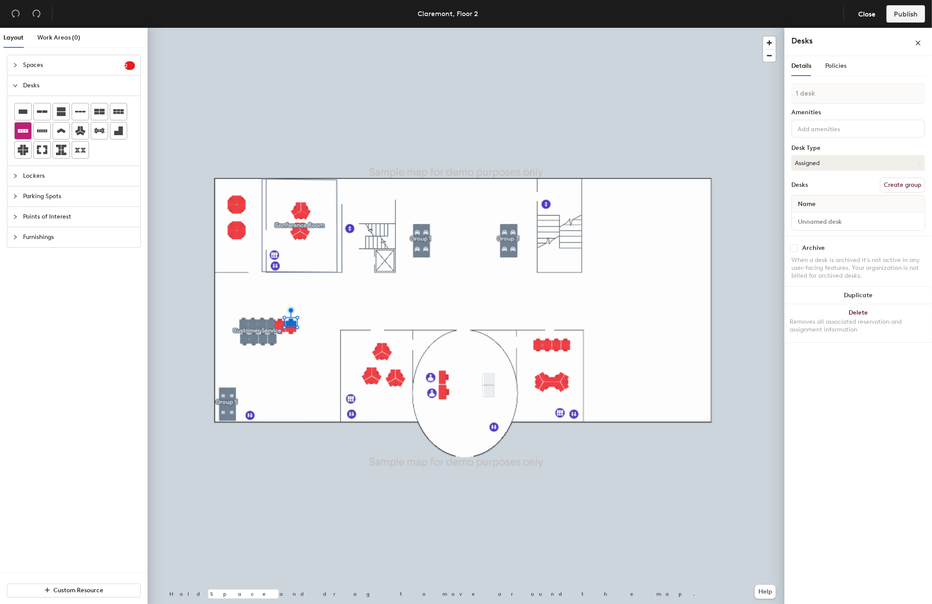
click at [28, 128] on icon at bounding box center [23, 131] width 10 height 10
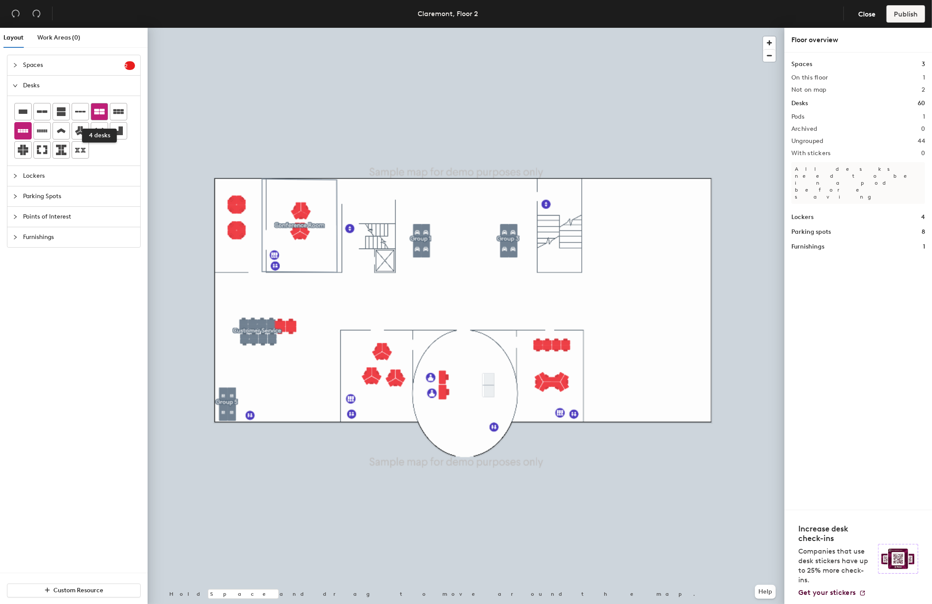
click at [105, 110] on icon at bounding box center [99, 112] width 10 height 6
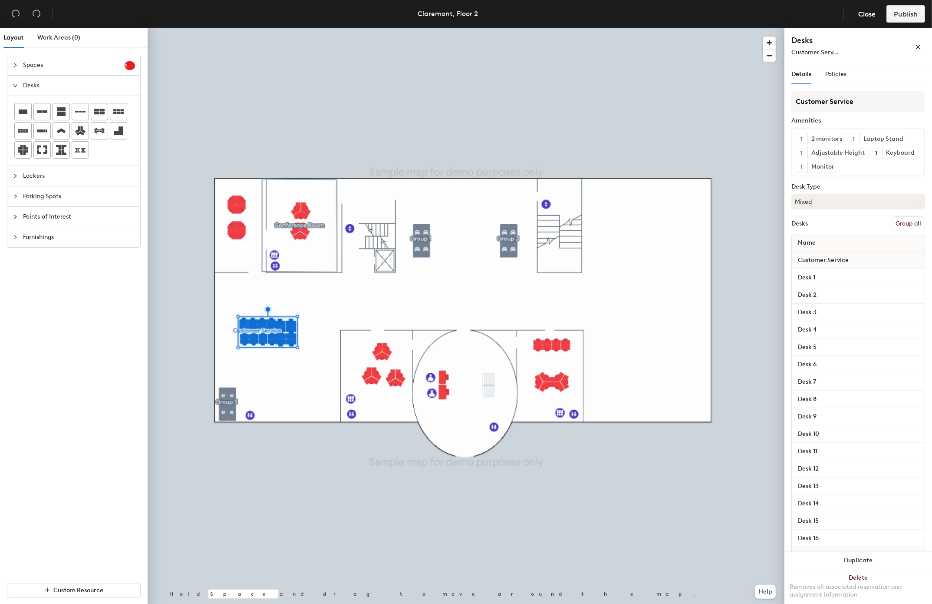
click at [892, 231] on button "Group all" at bounding box center [908, 223] width 33 height 15
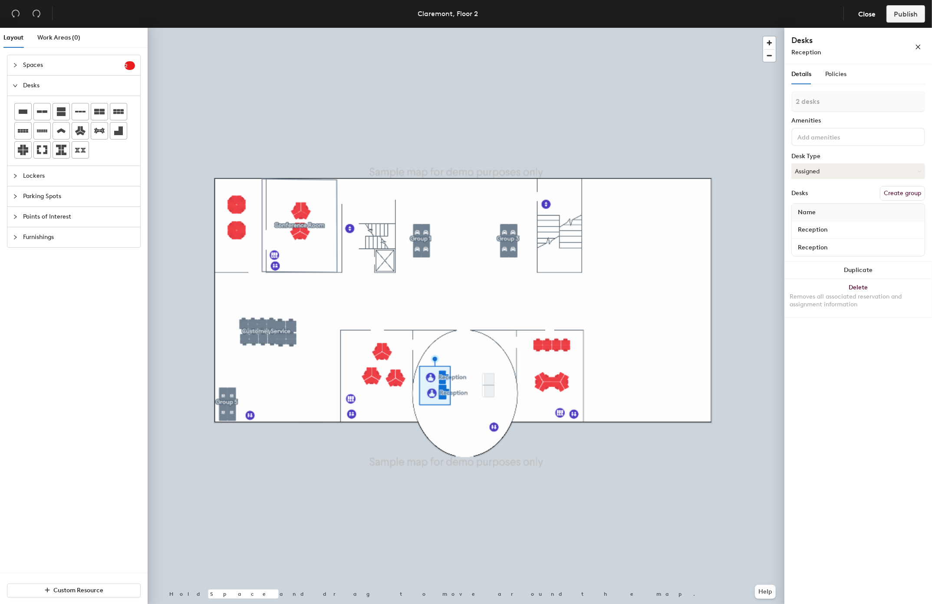
click at [900, 192] on button "Create group" at bounding box center [902, 193] width 45 height 15
type input "r"
type input "Reception"
click at [841, 217] on div "Name" at bounding box center [858, 212] width 133 height 17
click at [835, 231] on input "Reception" at bounding box center [858, 230] width 129 height 12
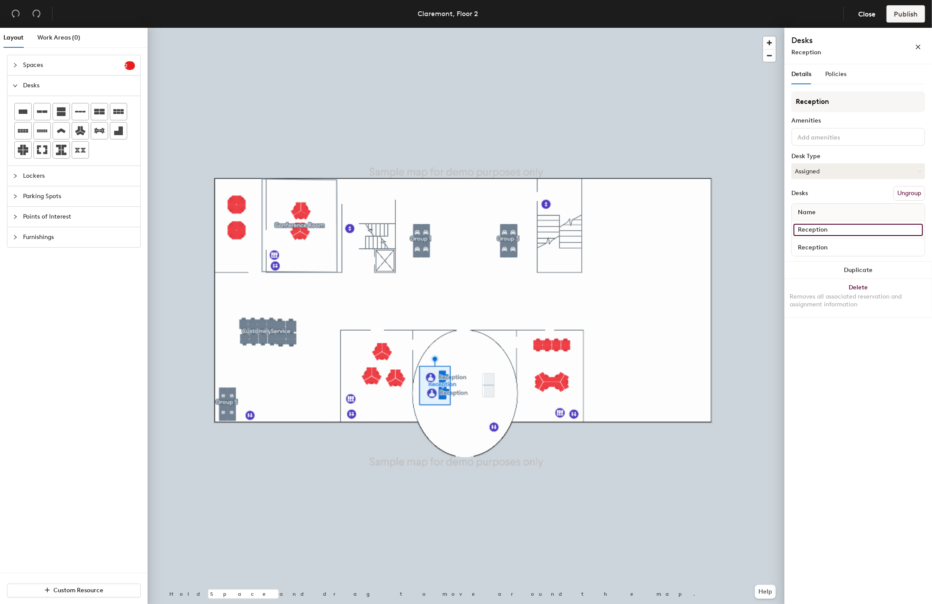
click at [835, 231] on input "Reception" at bounding box center [858, 230] width 129 height 12
type input "1"
click at [842, 241] on input "Reception" at bounding box center [858, 247] width 129 height 12
type input "2"
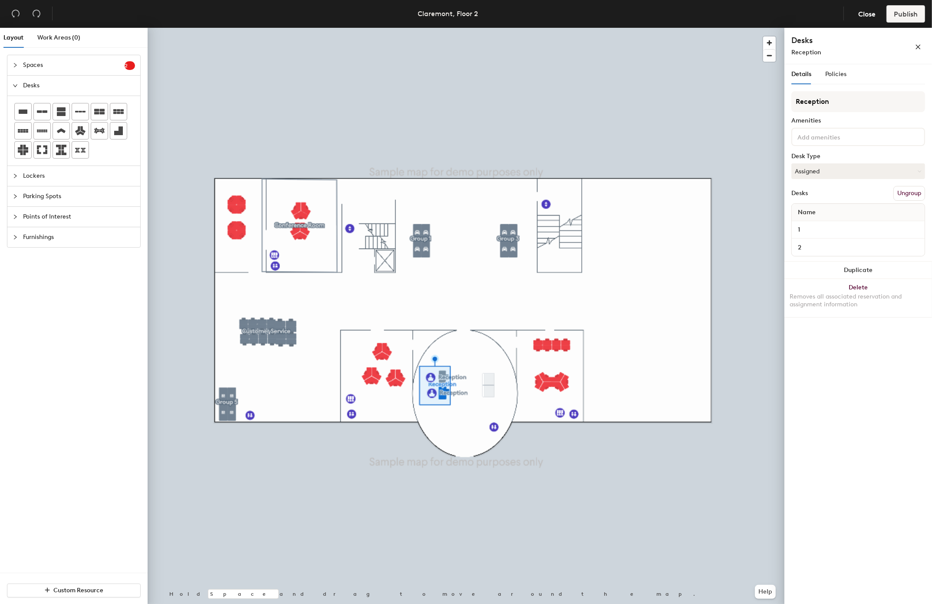
click at [870, 320] on div "Details Policies Reception Amenities Desk Type Assigned Desks Ungroup Name 1 2 …" at bounding box center [859, 335] width 148 height 543
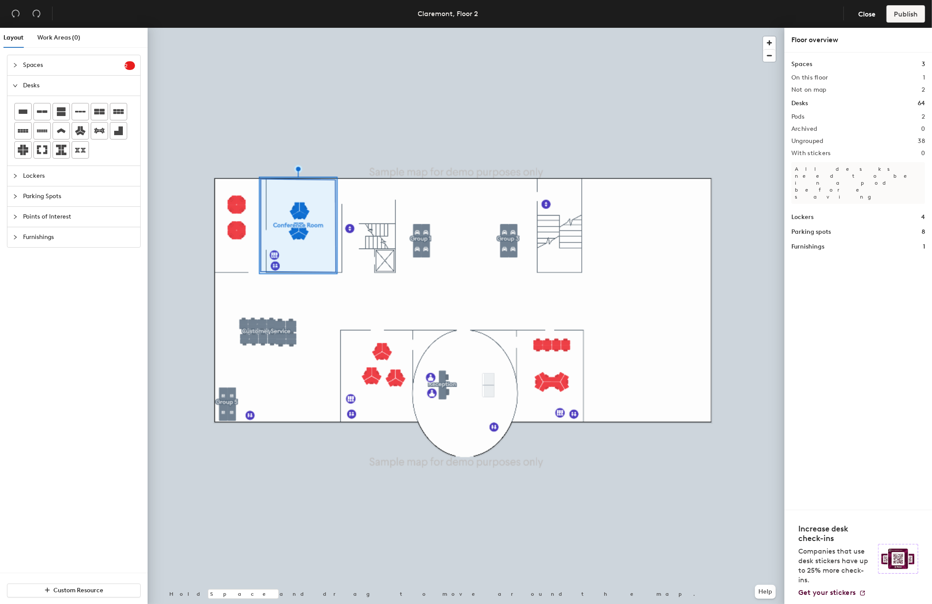
click at [409, 6] on header "Claremont, Floor 2 Close Publish" at bounding box center [466, 14] width 932 height 28
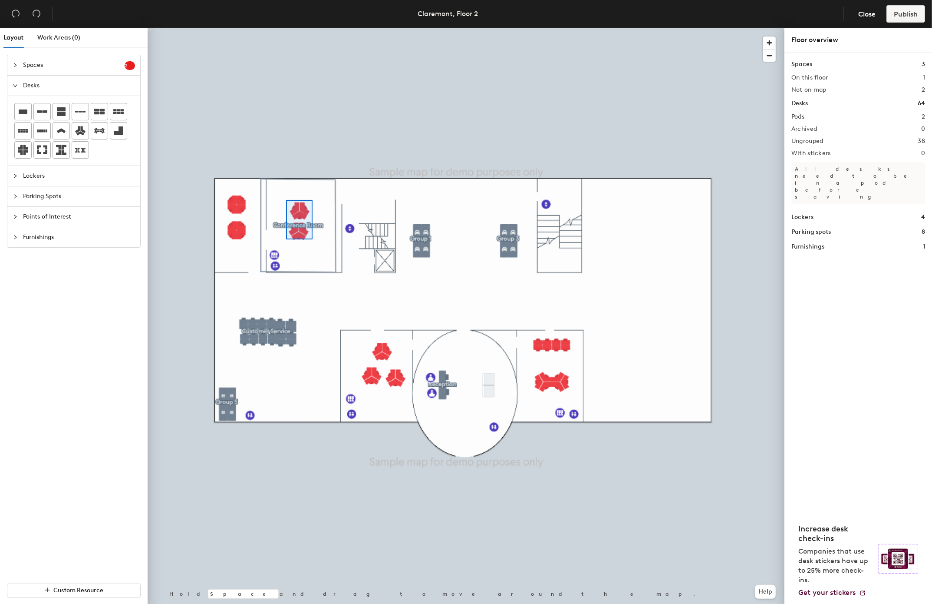
click at [286, 28] on div at bounding box center [466, 28] width 637 height 0
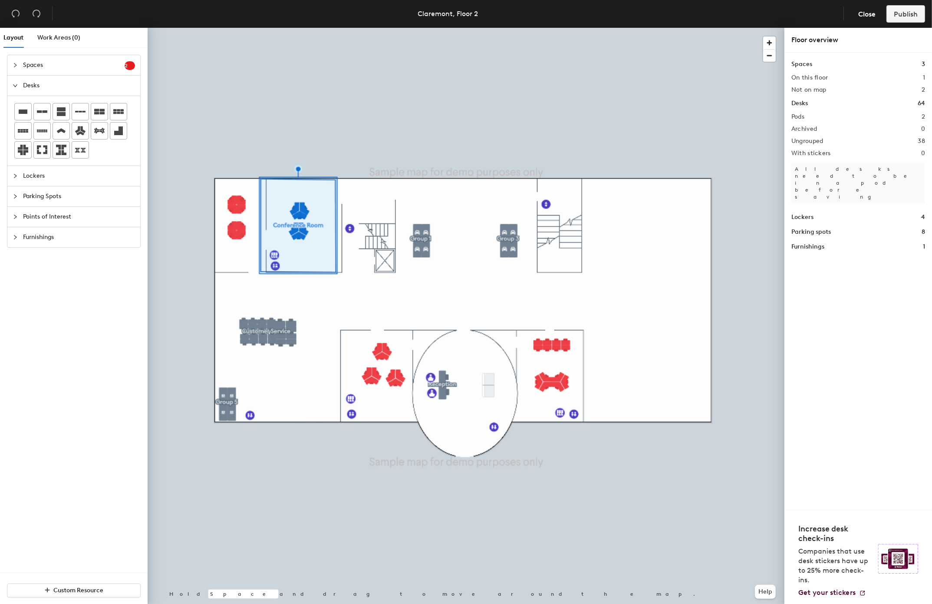
click at [856, 108] on div "Desks 64" at bounding box center [859, 104] width 134 height 10
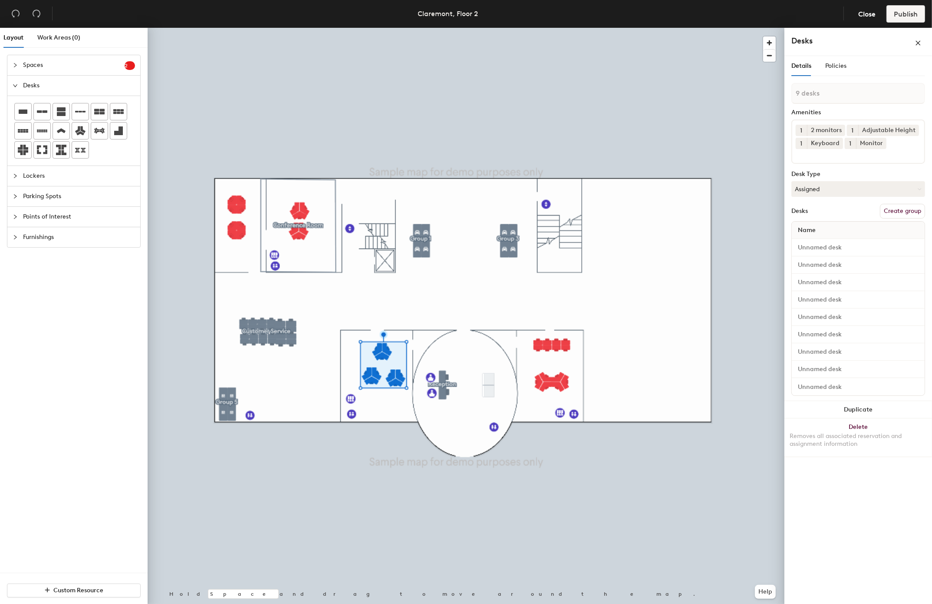
click at [898, 209] on button "Create group" at bounding box center [902, 211] width 45 height 15
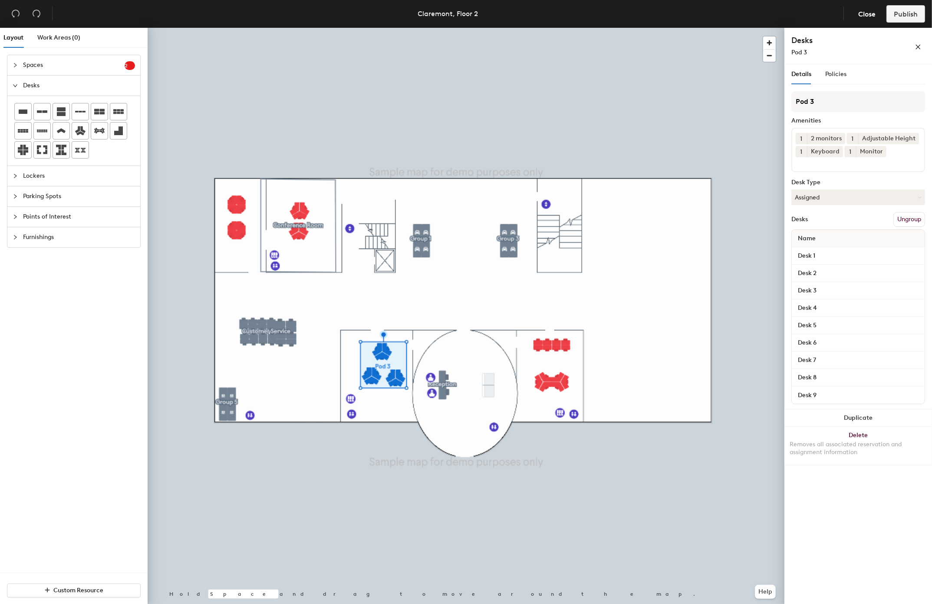
type input "m"
type input "M"
type input "N"
type input "MEETING ROOM"
click at [719, 28] on div at bounding box center [466, 28] width 637 height 0
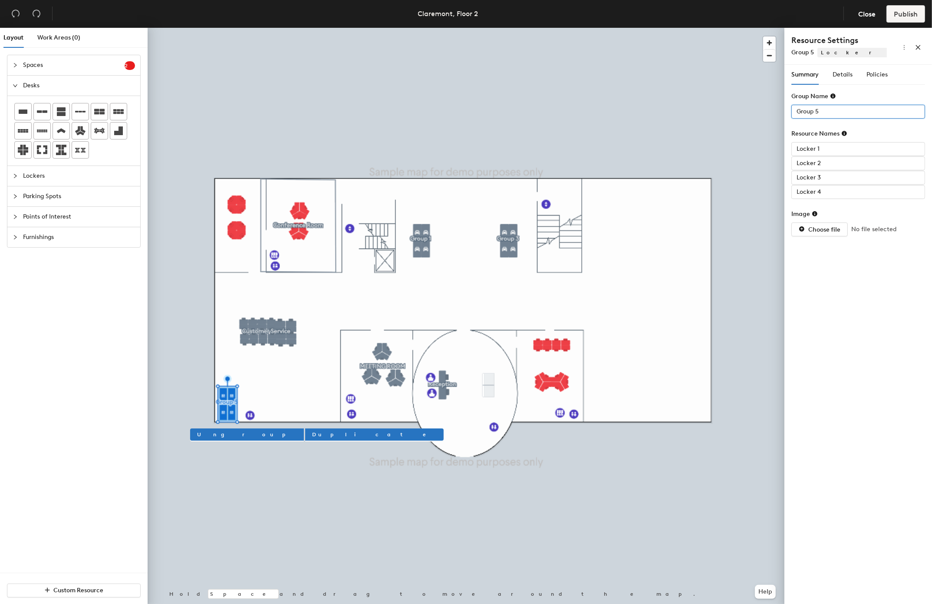
click at [849, 117] on input "Group 5" at bounding box center [859, 112] width 134 height 14
type input "l"
type input "LOCKER"
click at [748, 28] on div at bounding box center [466, 28] width 637 height 0
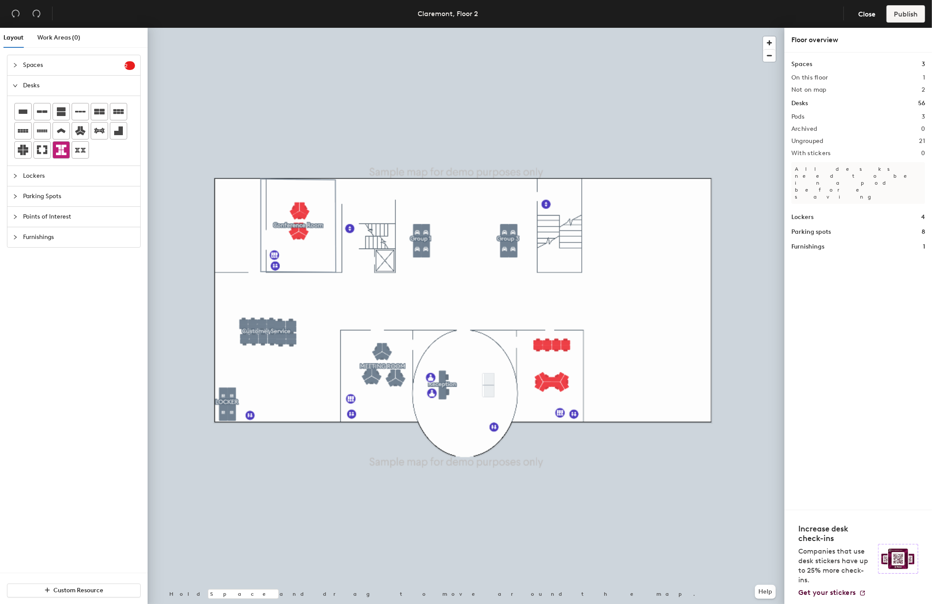
click at [57, 147] on icon at bounding box center [61, 150] width 10 height 10
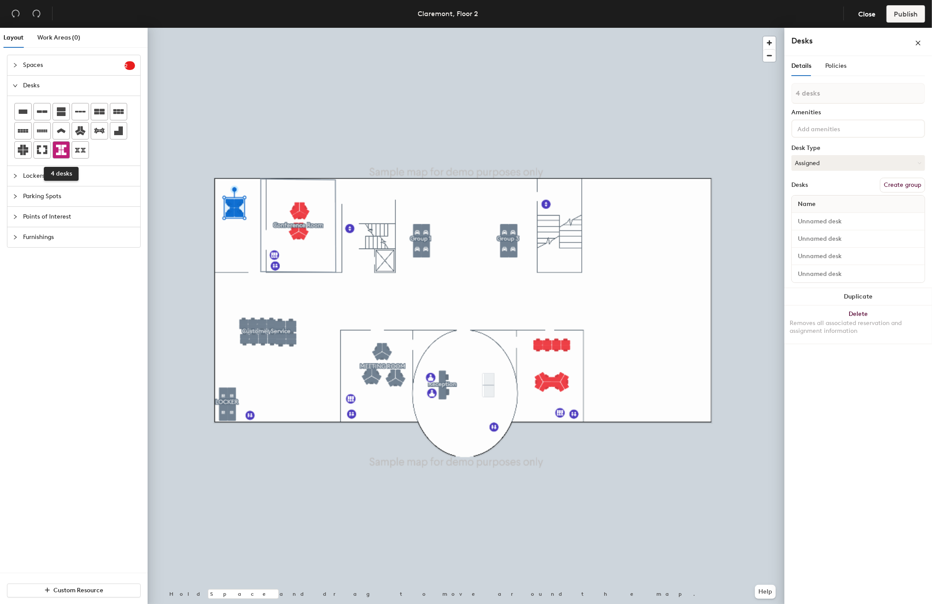
click at [64, 155] on icon at bounding box center [61, 150] width 10 height 10
type input "8 desks"
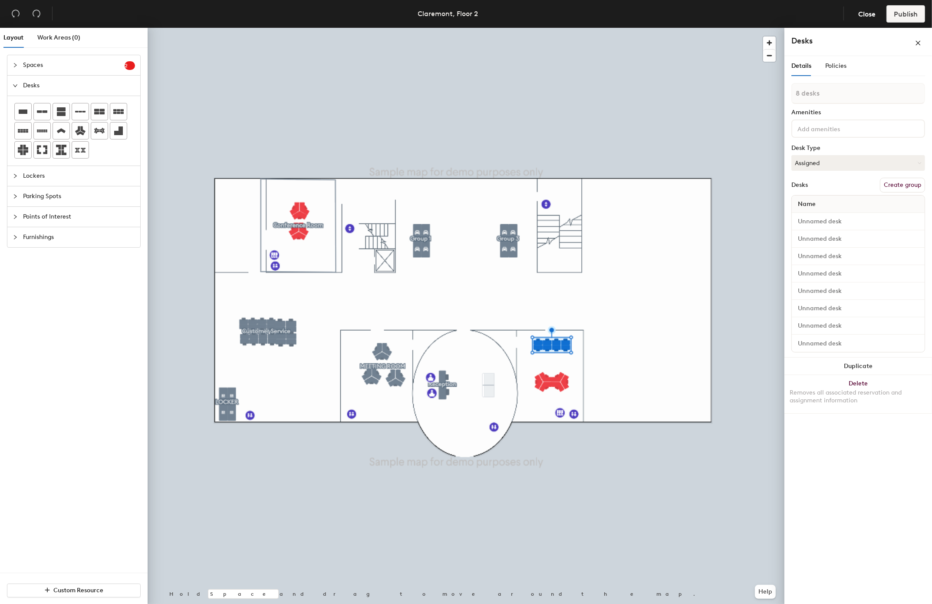
click at [889, 182] on button "Create group" at bounding box center [902, 185] width 45 height 15
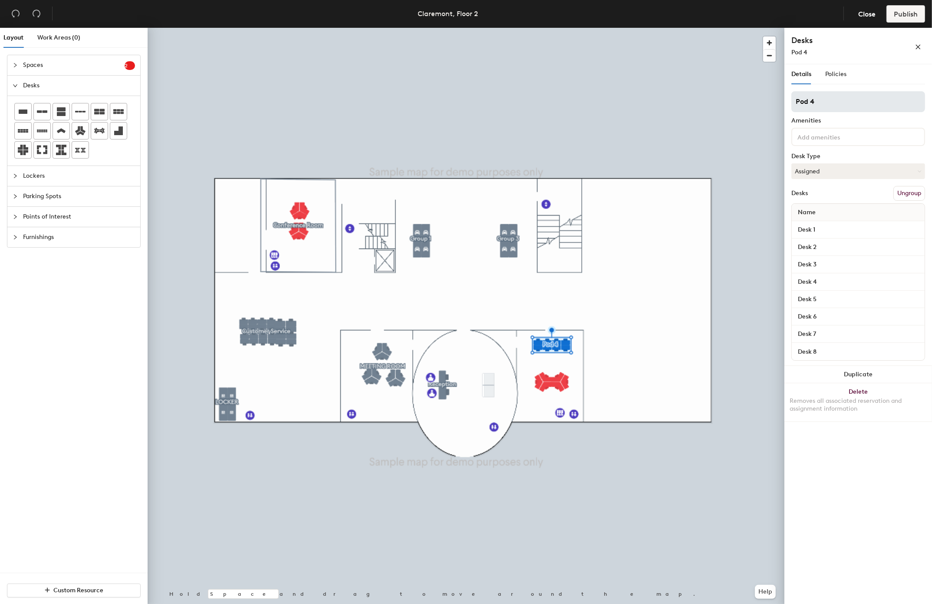
click at [836, 101] on input "Pod 4" at bounding box center [859, 101] width 134 height 21
click at [841, 101] on input "Pod 4" at bounding box center [859, 101] width 134 height 21
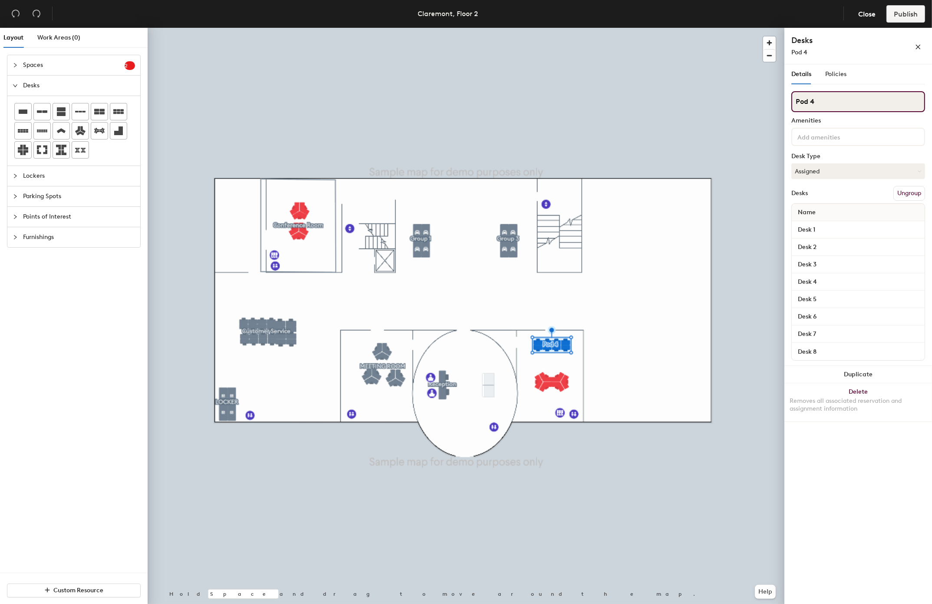
click at [841, 101] on input "Pod 4" at bounding box center [859, 101] width 134 height 21
type input "S"
type input "HR"
click at [549, 28] on div at bounding box center [466, 28] width 637 height 0
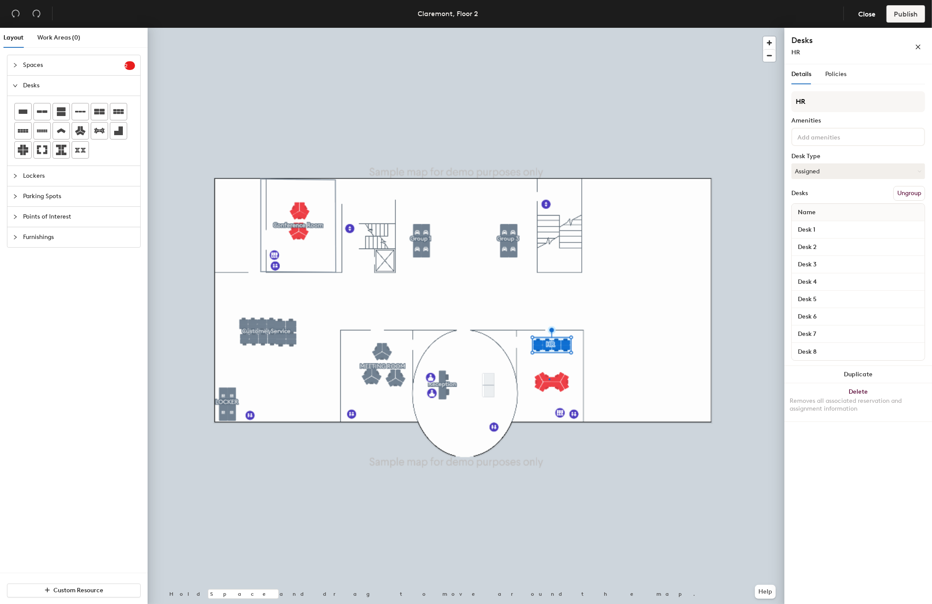
click at [549, 378] on div at bounding box center [550, 379] width 2 height 2
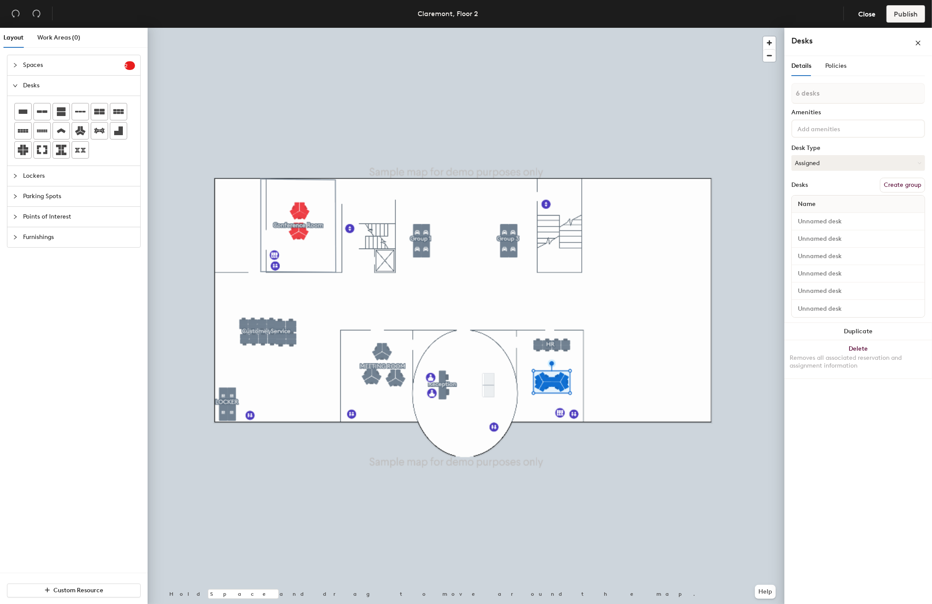
click at [911, 187] on button "Create group" at bounding box center [902, 185] width 45 height 15
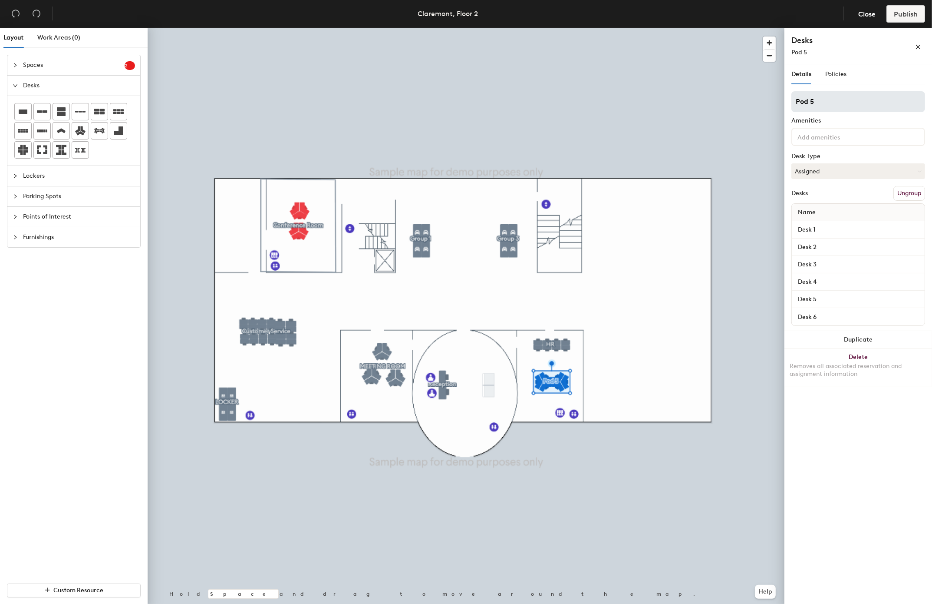
click at [865, 103] on input "Pod 5" at bounding box center [859, 101] width 134 height 21
type input "MARKETING"
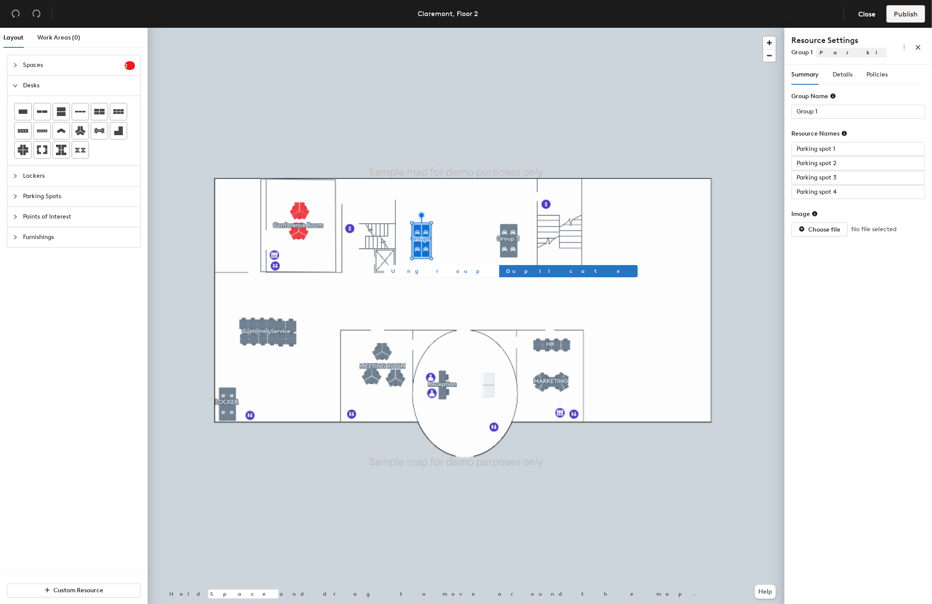
click at [407, 267] on span "Ungroup" at bounding box center [441, 271] width 100 height 8
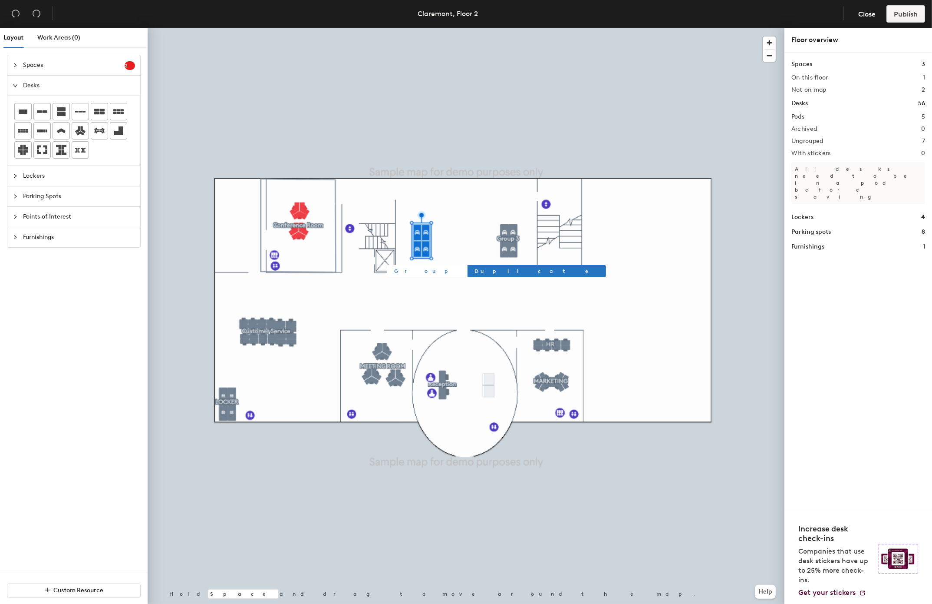
click at [406, 268] on span "Group" at bounding box center [426, 271] width 65 height 8
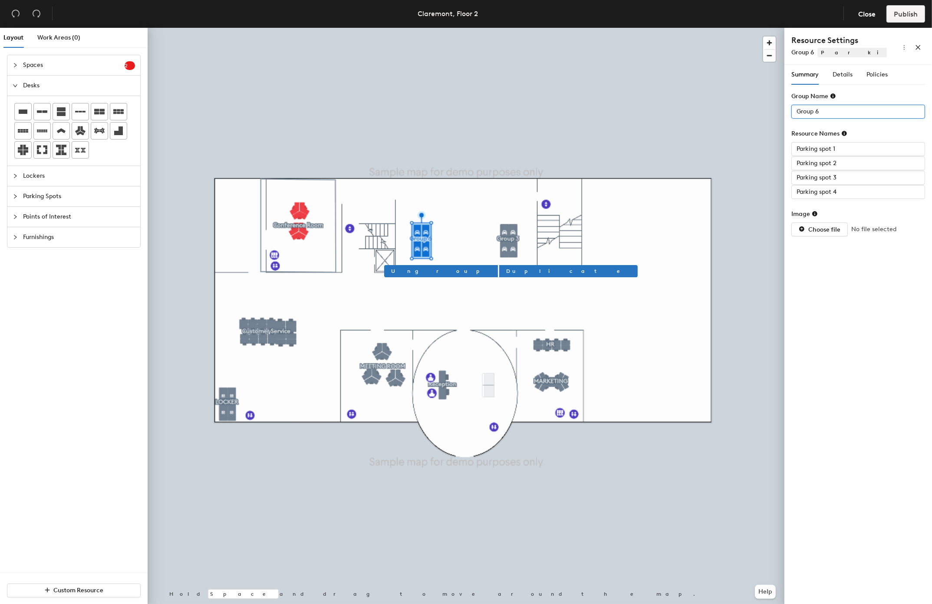
click at [859, 110] on input "Group 6" at bounding box center [859, 112] width 134 height 14
type input "PARKING"
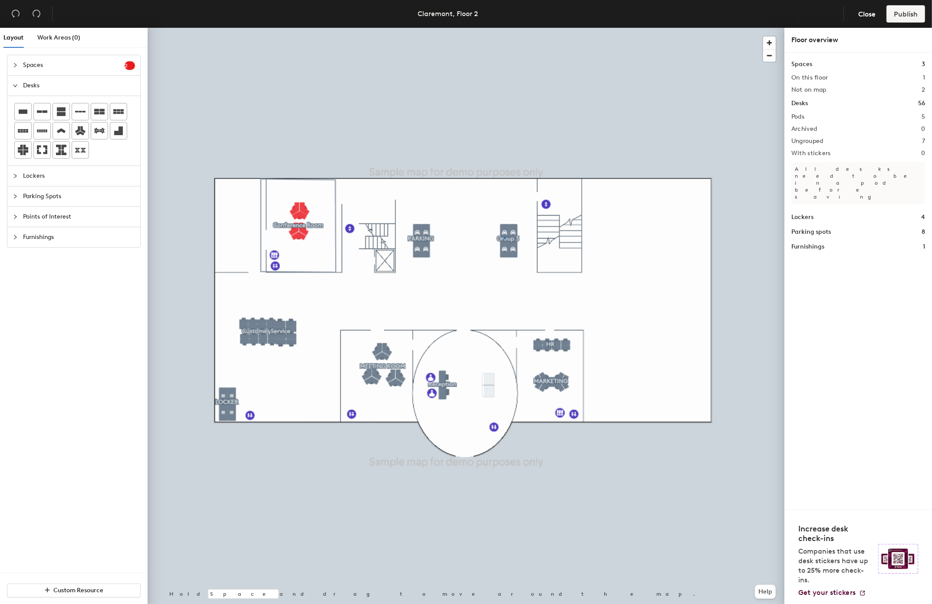
click at [504, 28] on div at bounding box center [466, 28] width 637 height 0
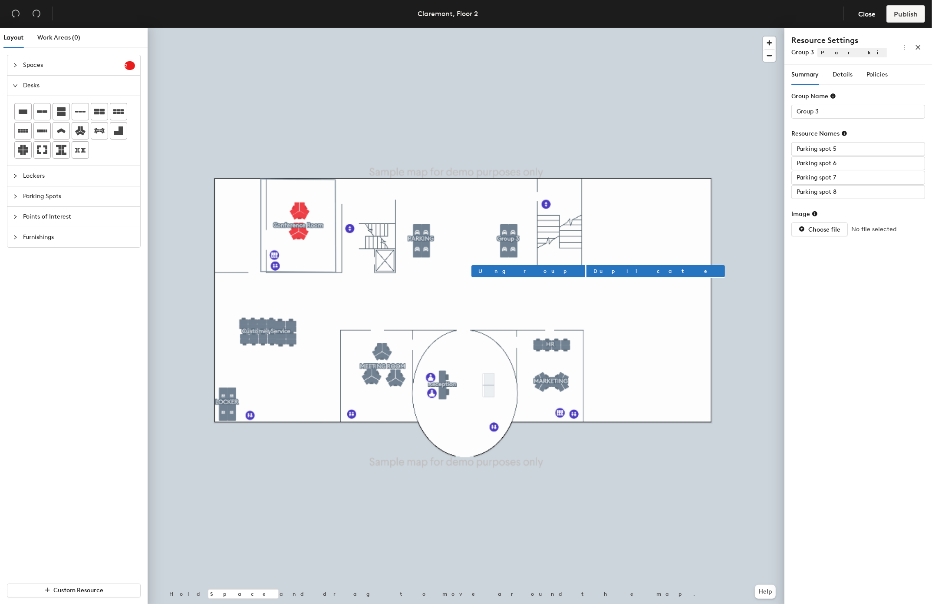
type input "Parking spot 5"
click at [844, 109] on input "Group 3" at bounding box center [859, 112] width 134 height 14
type input "PARKING"
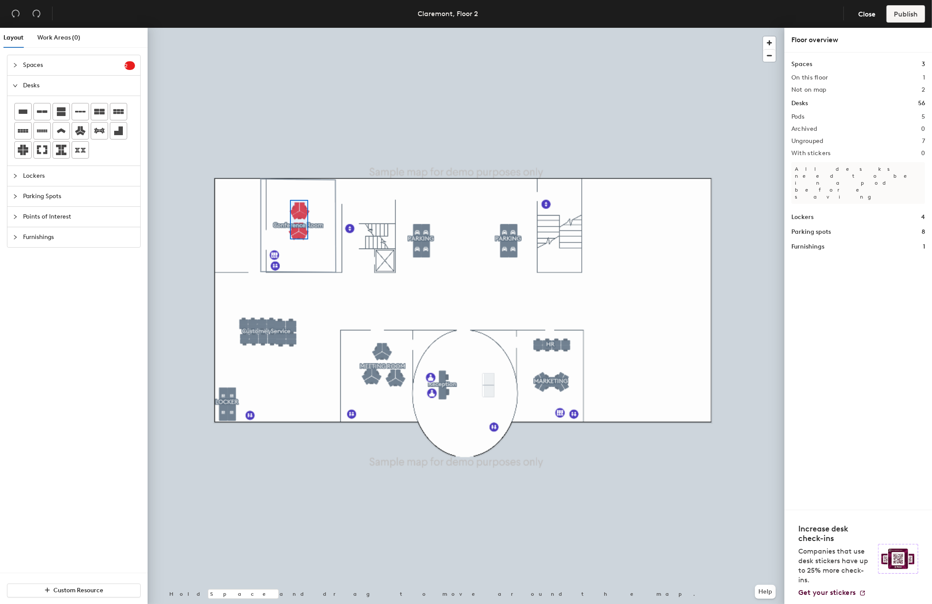
click at [290, 28] on div at bounding box center [466, 28] width 637 height 0
click at [174, 28] on div at bounding box center [466, 28] width 637 height 0
click at [174, 327] on div at bounding box center [193, 329] width 38 height 5
click at [174, 327] on div at bounding box center [175, 328] width 2 height 2
click at [275, 28] on div at bounding box center [466, 28] width 637 height 0
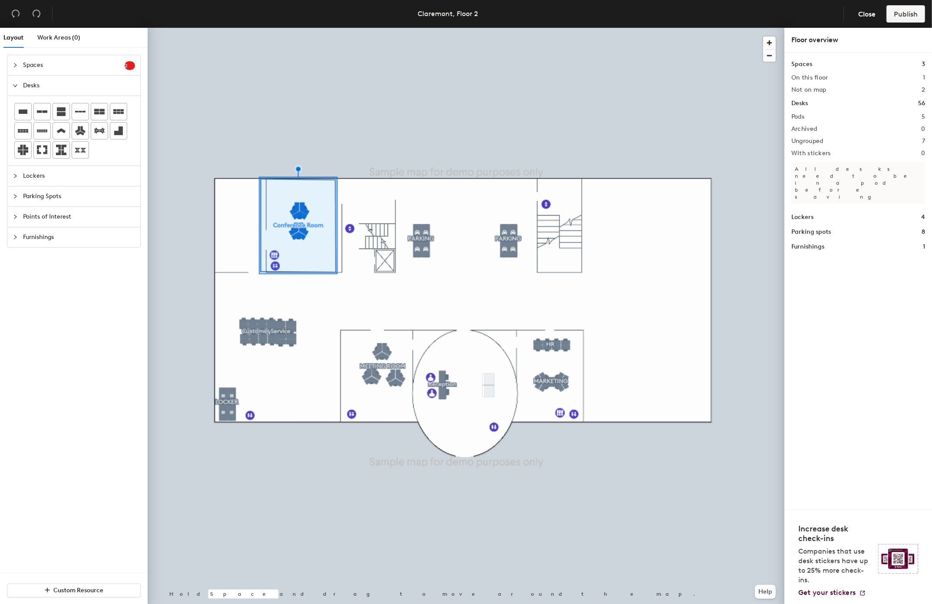
click at [57, 239] on span "Furnishings" at bounding box center [79, 237] width 112 height 20
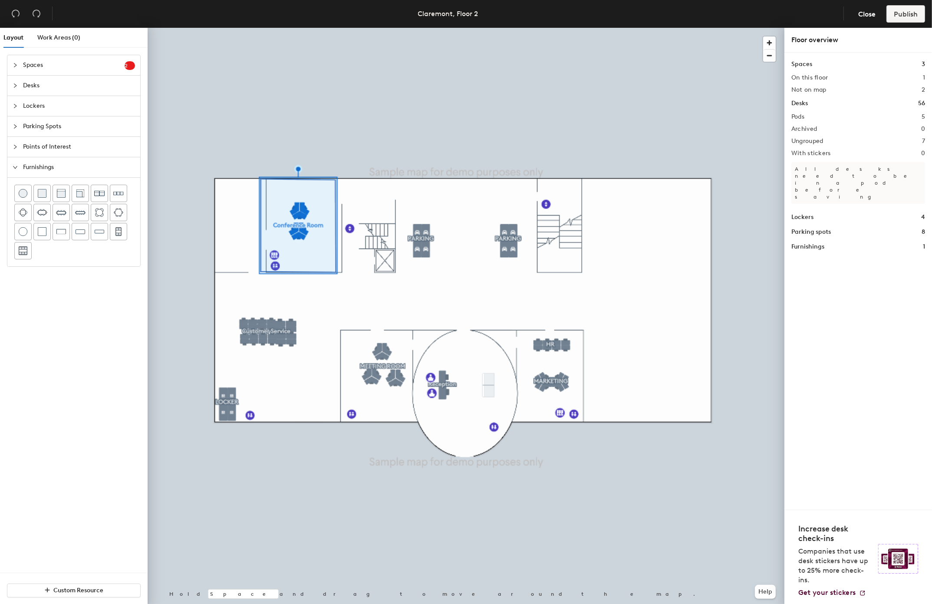
click at [76, 144] on span "Points of Interest" at bounding box center [79, 147] width 112 height 20
click at [93, 139] on span "Points of Interest" at bounding box center [79, 147] width 112 height 20
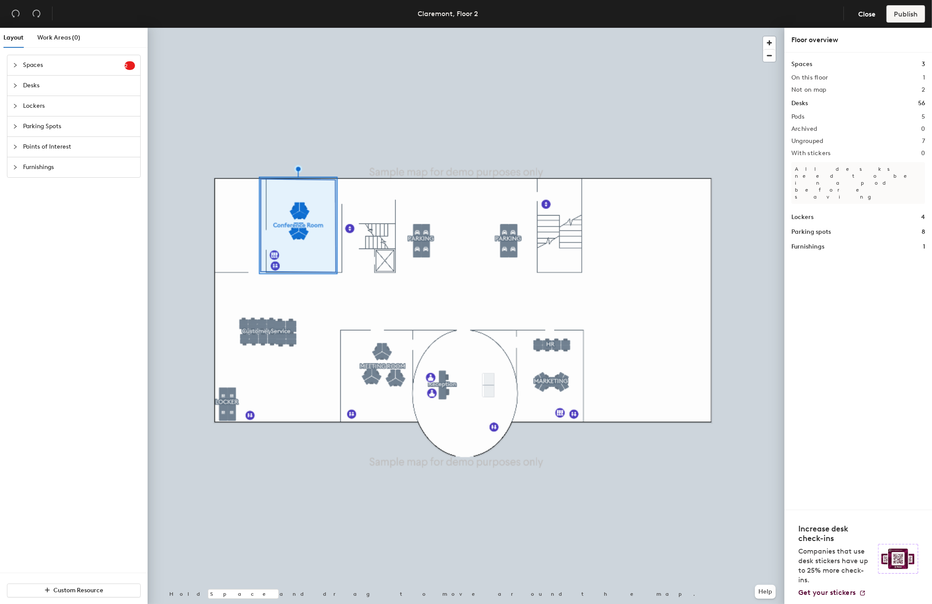
click at [93, 139] on span "Points of Interest" at bounding box center [79, 147] width 112 height 20
click at [89, 148] on span "Points of Interest" at bounding box center [79, 147] width 112 height 20
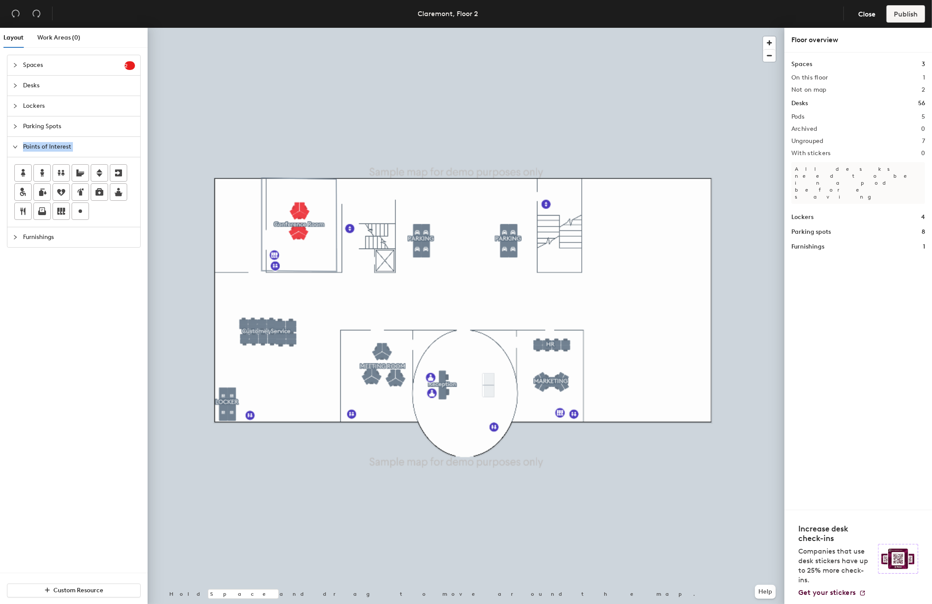
click at [320, 28] on div at bounding box center [466, 28] width 637 height 0
click at [291, 28] on div at bounding box center [466, 28] width 637 height 0
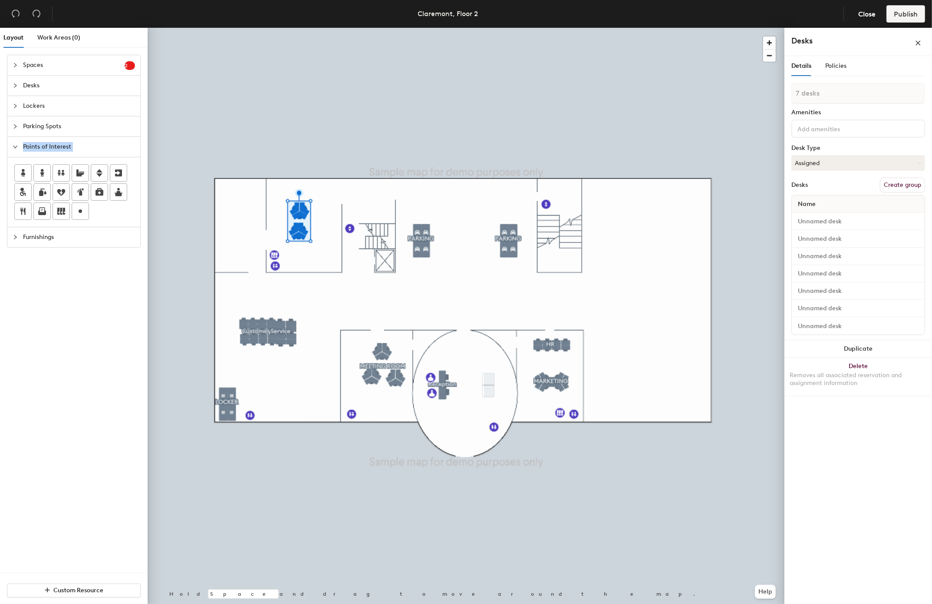
click at [889, 188] on button "Create group" at bounding box center [902, 185] width 45 height 15
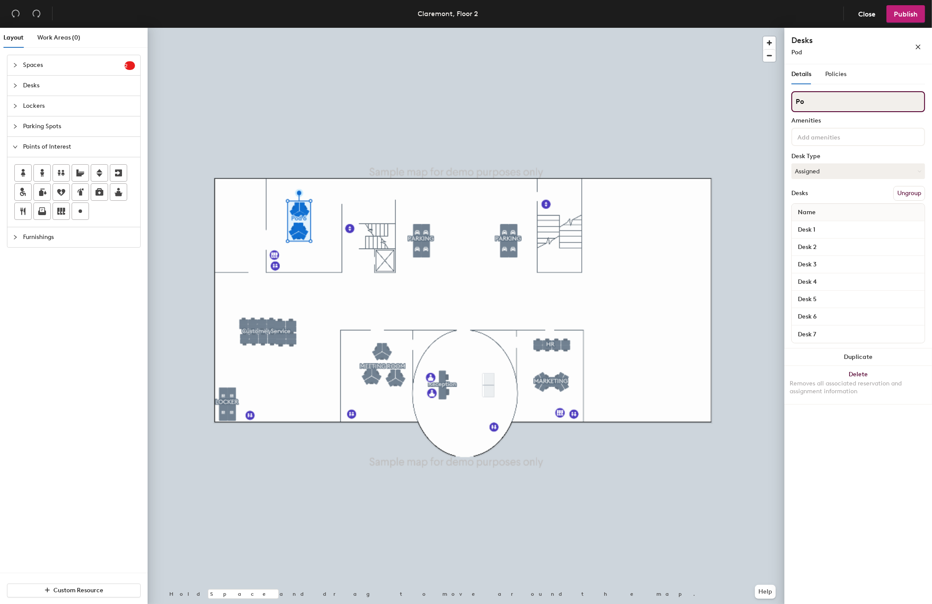
type input "P"
type input "CONFERENCE ROOM"
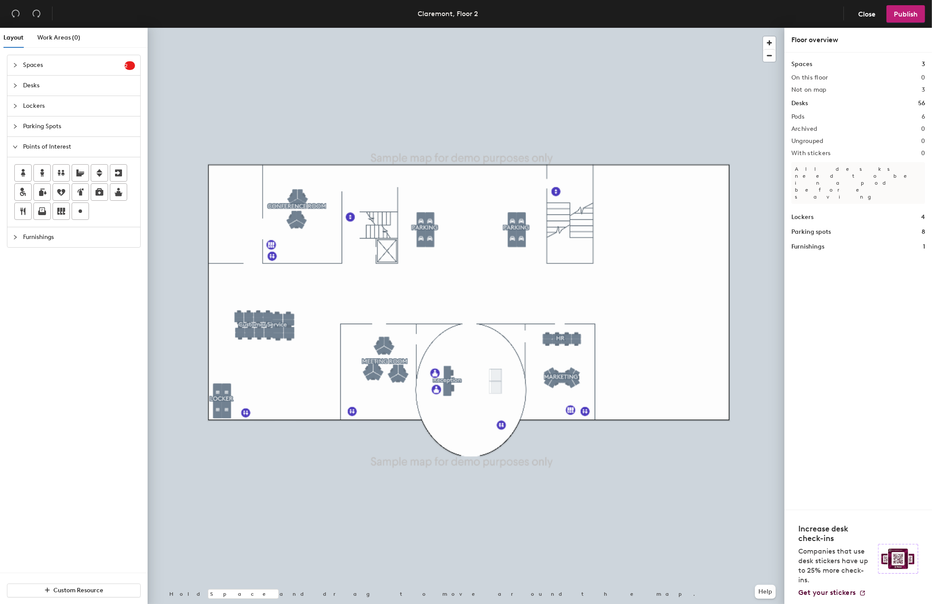
click at [149, 28] on div at bounding box center [466, 28] width 637 height 0
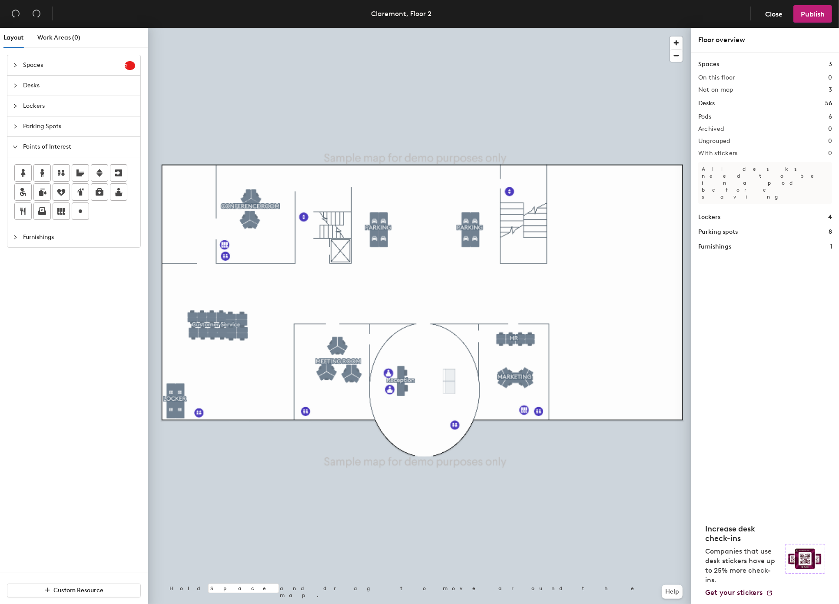
click at [96, 89] on span "Desks" at bounding box center [79, 86] width 112 height 20
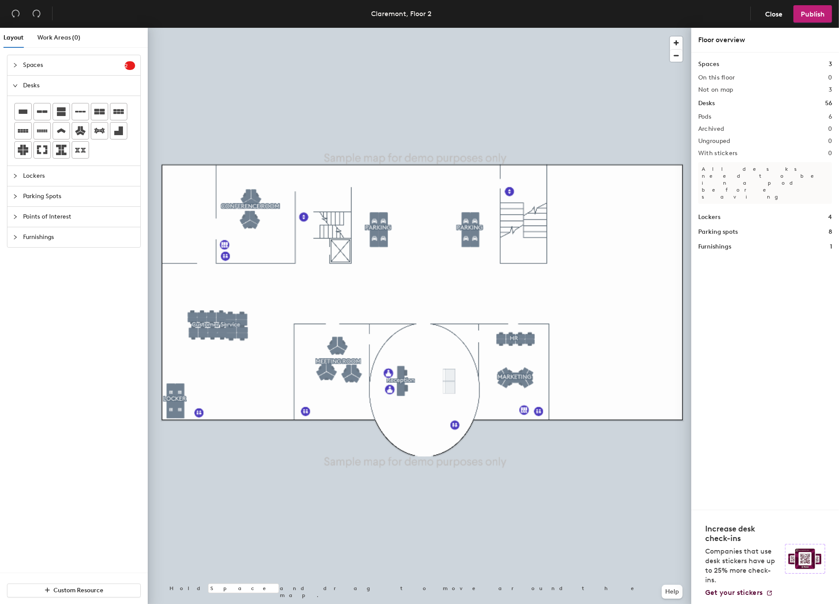
click at [204, 28] on div at bounding box center [419, 28] width 543 height 0
click at [113, 133] on div at bounding box center [118, 130] width 17 height 17
click at [124, 128] on icon at bounding box center [118, 131] width 10 height 10
click at [43, 136] on icon at bounding box center [42, 131] width 10 height 10
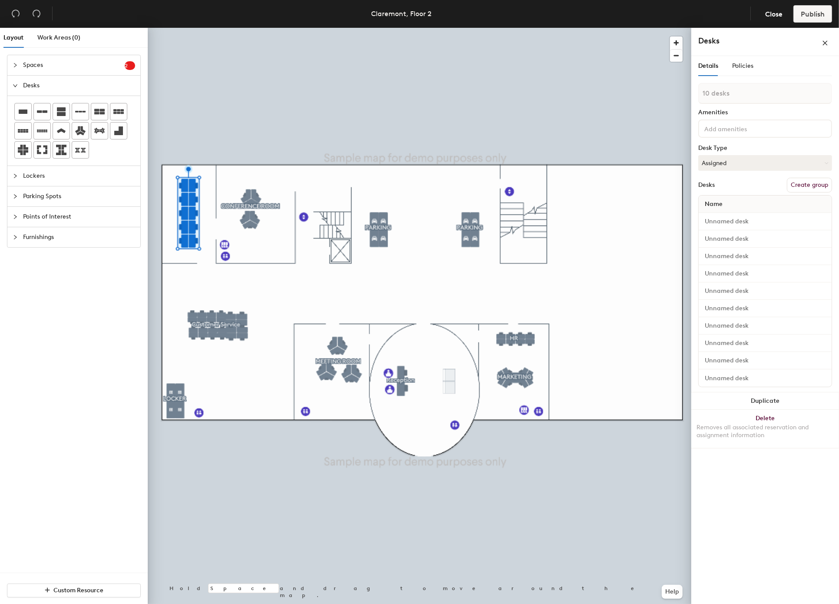
click at [801, 180] on button "Create group" at bounding box center [808, 185] width 45 height 15
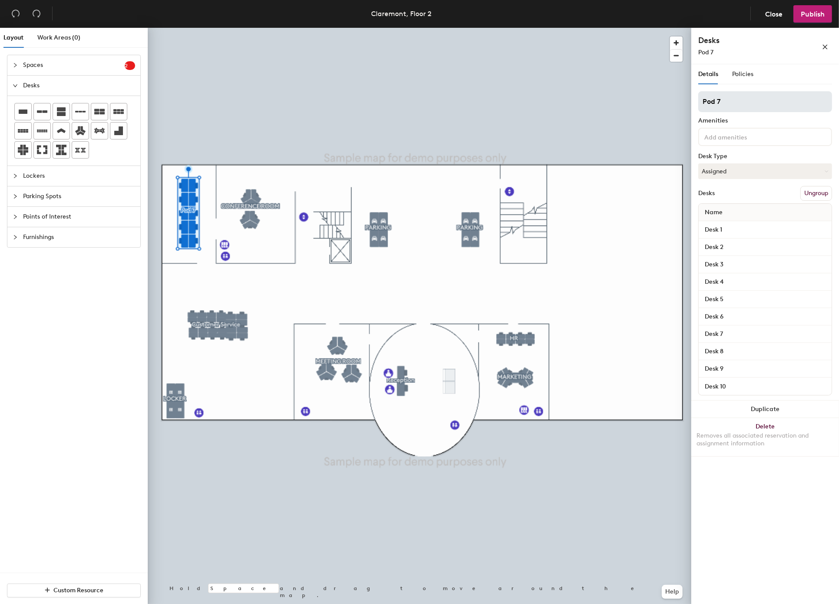
click at [799, 102] on input "Pod 7" at bounding box center [765, 101] width 134 height 21
type input "t"
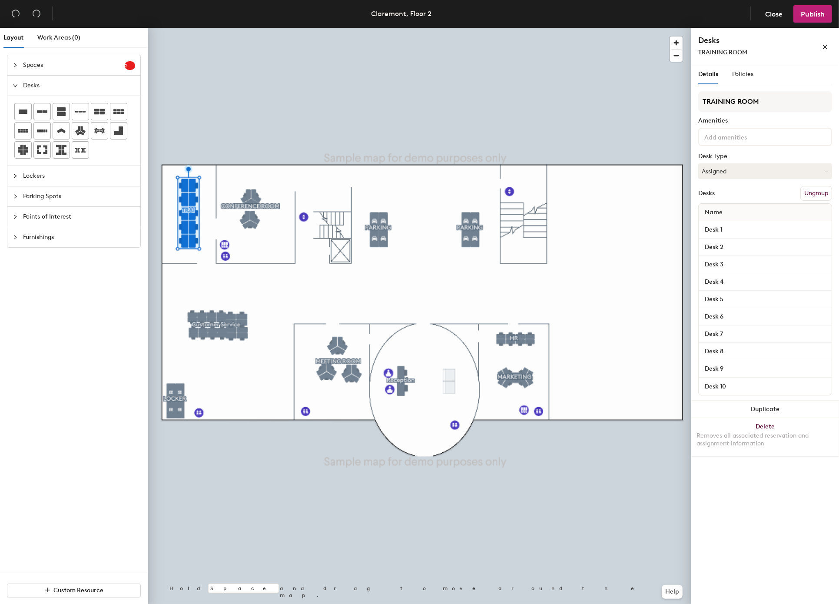
type input "TRAINING ROOM"
click at [571, 28] on div at bounding box center [419, 28] width 543 height 0
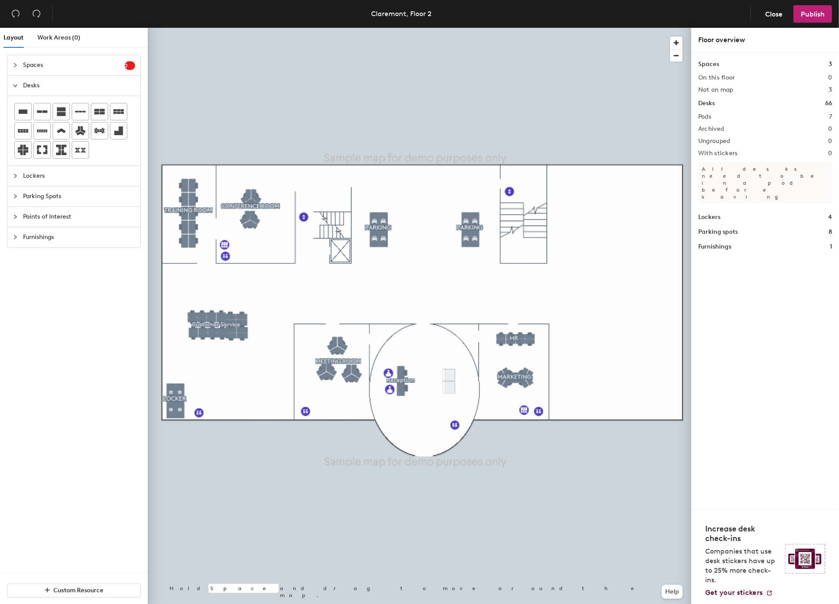
click at [78, 217] on span "Points of Interest" at bounding box center [79, 217] width 112 height 20
click at [102, 148] on span "Points of Interest" at bounding box center [79, 147] width 112 height 20
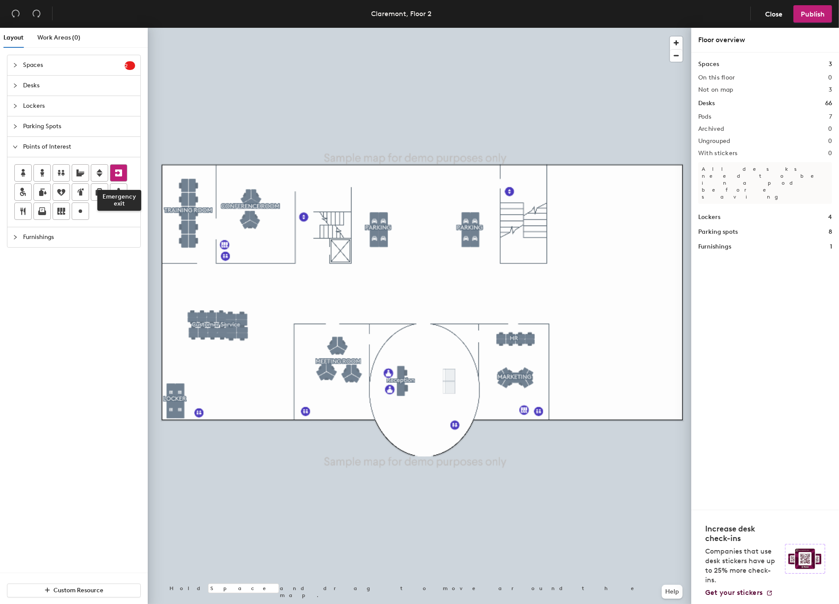
click at [123, 175] on icon at bounding box center [118, 173] width 10 height 10
click at [436, 454] on span "Done" at bounding box center [436, 459] width 26 height 15
click at [530, 28] on div at bounding box center [419, 28] width 543 height 0
drag, startPoint x: 383, startPoint y: 303, endPoint x: 331, endPoint y: 2, distance: 305.3
click at [192, 28] on div at bounding box center [419, 28] width 543 height 0
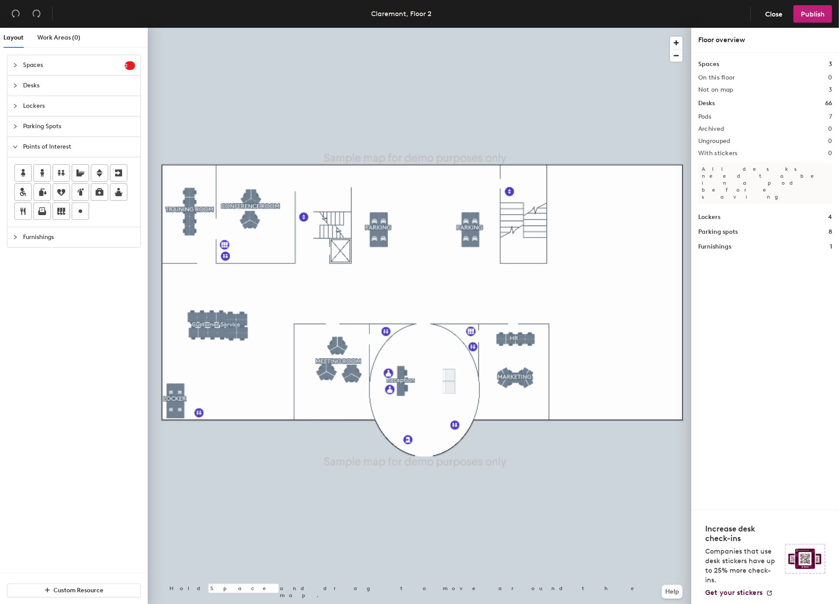
click at [251, 28] on div at bounding box center [419, 28] width 543 height 0
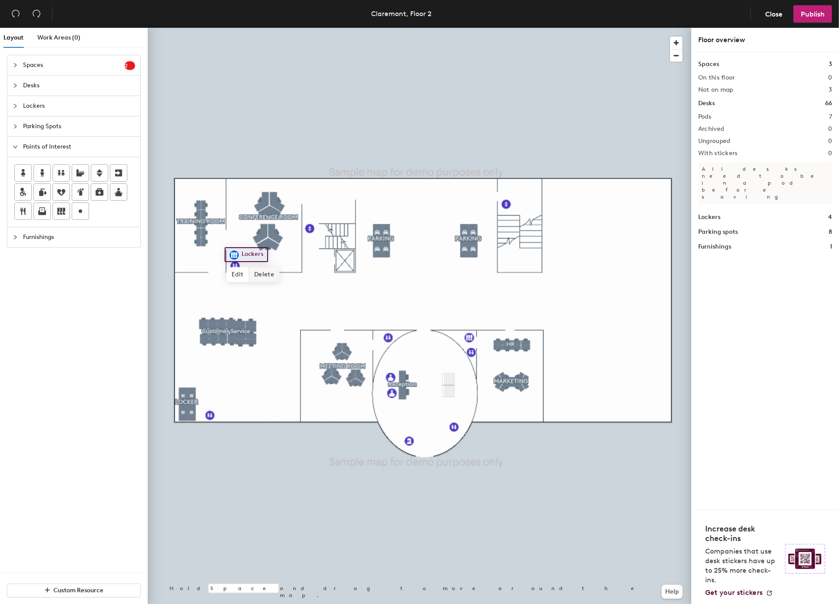
click at [272, 271] on span "Delete" at bounding box center [264, 274] width 30 height 15
click at [272, 28] on div at bounding box center [419, 28] width 543 height 0
click at [264, 279] on span "Delete" at bounding box center [265, 285] width 30 height 15
click at [65, 173] on icon at bounding box center [61, 173] width 7 height 6
click at [212, 296] on span "Delete" at bounding box center [210, 303] width 30 height 15
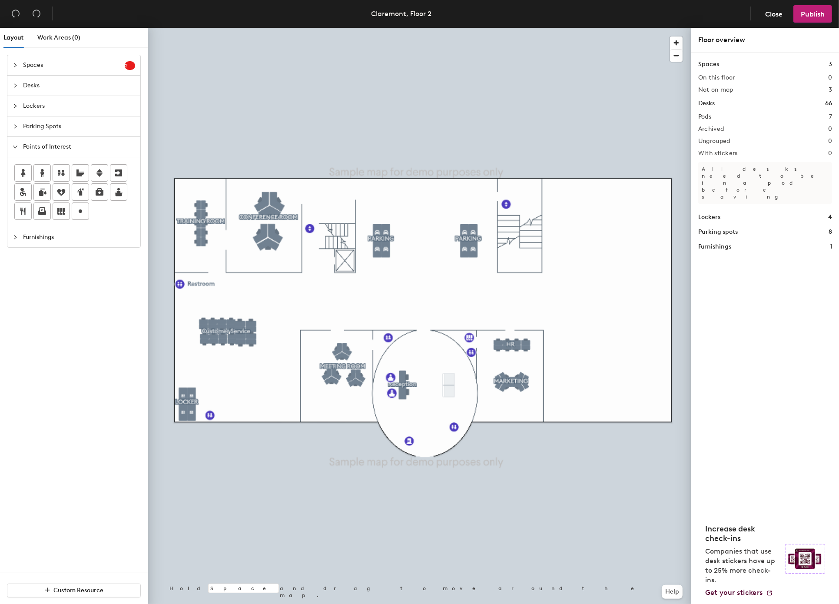
click at [9, 322] on div "Spaces 2 Add existing spaces to the map Testing Room Training HQ Desks Lockers …" at bounding box center [74, 314] width 148 height 518
click at [110, 363] on div "Spaces 2 Add existing spaces to the map Testing Room Training HQ Desks Lockers …" at bounding box center [74, 314] width 148 height 518
click at [132, 396] on div "Spaces 2 Add existing spaces to the map Testing Room Training HQ Desks Lockers …" at bounding box center [74, 314] width 148 height 518
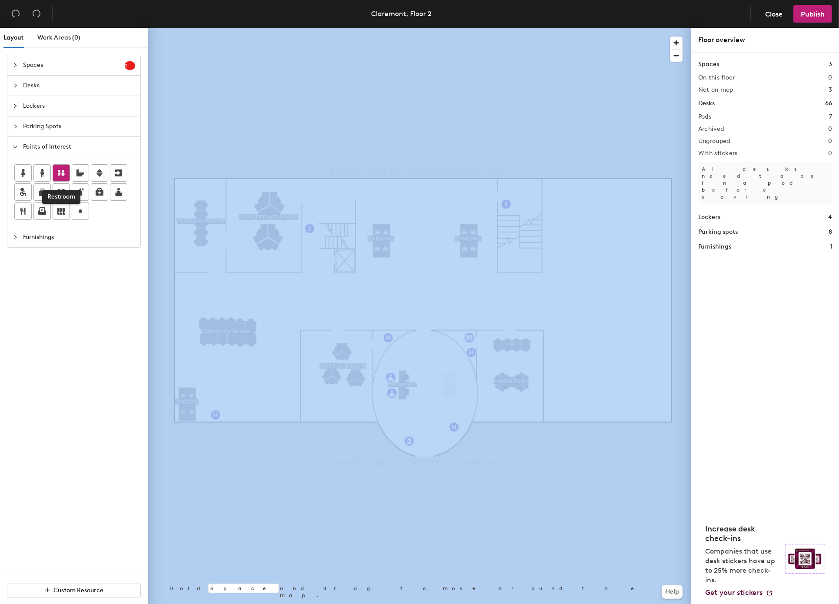
click at [64, 171] on icon at bounding box center [61, 173] width 10 height 10
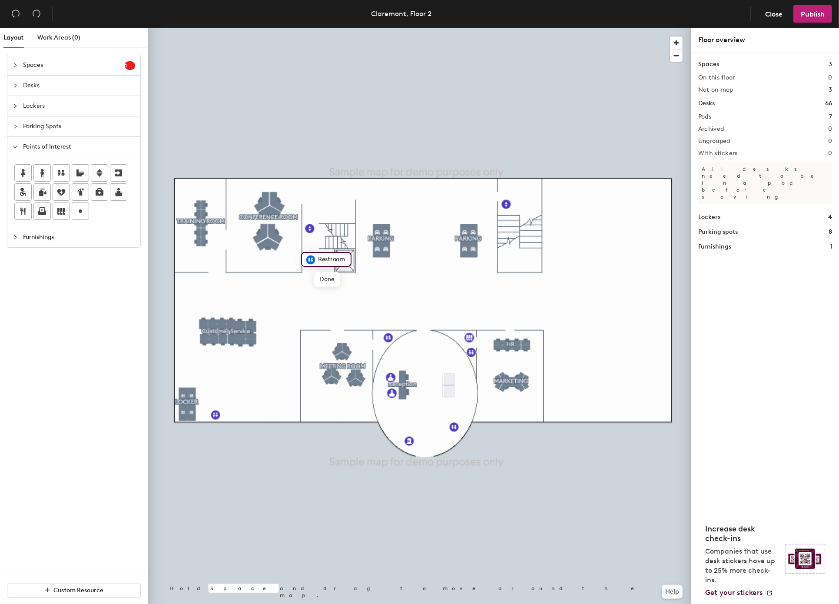
click at [87, 345] on div "Spaces 2 Add existing spaces to the map Testing Room Training HQ Desks Lockers …" at bounding box center [74, 314] width 148 height 518
click at [111, 363] on div "Spaces 2 Add existing spaces to the map Testing Room Training HQ Desks Lockers …" at bounding box center [74, 314] width 148 height 518
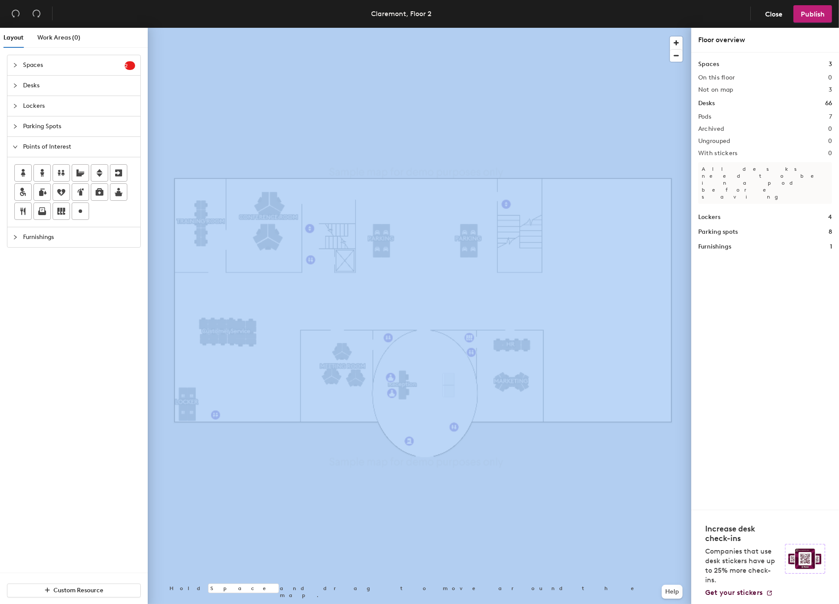
click at [74, 238] on span "Furnishings" at bounding box center [79, 237] width 112 height 20
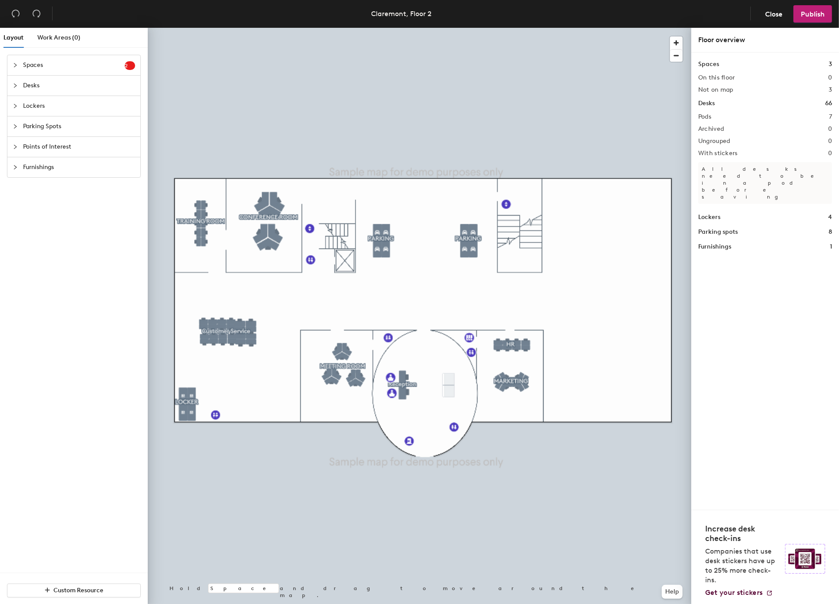
click at [73, 168] on span "Furnishings" at bounding box center [79, 167] width 112 height 20
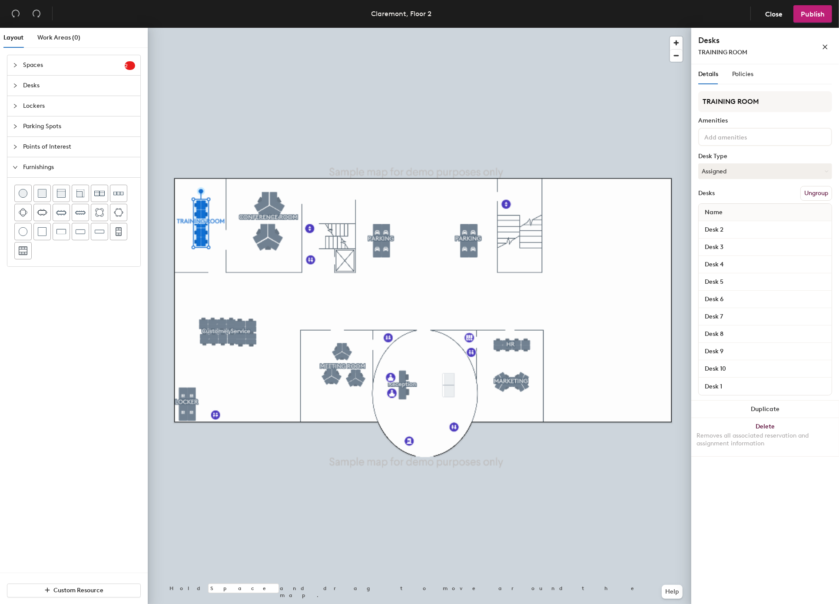
click at [779, 139] on input at bounding box center [741, 136] width 78 height 10
click at [771, 155] on div "2 monitors" at bounding box center [764, 157] width 131 height 13
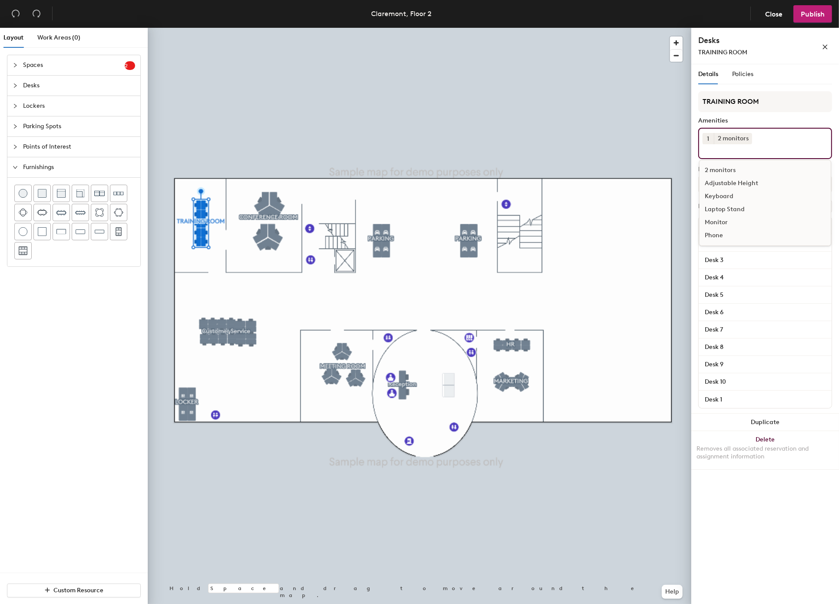
click at [731, 197] on div "Keyboard" at bounding box center [764, 196] width 131 height 13
drag, startPoint x: 731, startPoint y: 198, endPoint x: 734, endPoint y: 211, distance: 14.3
click at [731, 197] on div "Keyboard" at bounding box center [764, 196] width 131 height 13
click at [723, 223] on div "Monitor" at bounding box center [764, 222] width 131 height 13
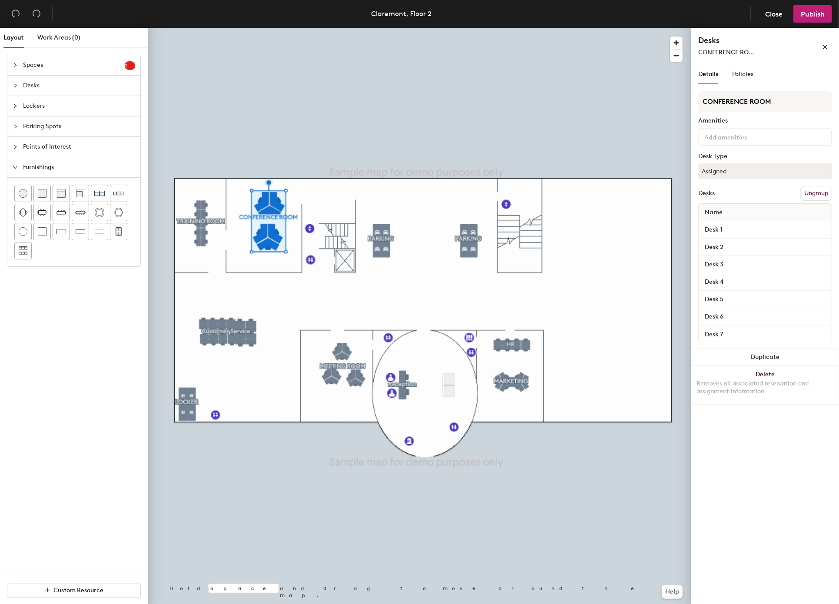
click at [760, 134] on input at bounding box center [741, 136] width 78 height 10
click at [720, 205] on div "Monitor" at bounding box center [764, 209] width 131 height 13
click at [738, 175] on div "Adjustable Height" at bounding box center [764, 171] width 131 height 13
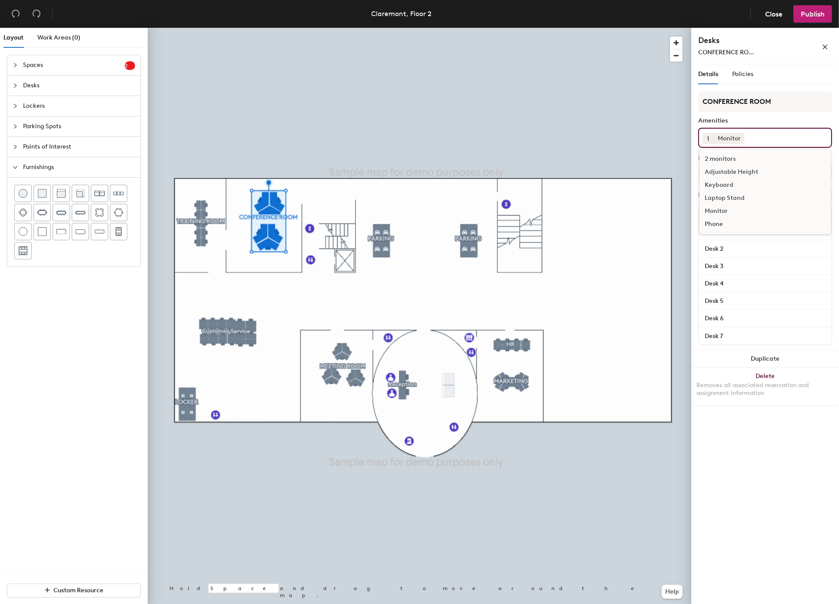
click at [738, 165] on div "2 monitors" at bounding box center [764, 158] width 131 height 13
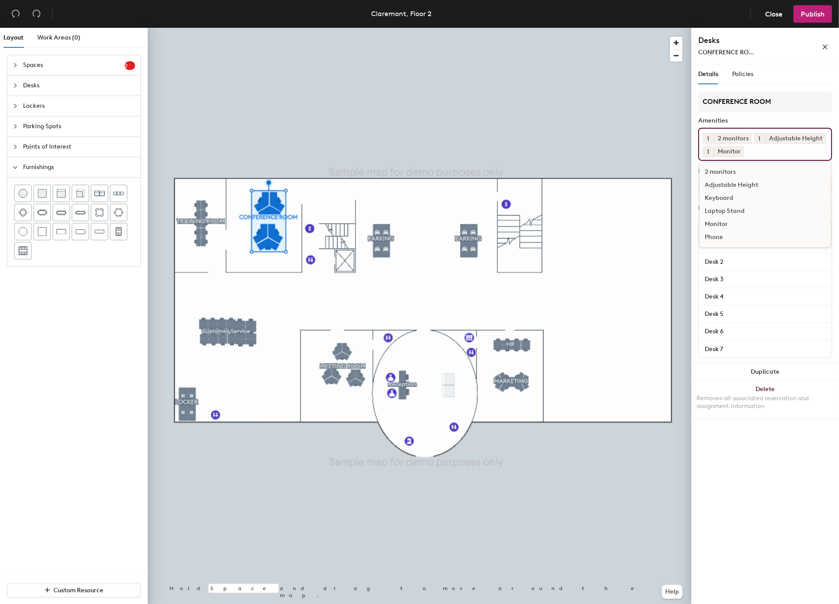
click at [737, 208] on div "Laptop Stand" at bounding box center [764, 211] width 131 height 13
click at [737, 205] on div "Keyboard" at bounding box center [764, 198] width 131 height 13
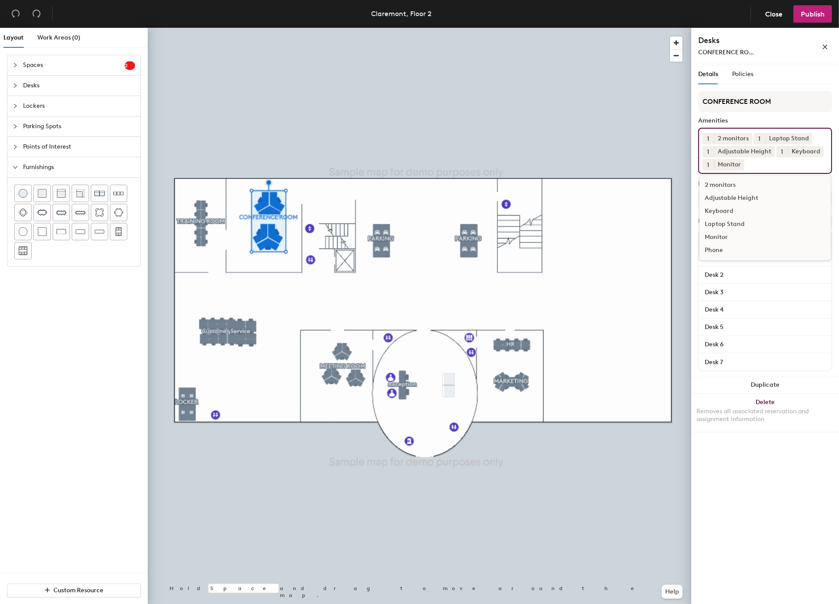
click at [714, 249] on div "Phone" at bounding box center [764, 250] width 131 height 13
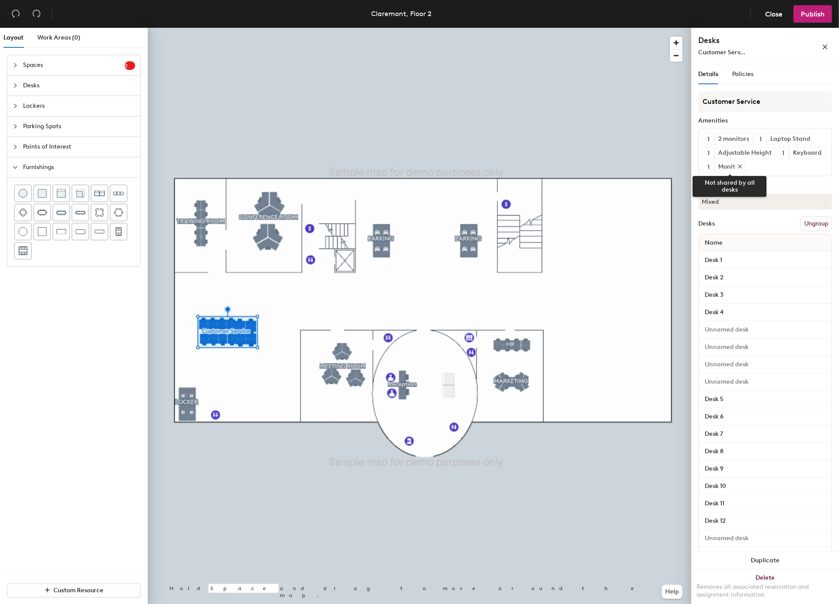
click at [743, 169] on icon at bounding box center [740, 166] width 6 height 6
click at [789, 176] on div "1 2 monitors 1 Laptop Stand 1 Adjustable Height 1 Keyboard 1 Monitor Not shared…" at bounding box center [765, 152] width 134 height 49
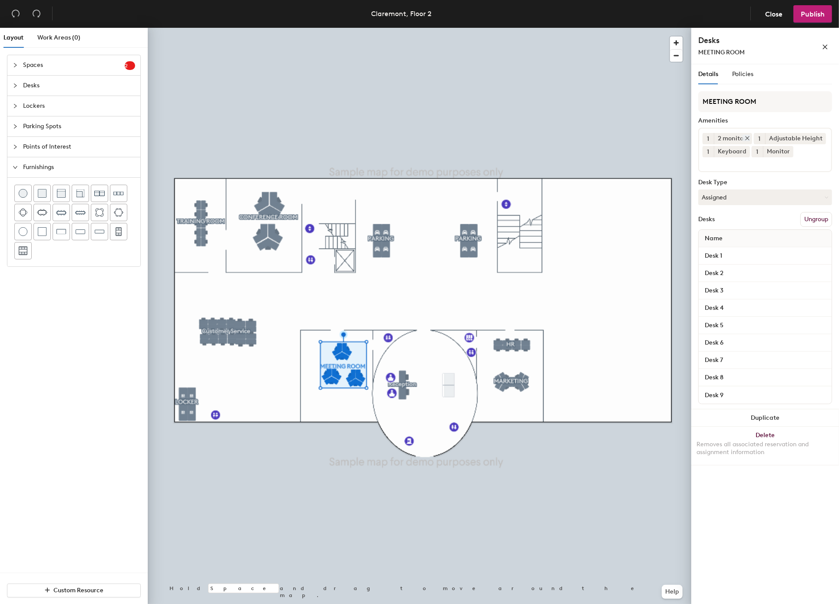
click at [747, 136] on icon at bounding box center [747, 138] width 6 height 6
click at [747, 136] on div "2 monitors" at bounding box center [733, 138] width 38 height 11
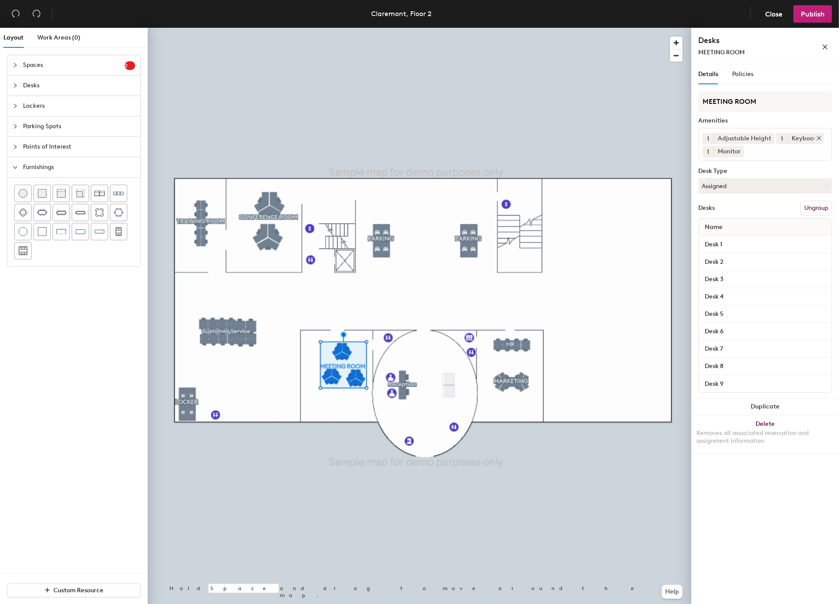
click at [817, 136] on icon at bounding box center [819, 138] width 6 height 6
click at [817, 136] on div "1 Adjustable Height 1 Keyboard 1 Monitor" at bounding box center [765, 144] width 134 height 33
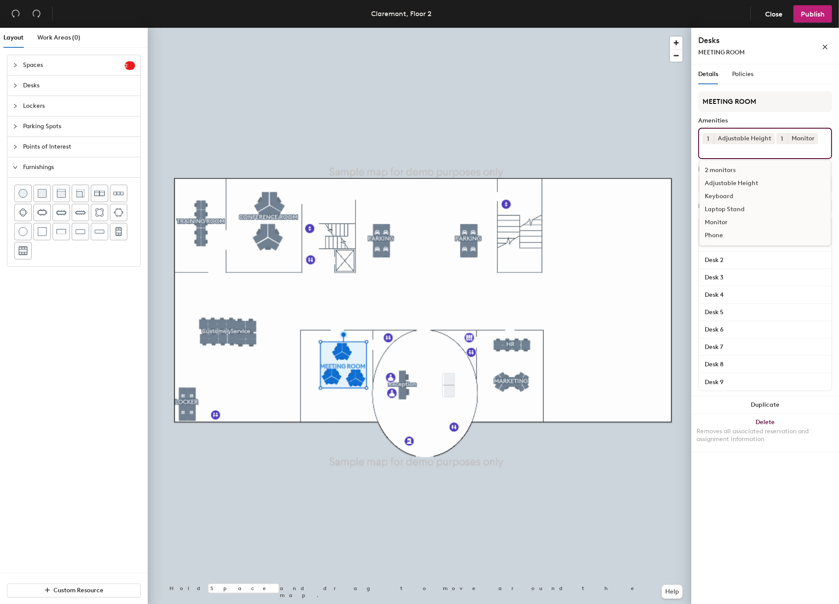
click at [738, 205] on div "Laptop Stand" at bounding box center [764, 209] width 131 height 13
click at [738, 203] on div "Keyboard" at bounding box center [764, 196] width 131 height 13
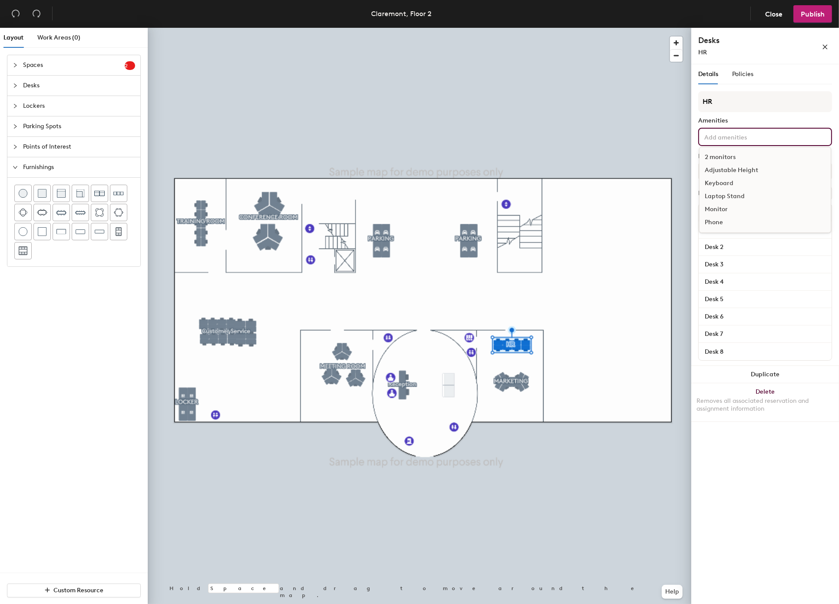
click at [737, 136] on input at bounding box center [741, 136] width 78 height 10
click at [738, 154] on div "2 monitors" at bounding box center [764, 157] width 131 height 13
click at [738, 142] on input at bounding box center [741, 136] width 78 height 10
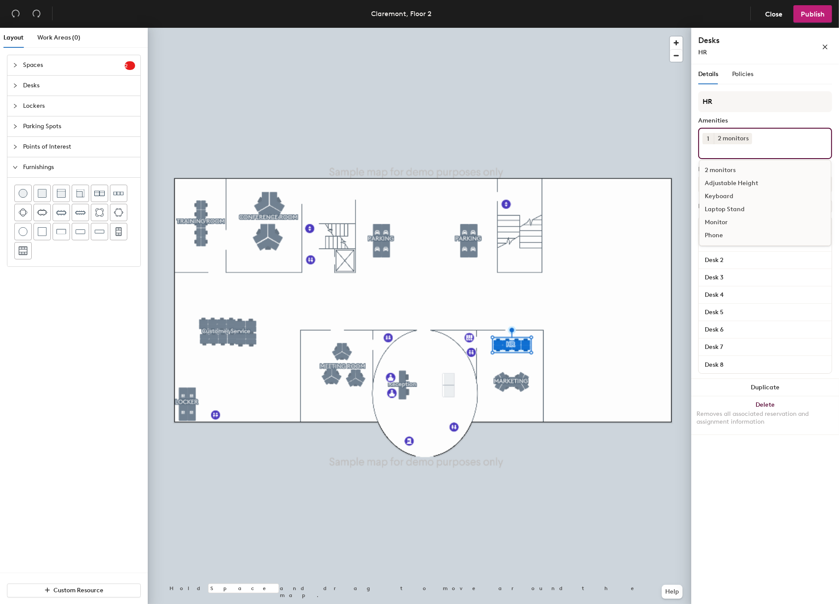
click at [723, 168] on div "2 monitors" at bounding box center [764, 170] width 131 height 13
click at [752, 182] on div "Adjustable Height" at bounding box center [764, 183] width 131 height 13
drag, startPoint x: 752, startPoint y: 182, endPoint x: 746, endPoint y: 183, distance: 5.9
click at [752, 182] on div "Adjustable Height" at bounding box center [764, 183] width 131 height 13
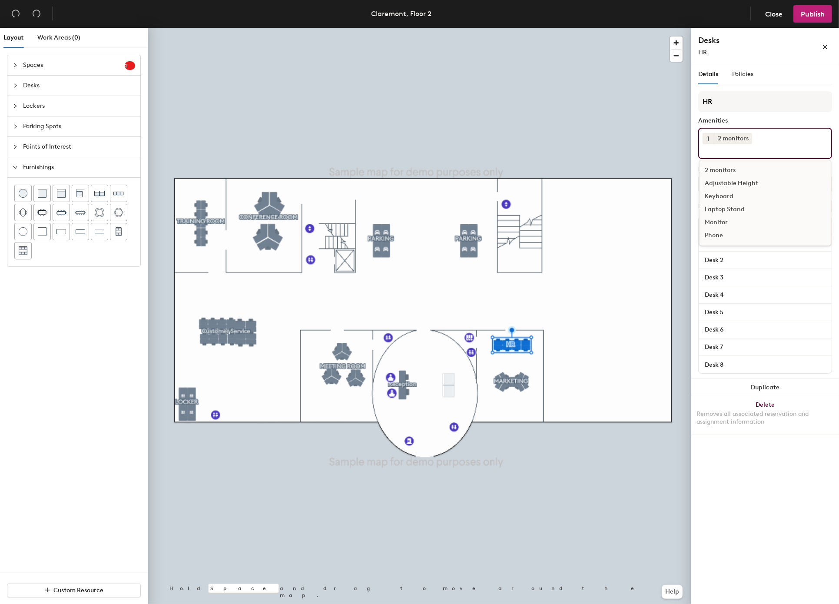
click at [752, 182] on div "Adjustable Height" at bounding box center [764, 183] width 131 height 13
click at [731, 188] on div "Adjustable Height" at bounding box center [764, 183] width 131 height 13
click at [716, 220] on div "Monitor" at bounding box center [764, 222] width 131 height 13
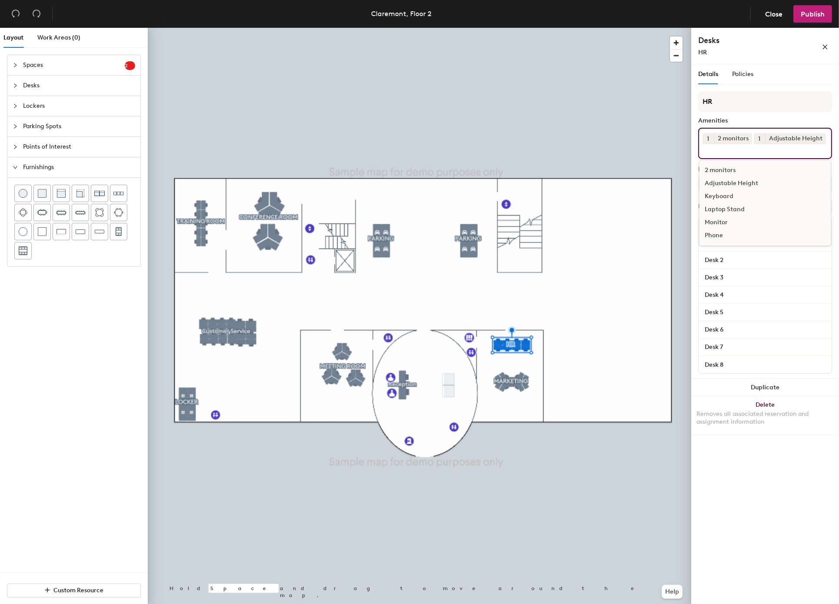
click at [716, 220] on div "Monitor" at bounding box center [764, 222] width 131 height 13
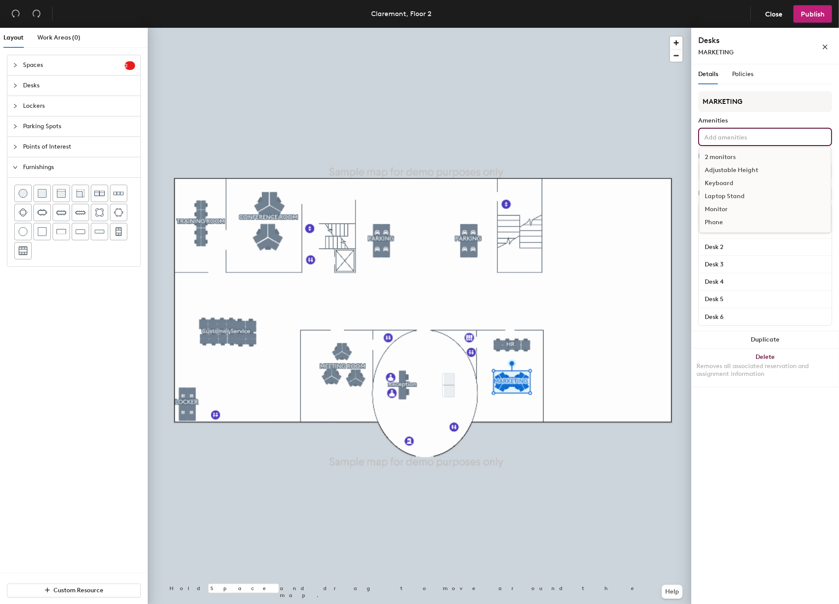
click at [739, 139] on input at bounding box center [741, 136] width 78 height 10
drag, startPoint x: 739, startPoint y: 139, endPoint x: 740, endPoint y: 143, distance: 5.0
click at [739, 139] on input at bounding box center [741, 136] width 78 height 10
click at [724, 153] on div "2 monitors" at bounding box center [764, 157] width 131 height 13
click at [724, 142] on input at bounding box center [741, 136] width 78 height 10
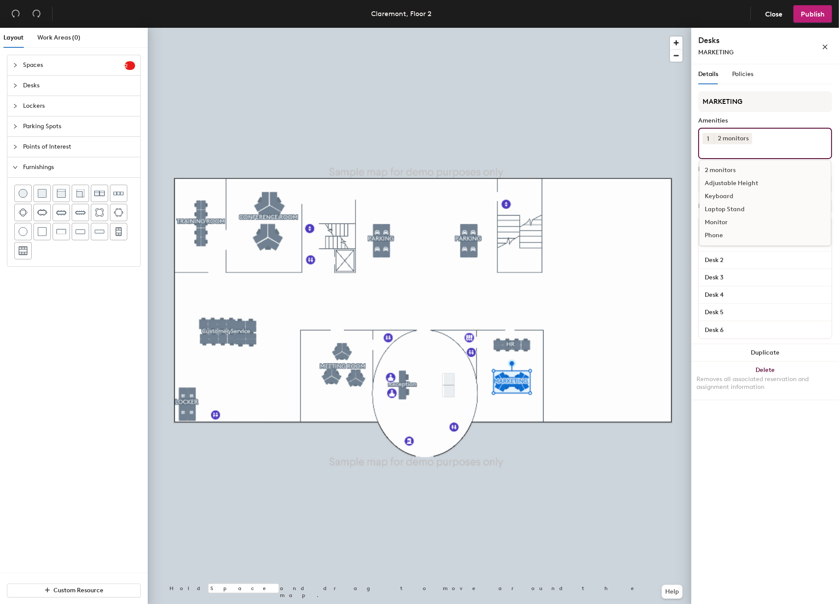
click at [740, 179] on div "Adjustable Height" at bounding box center [764, 183] width 131 height 13
drag, startPoint x: 740, startPoint y: 179, endPoint x: 744, endPoint y: 215, distance: 35.8
click at [740, 179] on div "Adjustable Height" at bounding box center [764, 183] width 131 height 13
click at [724, 220] on div "Monitor" at bounding box center [764, 222] width 131 height 13
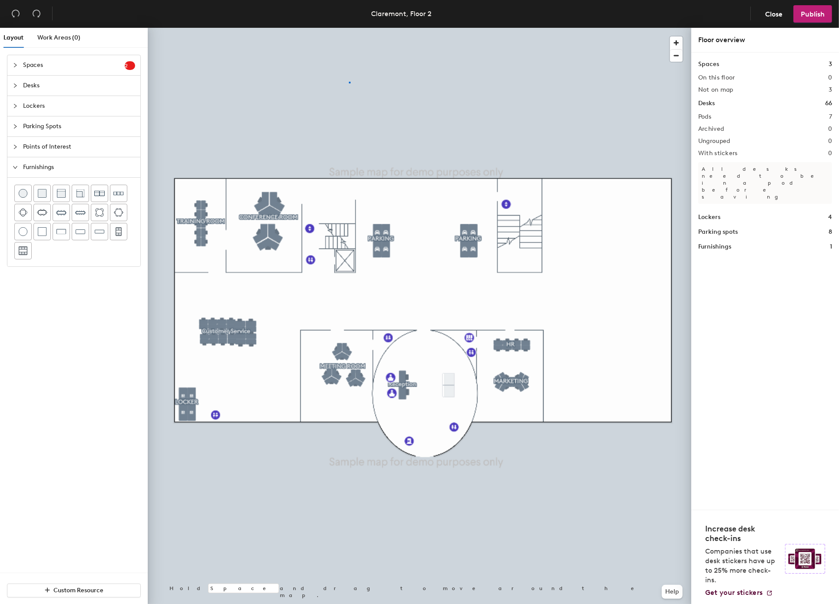
click at [349, 28] on div at bounding box center [419, 28] width 543 height 0
drag, startPoint x: 509, startPoint y: 7, endPoint x: 349, endPoint y: 82, distance: 176.6
click at [349, 82] on div at bounding box center [350, 83] width 2 height 2
click at [747, 298] on div "Spaces 3 On this floor 0 Not on map 3 Desks 66 Pods 7 Archived 0 Ungrouped 0 Wi…" at bounding box center [765, 281] width 148 height 457
click at [365, 28] on div at bounding box center [419, 28] width 543 height 0
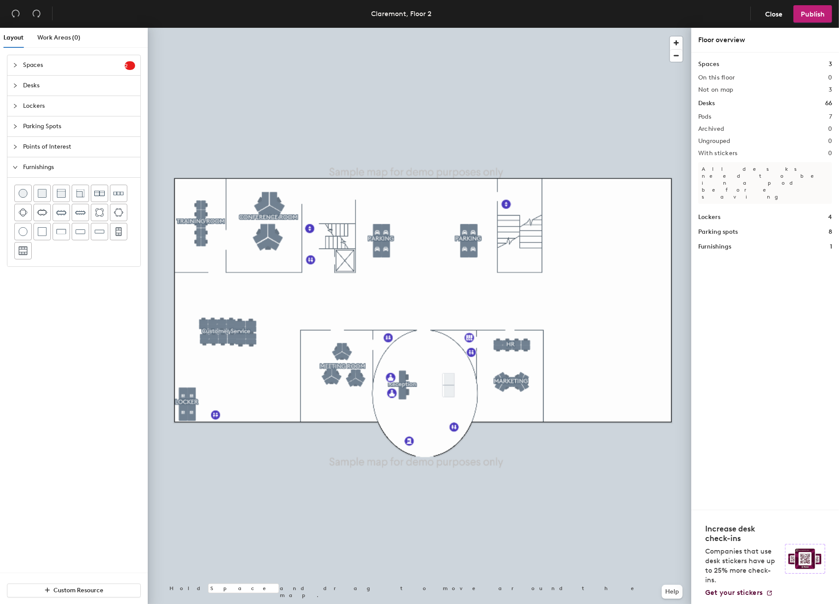
click at [145, 25] on div at bounding box center [144, 24] width 2 height 2
click at [375, 28] on div at bounding box center [419, 28] width 543 height 0
click at [736, 594] on span "Get your stickers" at bounding box center [733, 592] width 57 height 8
click at [93, 52] on div "Layout Work Areas (0)" at bounding box center [75, 41] width 144 height 27
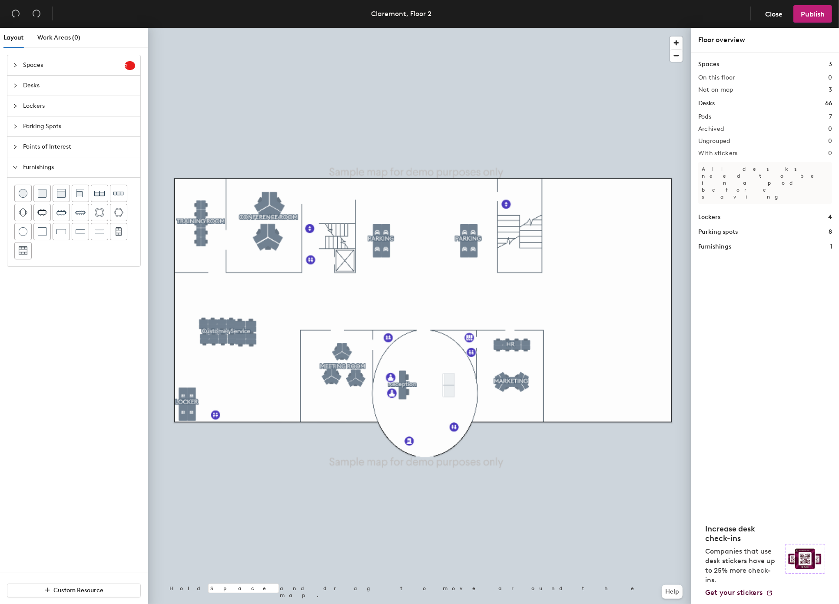
click at [86, 64] on span "Spaces" at bounding box center [74, 65] width 102 height 20
click at [83, 58] on span "Spaces" at bounding box center [74, 65] width 102 height 20
click at [36, 66] on span "Spaces" at bounding box center [74, 65] width 102 height 20
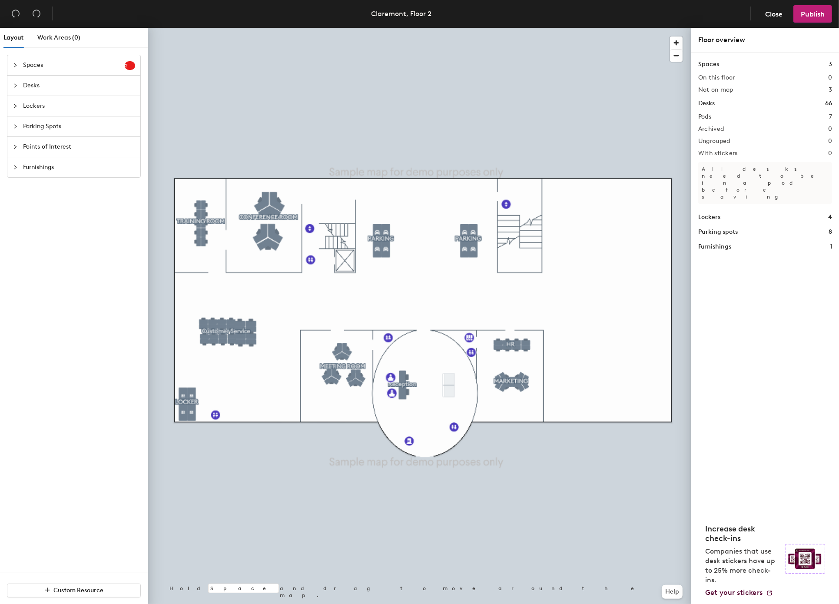
click at [36, 66] on span "Spaces" at bounding box center [74, 65] width 102 height 20
click at [63, 138] on span "Testing Room" at bounding box center [50, 134] width 39 height 7
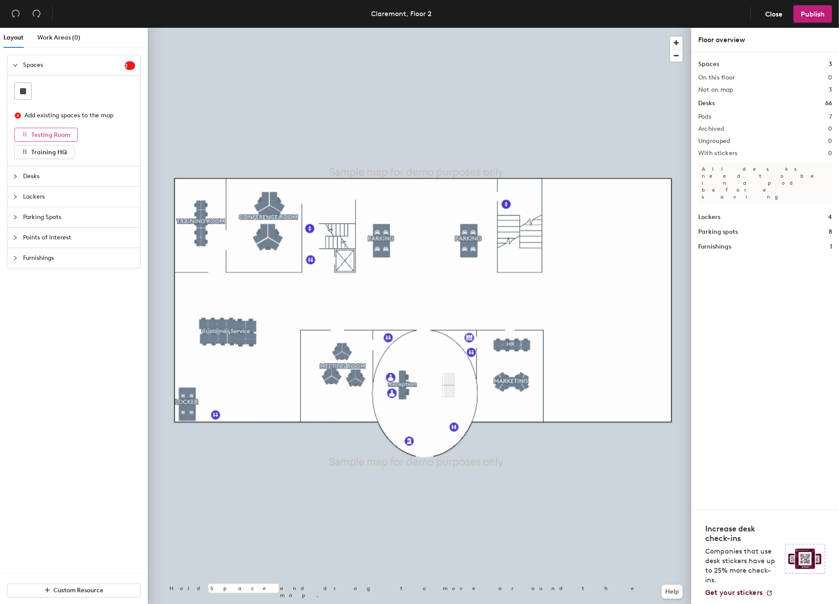
click at [63, 138] on span "Testing Room" at bounding box center [50, 134] width 39 height 7
click at [81, 236] on span "Points of Interest" at bounding box center [79, 238] width 112 height 20
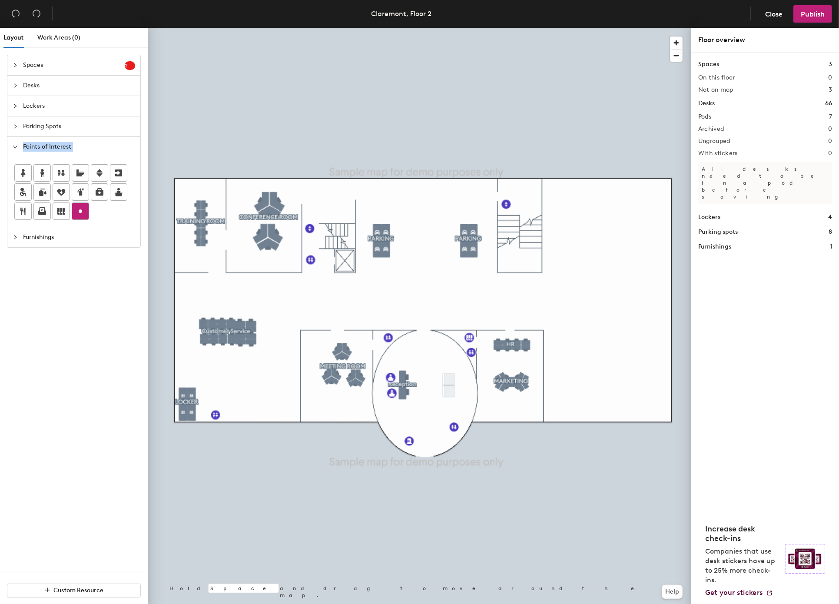
click at [82, 211] on icon at bounding box center [80, 211] width 10 height 10
click at [360, 302] on input "Custom" at bounding box center [355, 300] width 28 height 12
click at [349, 319] on span "Done" at bounding box center [351, 320] width 26 height 15
click at [364, 314] on span "Delete" at bounding box center [366, 320] width 30 height 15
click at [63, 239] on span "Furnishings" at bounding box center [79, 237] width 112 height 20
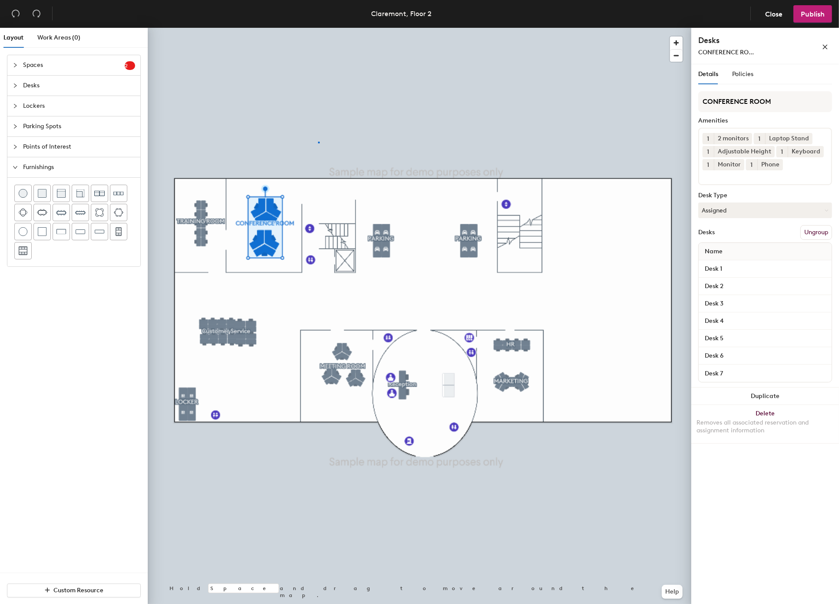
click at [318, 28] on div at bounding box center [419, 28] width 543 height 0
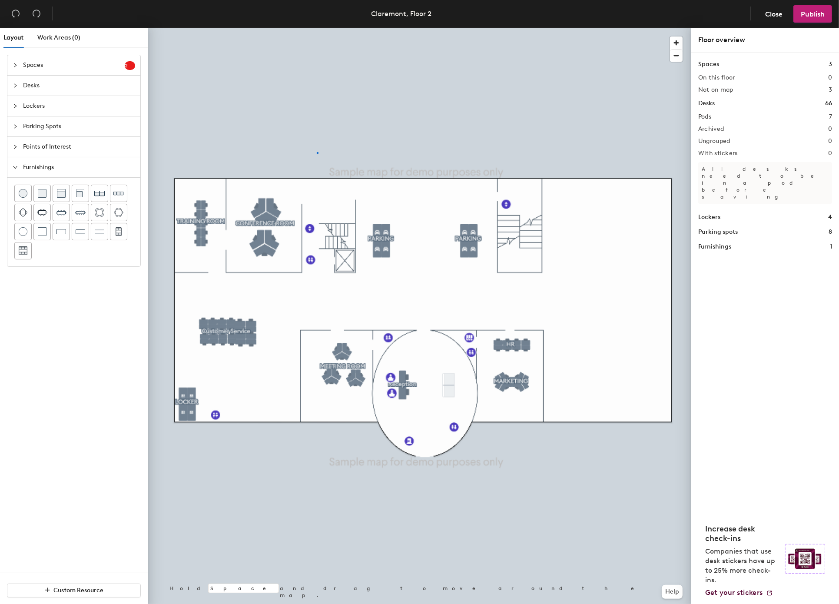
click at [317, 28] on div at bounding box center [419, 28] width 543 height 0
click at [806, 16] on span "Publish" at bounding box center [812, 14] width 24 height 8
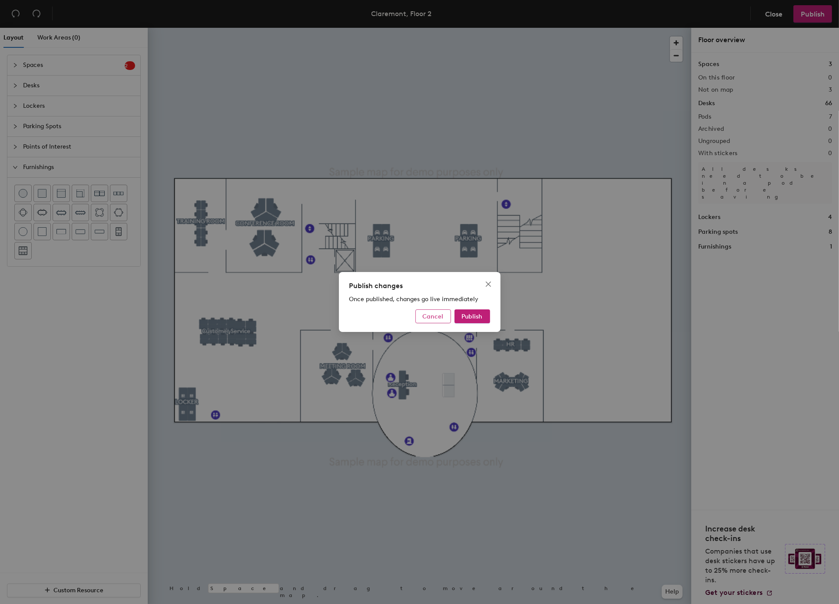
click at [429, 312] on button "Cancel" at bounding box center [433, 316] width 36 height 14
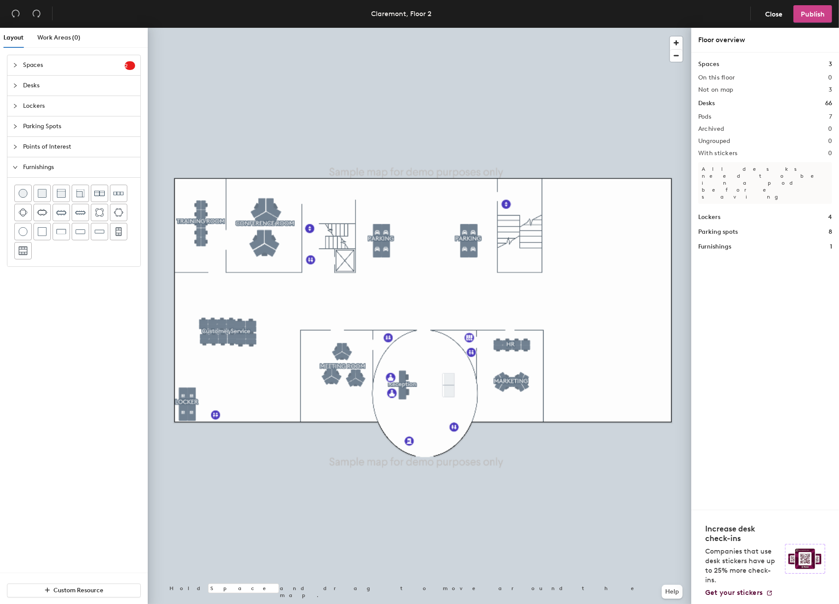
click at [807, 10] on span "Publish" at bounding box center [812, 14] width 24 height 8
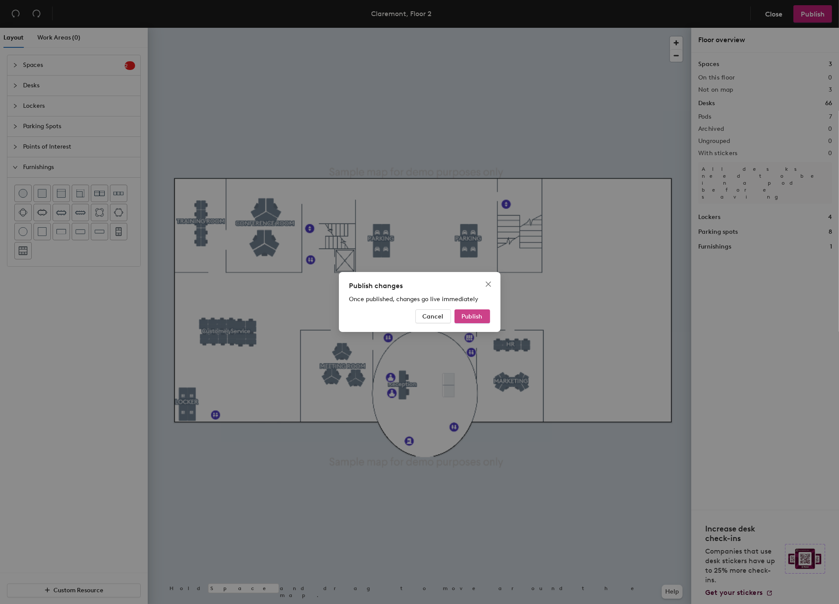
click at [482, 318] on button "Publish" at bounding box center [472, 316] width 36 height 14
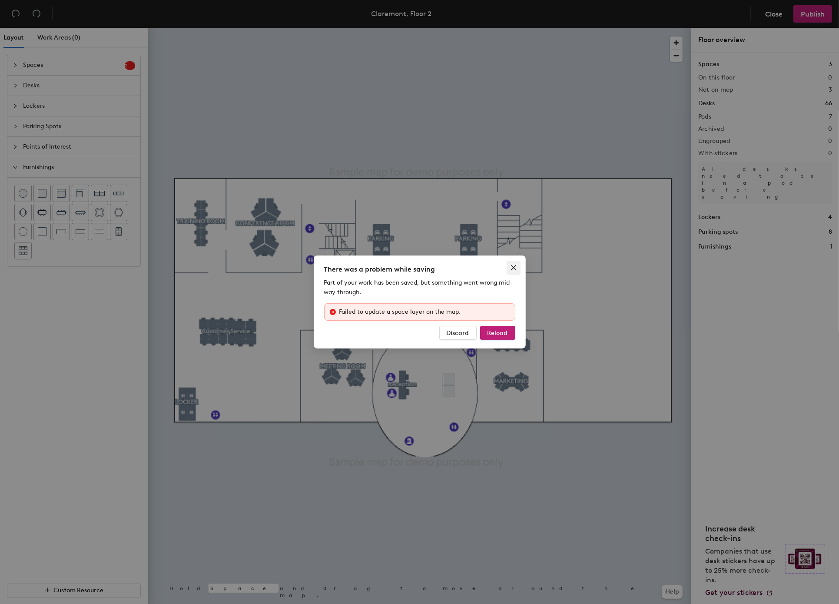
click at [511, 266] on icon "close" at bounding box center [513, 267] width 7 height 7
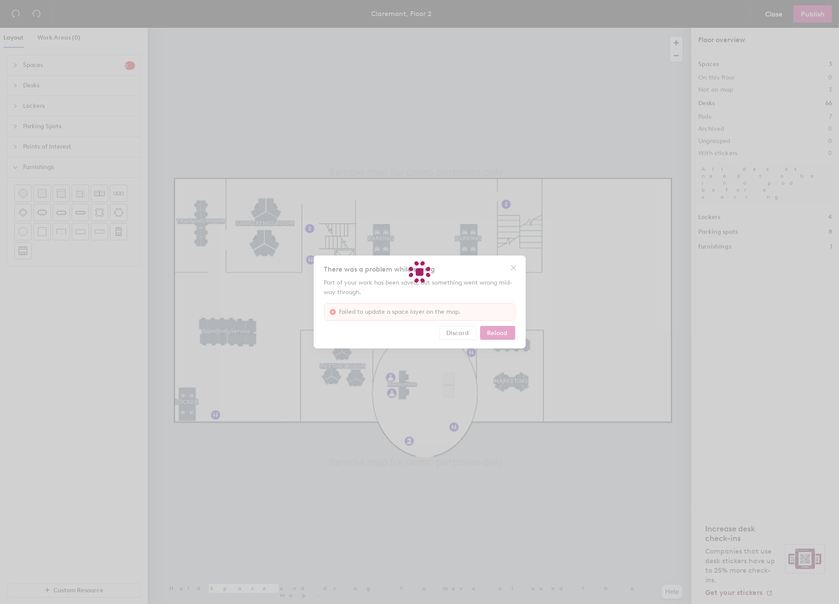
click at [516, 462] on div at bounding box center [419, 302] width 839 height 604
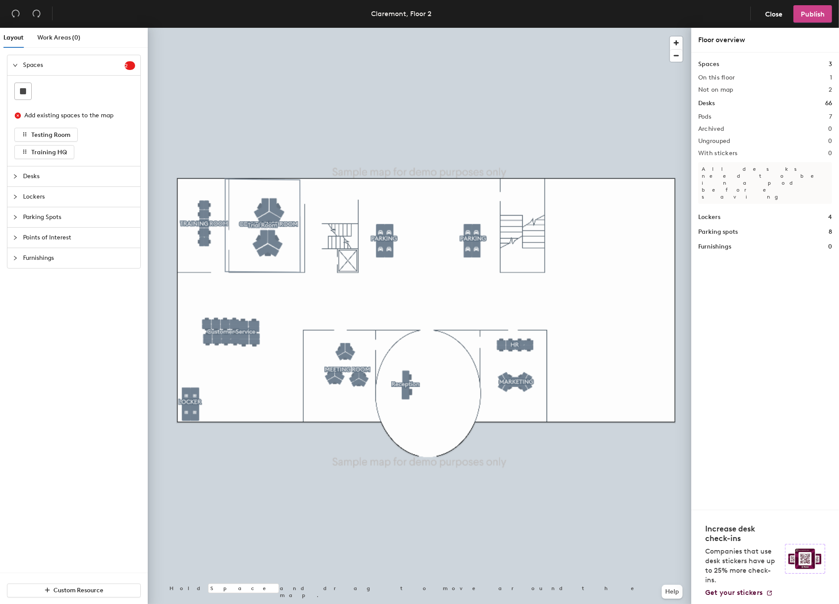
click at [808, 19] on button "Publish" at bounding box center [812, 13] width 39 height 17
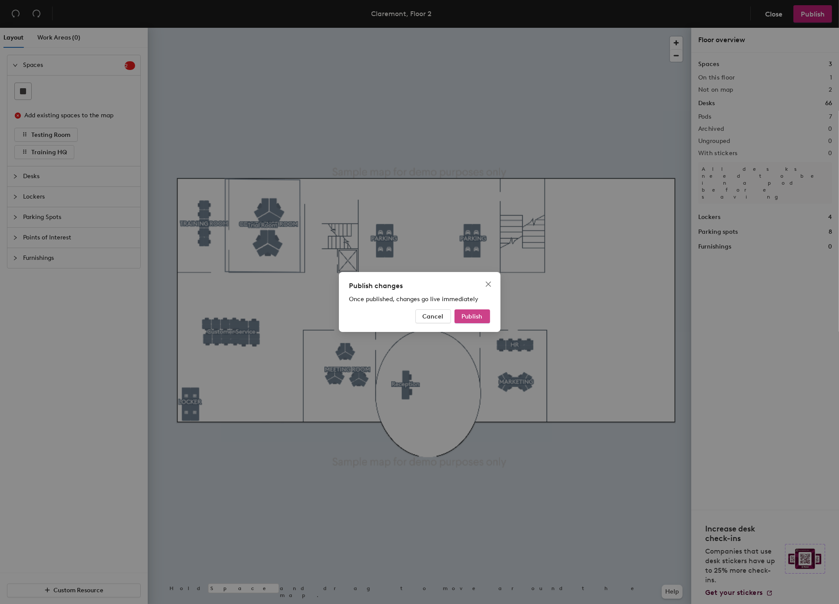
click at [469, 315] on span "Publish" at bounding box center [472, 316] width 21 height 7
